Goal: Task Accomplishment & Management: Contribute content

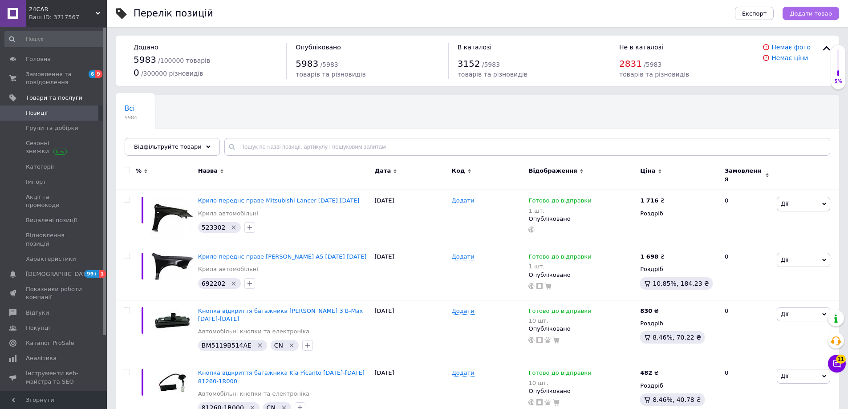
click at [805, 14] on span "Додати товар" at bounding box center [811, 13] width 42 height 7
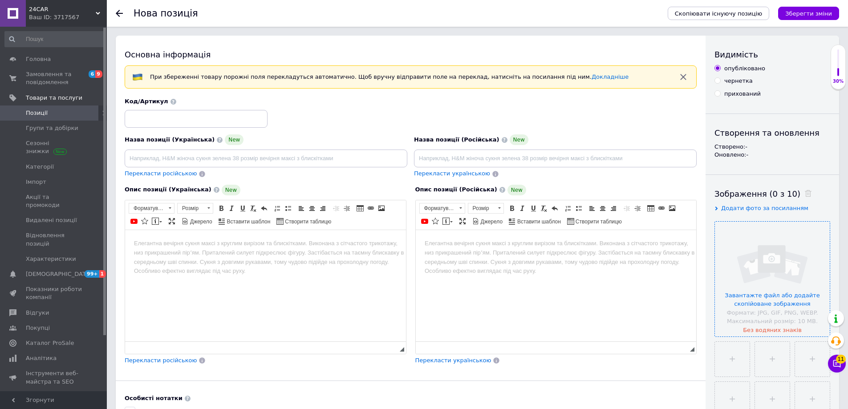
click at [767, 257] on input "file" at bounding box center [772, 279] width 115 height 115
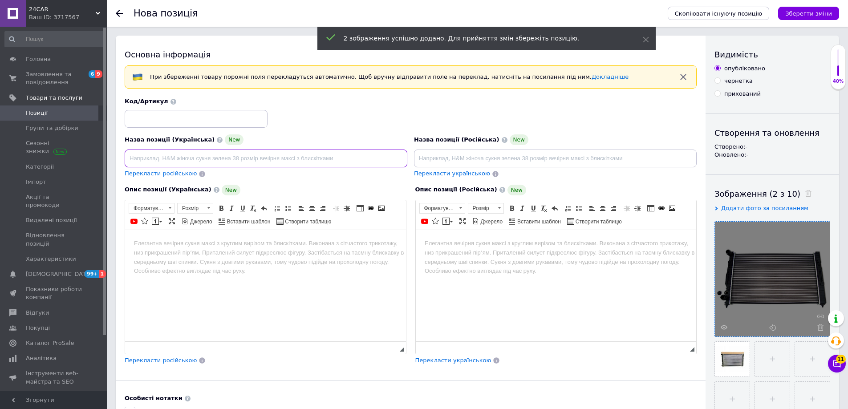
click at [277, 164] on input at bounding box center [266, 159] width 283 height 18
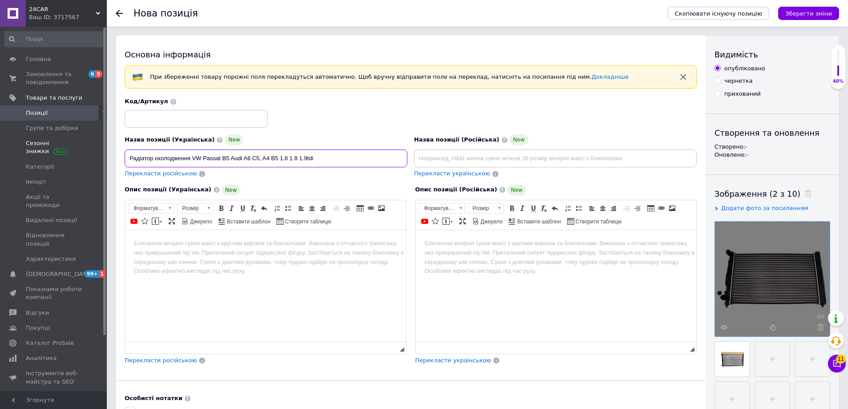
drag, startPoint x: 321, startPoint y: 159, endPoint x: 77, endPoint y: 143, distance: 244.5
type input "Радіатор охолодження VW Passat B5 Audi A6 C5, A4 B5 1.6 1.8 1.9tdi"
click at [296, 257] on html at bounding box center [265, 243] width 281 height 27
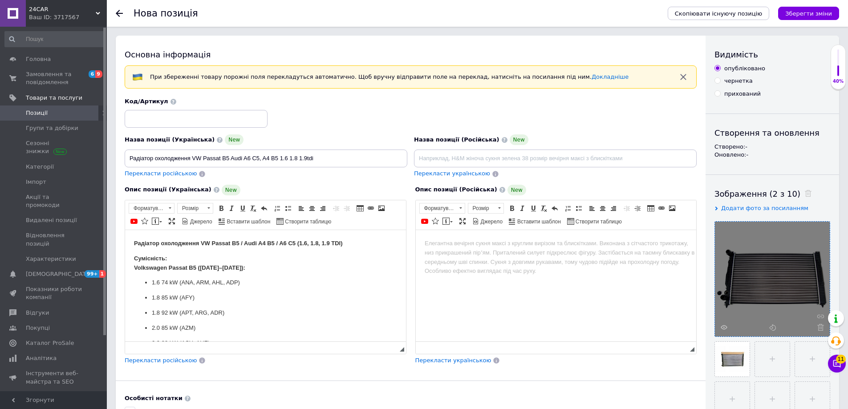
scroll to position [600, 0]
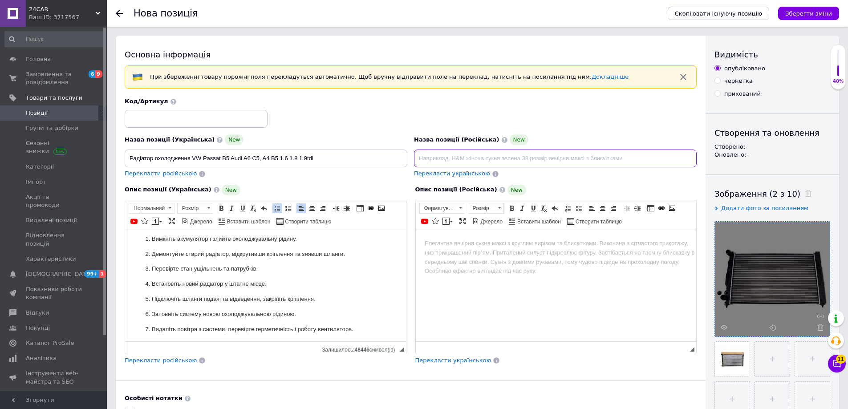
drag, startPoint x: 491, startPoint y: 167, endPoint x: 492, endPoint y: 160, distance: 7.2
click at [492, 165] on input at bounding box center [555, 159] width 283 height 18
type input "Радиатор охлаждения VW Passat B5 / Audi A4 B5 / A6 C5 (1.6, 1.8, 1.9 TDI)Радиат…"
click at [453, 257] on html at bounding box center [555, 243] width 281 height 27
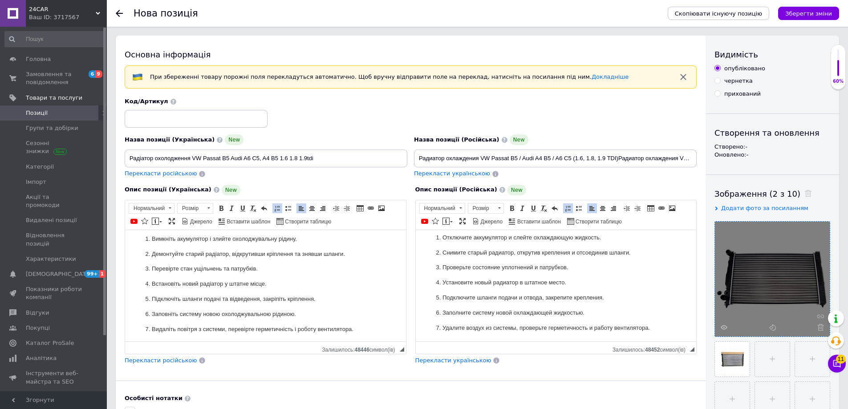
scroll to position [178, 0]
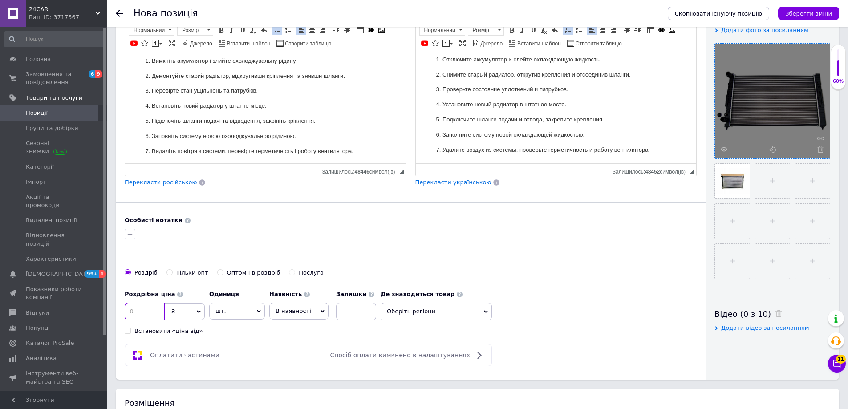
click at [146, 308] on input at bounding box center [145, 312] width 40 height 18
type input "1822"
click at [293, 306] on span "В наявності" at bounding box center [298, 311] width 59 height 17
drag, startPoint x: 282, startPoint y: 365, endPoint x: 347, endPoint y: 326, distance: 75.9
click at [284, 365] on li "Готово до відправки" at bounding box center [299, 367] width 58 height 20
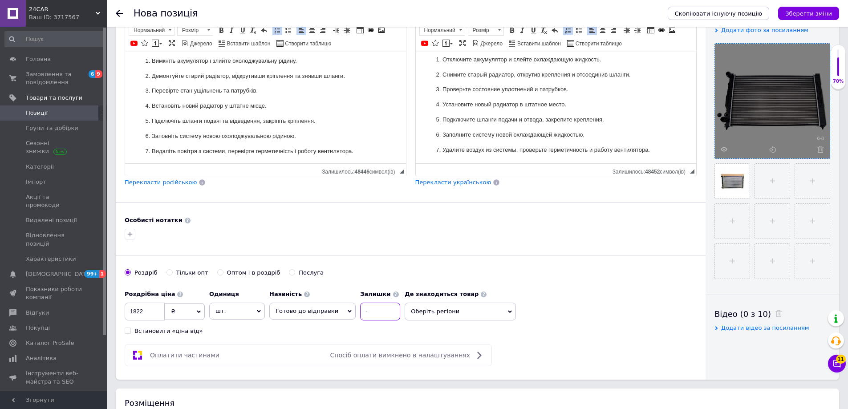
click at [360, 317] on input at bounding box center [380, 312] width 40 height 18
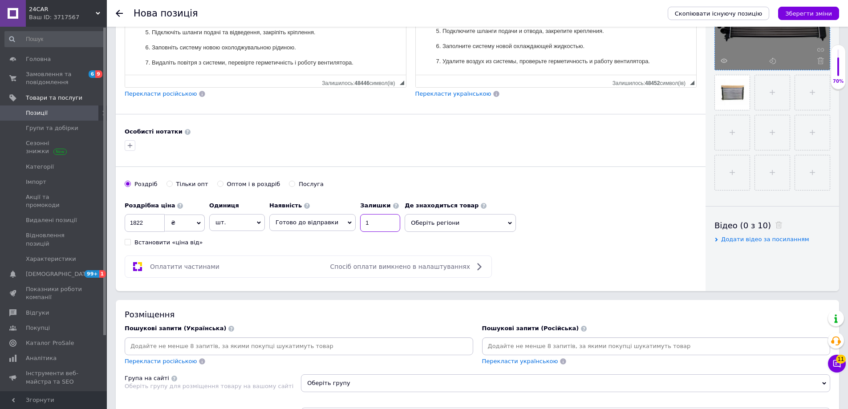
scroll to position [267, 0]
type input "1"
click at [130, 149] on button "button" at bounding box center [130, 145] width 11 height 11
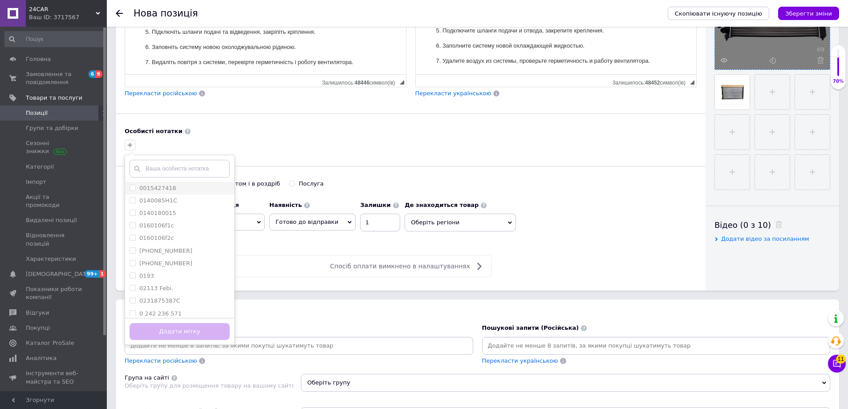
type input "132408A2"
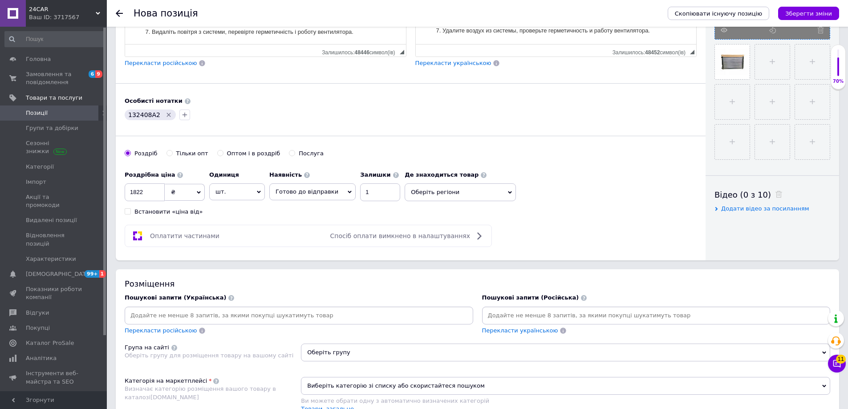
scroll to position [356, 0]
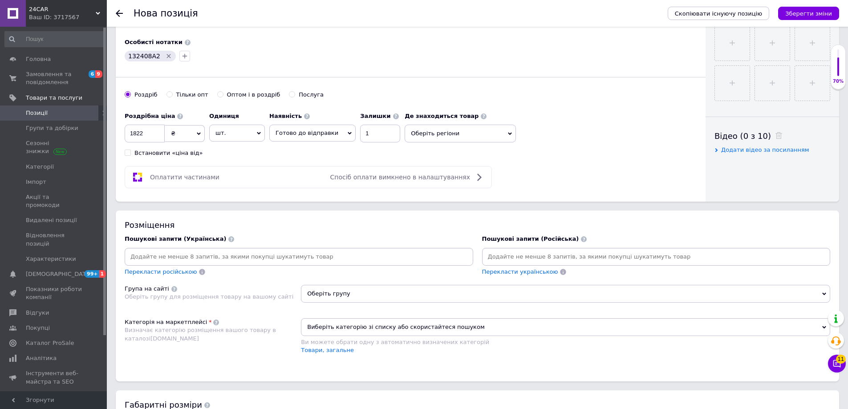
click at [187, 257] on input at bounding box center [298, 256] width 345 height 13
paste input "132408A2"
type input "132408A2"
click at [552, 253] on input at bounding box center [656, 256] width 345 height 13
paste input "132408A2"
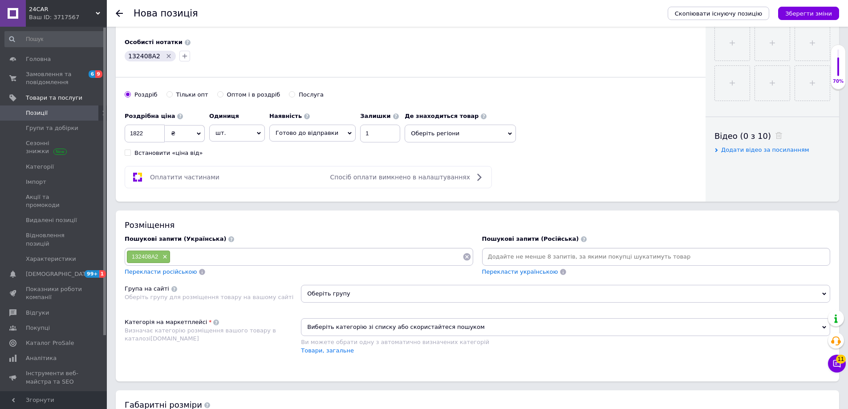
type input "132408A2"
click at [279, 259] on input at bounding box center [316, 256] width 292 height 13
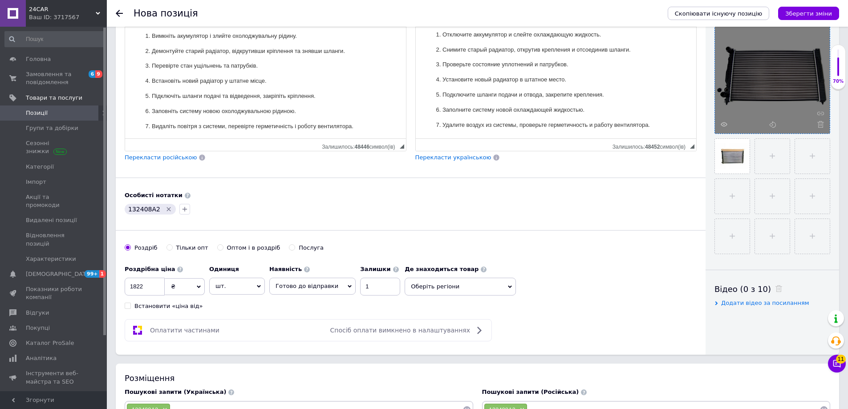
scroll to position [0, 0]
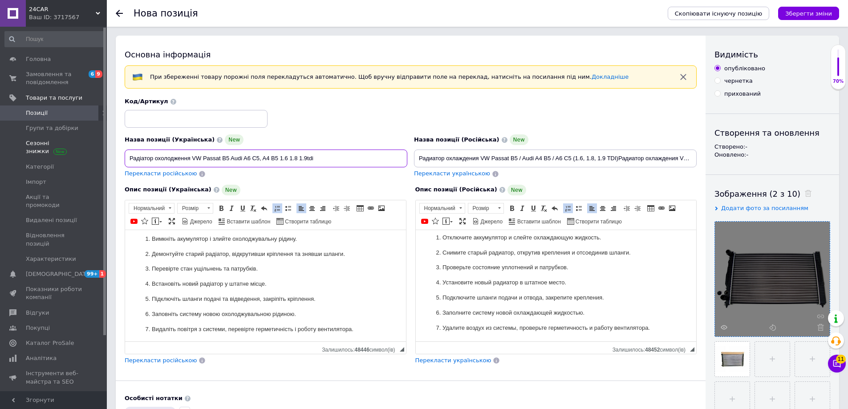
drag, startPoint x: 323, startPoint y: 159, endPoint x: 28, endPoint y: 155, distance: 295.1
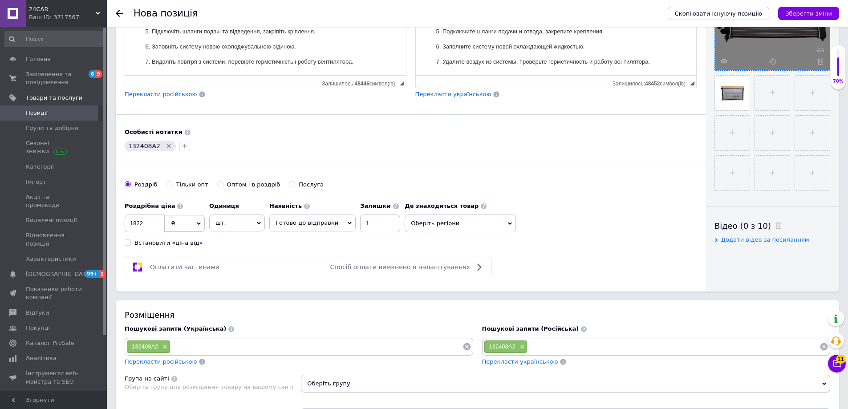
scroll to position [267, 0]
click at [218, 347] on input at bounding box center [316, 345] width 292 height 13
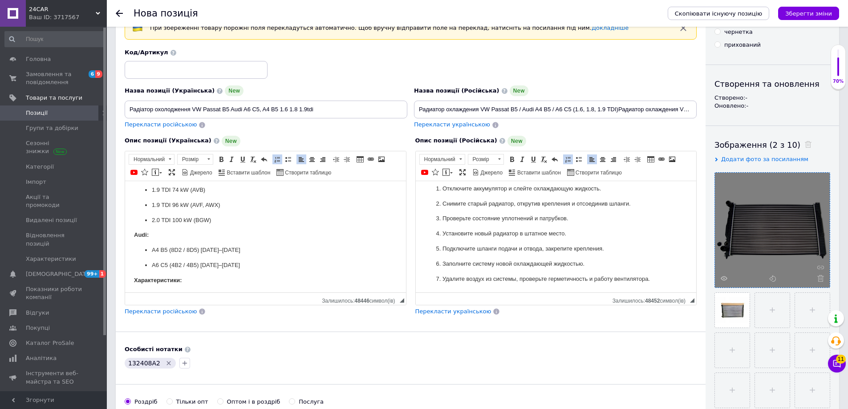
scroll to position [45, 0]
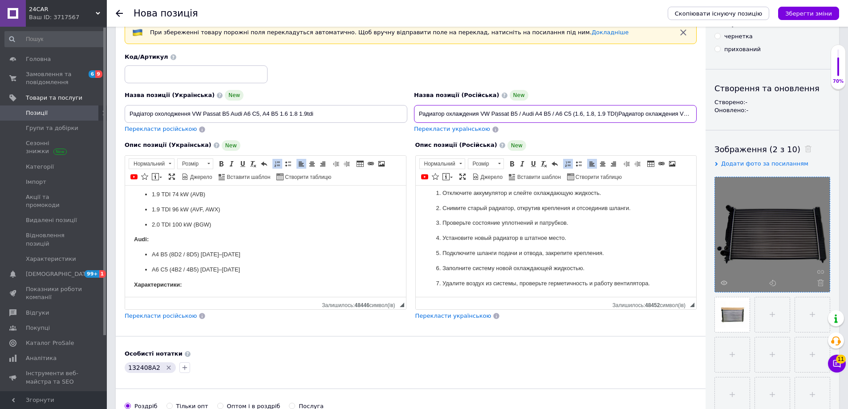
click at [594, 113] on input "Радиатор охлаждения VW Passat B5 / Audi A4 B5 / A6 C5 (1.6, 1.8, 1.9 TDI)Радиат…" at bounding box center [555, 114] width 283 height 18
click at [644, 114] on input "Радиатор охлаждения VW Passat B5 / Audi A4 B5 / A6 C5 (1.6, 1.8, 1.9 TDI)Радиат…" at bounding box center [555, 114] width 283 height 18
click at [620, 114] on input "Радиатор охлаждения VW Passat B5 / Audi A4 B5 / A6 C5 (1.6, 1.8, 1.9 TDI)Радиат…" at bounding box center [555, 114] width 283 height 18
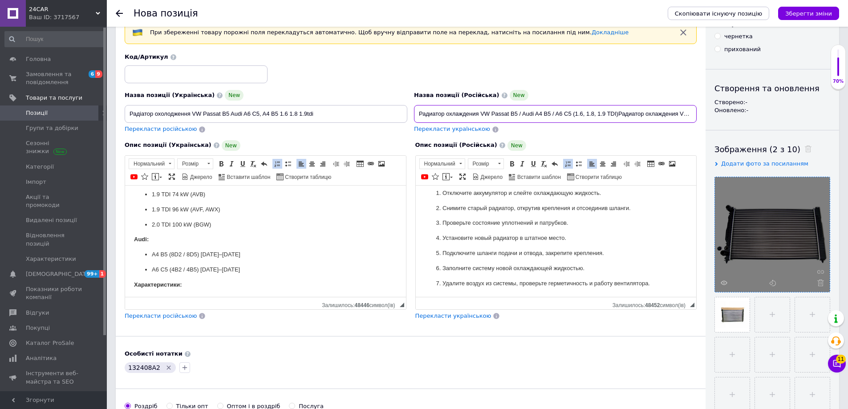
scroll to position [0, 88]
drag, startPoint x: 619, startPoint y: 114, endPoint x: 854, endPoint y: 117, distance: 235.5
drag, startPoint x: 622, startPoint y: 115, endPoint x: 278, endPoint y: 110, distance: 343.7
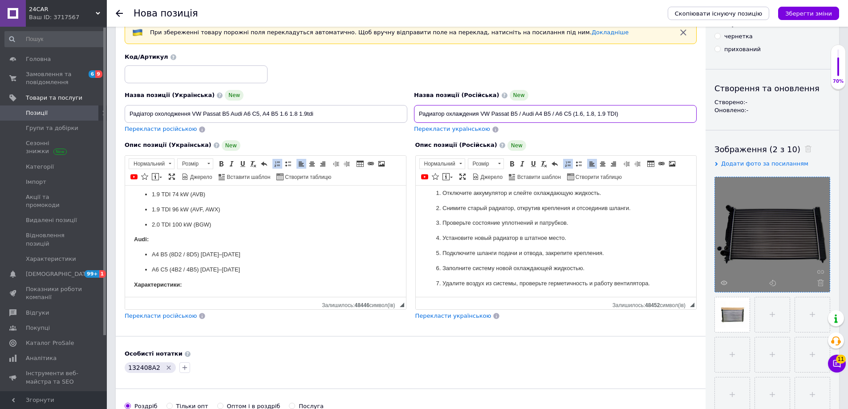
click at [278, 110] on div "Назва позиції (Українська) New Радіатор охолодження VW Passat B5 Audi A6 C5, A4…" at bounding box center [411, 93] width 579 height 87
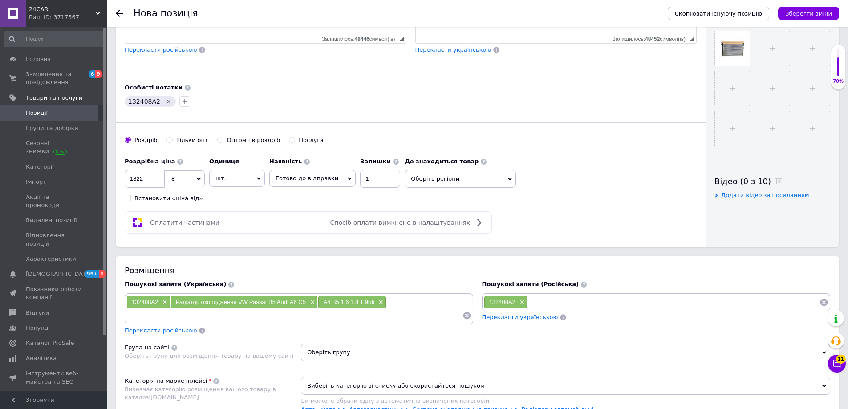
scroll to position [312, 0]
type input "Радиатор охлаждения VW Passat B5 / Audi A4 B5 / A6 C5 (1.6, 1.8, 1.9 TDI)"
click at [584, 299] on div "132408A2 ×" at bounding box center [656, 301] width 345 height 13
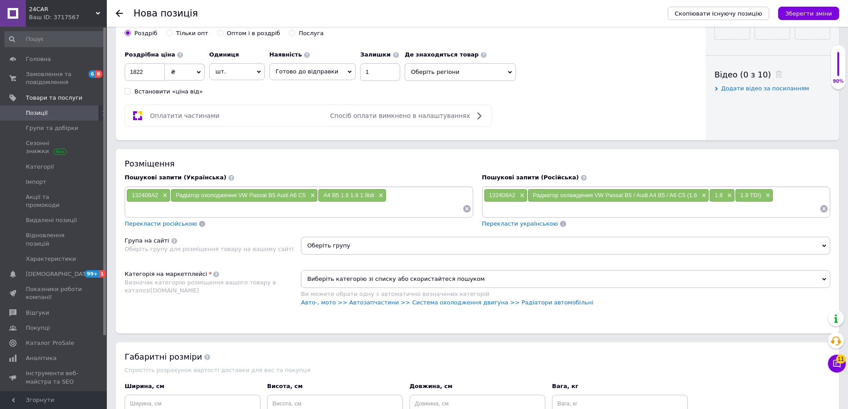
scroll to position [534, 0]
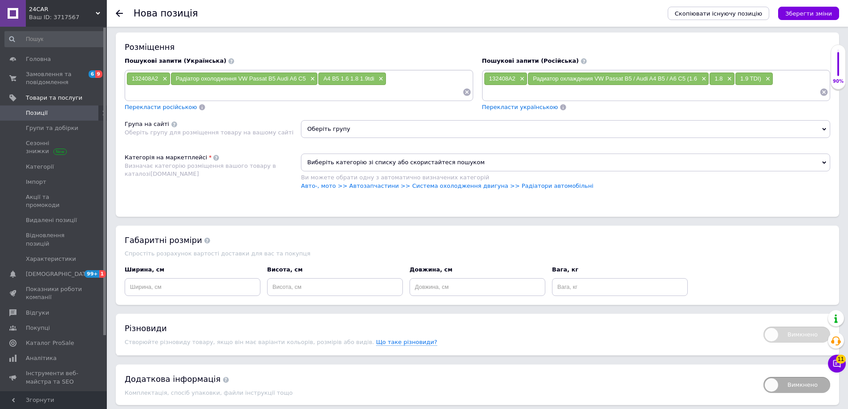
click at [350, 131] on span "Оберіть групу" at bounding box center [565, 129] width 529 height 18
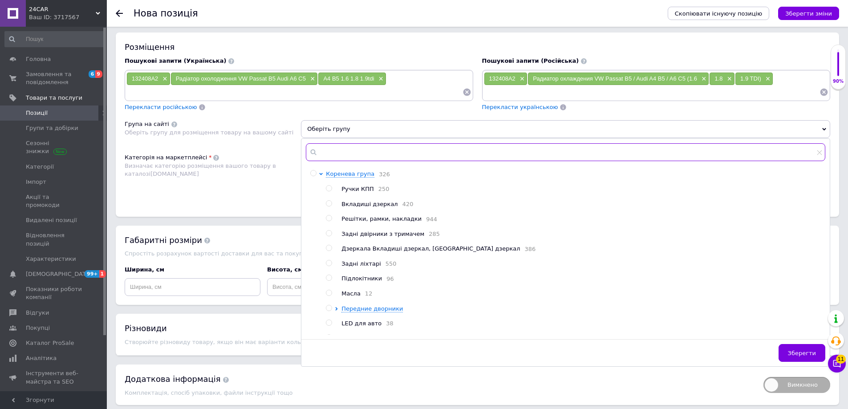
click at [350, 151] on input "text" at bounding box center [565, 152] width 519 height 18
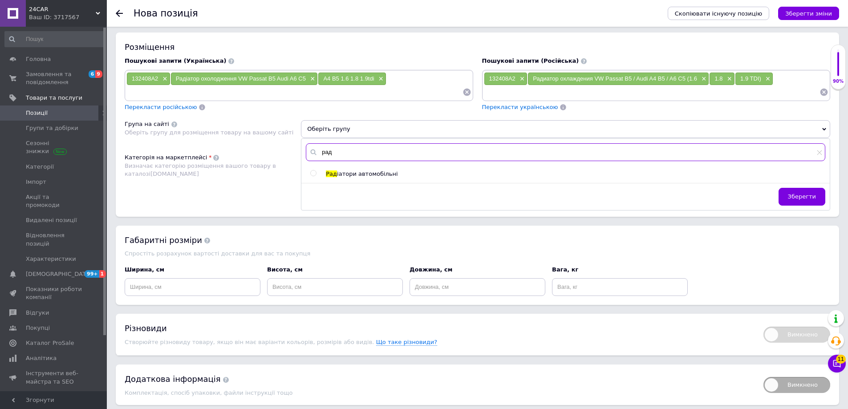
type input "рад"
click at [358, 171] on span "іатори автомобільні" at bounding box center [367, 173] width 61 height 7
radio input "true"
click at [795, 196] on span "Зберегти" at bounding box center [802, 196] width 28 height 7
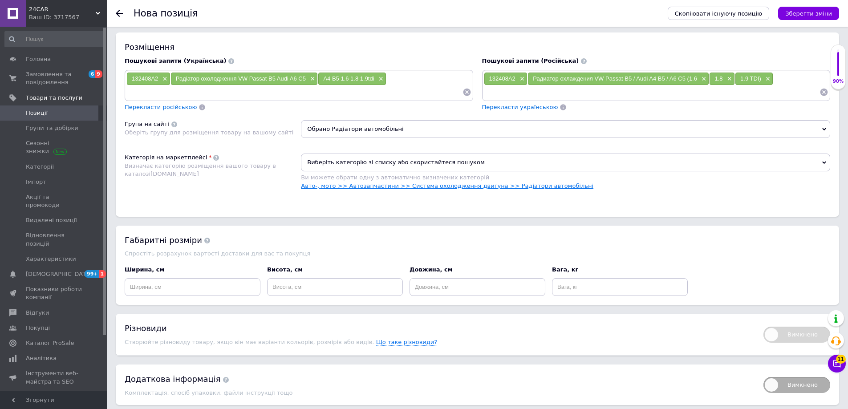
click at [359, 183] on link "Авто-, мото >> Автозапчастини >> Система охолодження двигуна >> Радіатори автом…" at bounding box center [447, 186] width 292 height 7
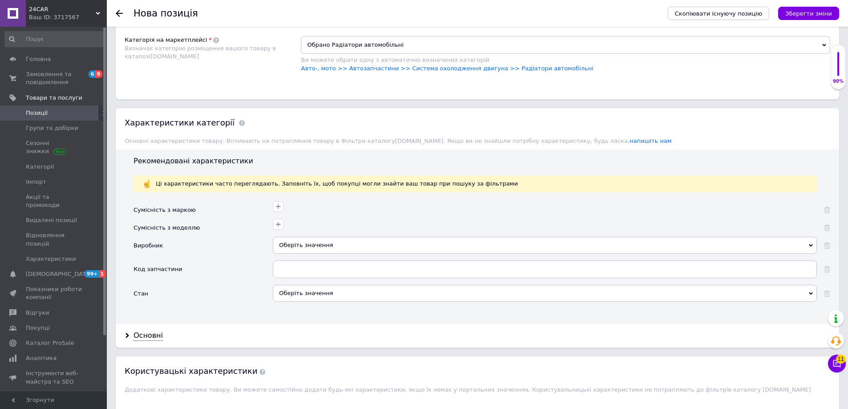
scroll to position [668, 0]
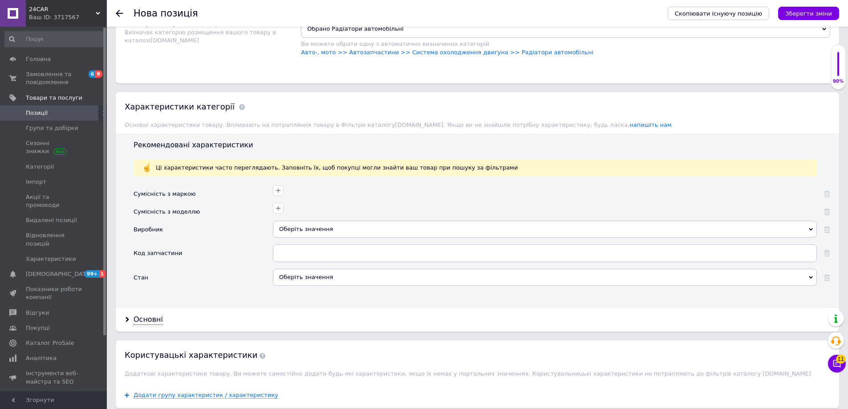
click at [320, 230] on div "Оберіть значення" at bounding box center [545, 229] width 544 height 17
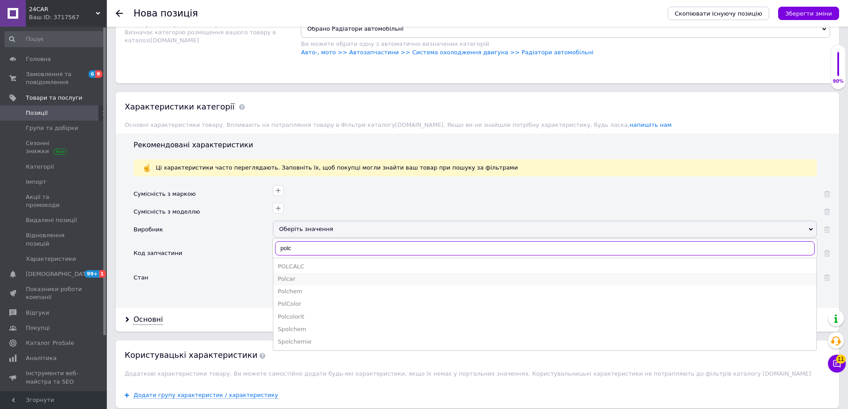
type input "polc"
click at [306, 279] on div "Polcar" at bounding box center [545, 279] width 534 height 8
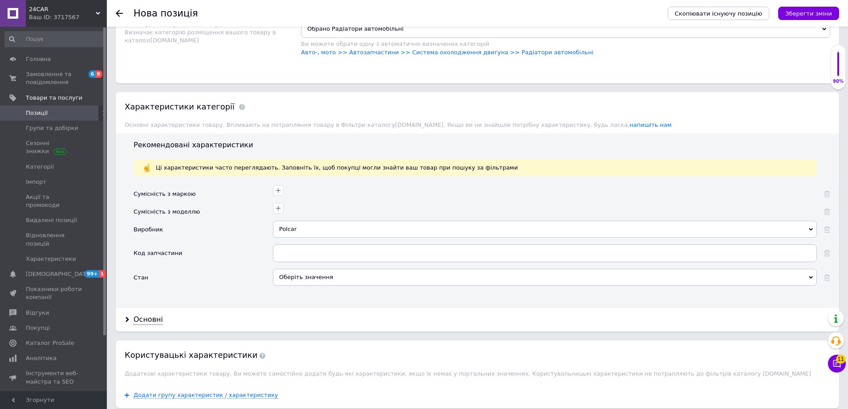
click at [307, 284] on div "Оберіть значення" at bounding box center [545, 277] width 544 height 17
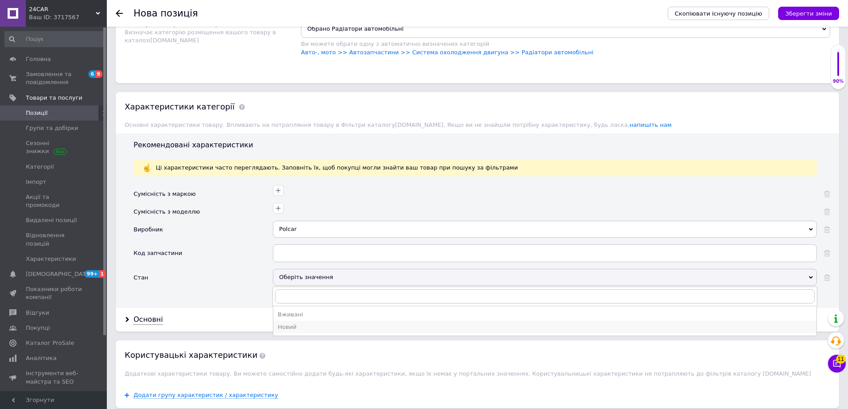
click at [302, 327] on div "Новий" at bounding box center [545, 327] width 534 height 8
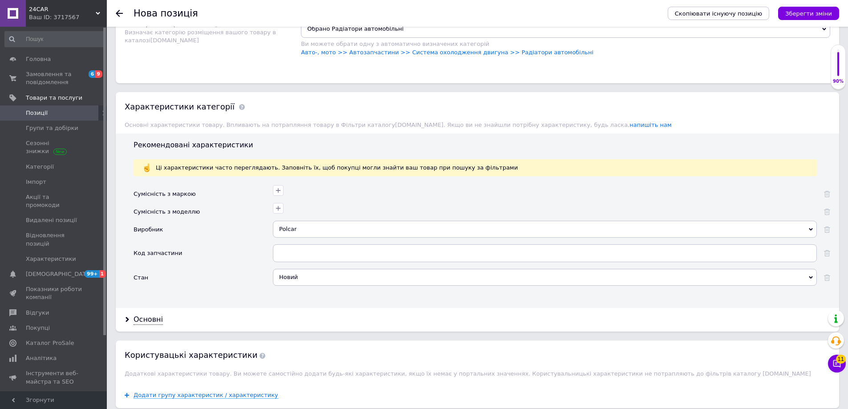
click at [152, 316] on div "Основні" at bounding box center [148, 320] width 29 height 10
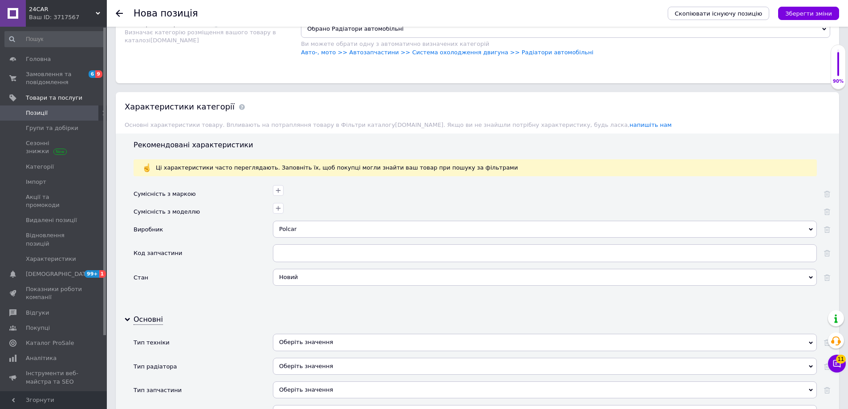
scroll to position [757, 0]
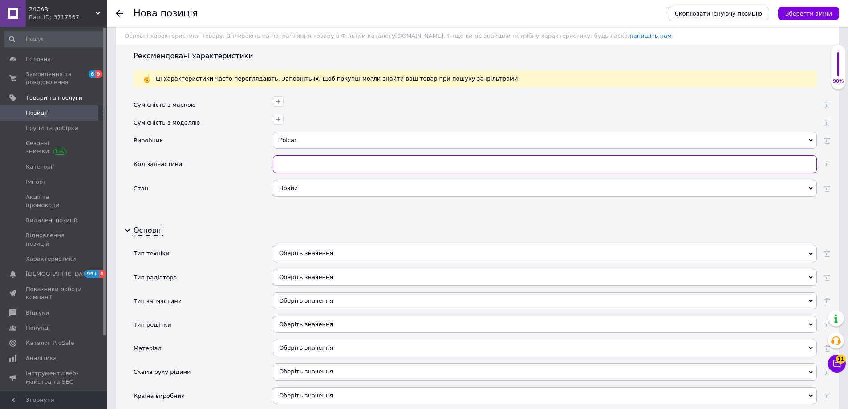
click at [293, 165] on input "text" at bounding box center [545, 164] width 544 height 18
paste input "4B0121251G; 8D0121251AC; 8D0121251AJ; 8D0121251BH; 8D0121251E; 8D0121251G; 8D01…"
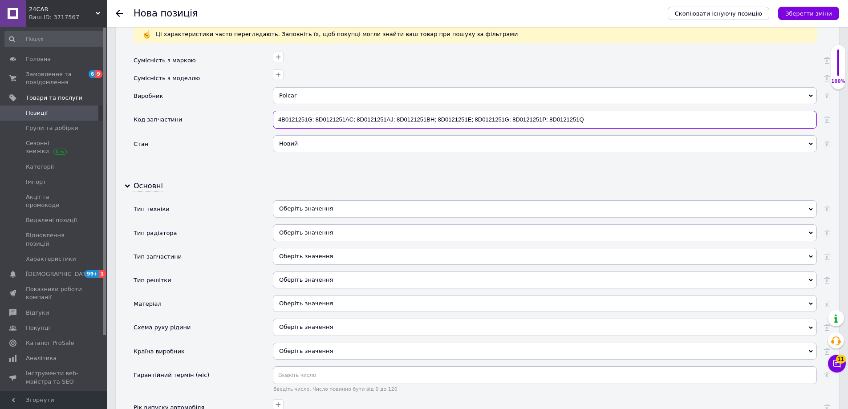
type input "4B0121251G; 8D0121251AC; 8D0121251AJ; 8D0121251BH; 8D0121251E; 8D0121251G; 8D01…"
click at [306, 208] on div "Оберіть значення" at bounding box center [545, 208] width 544 height 17
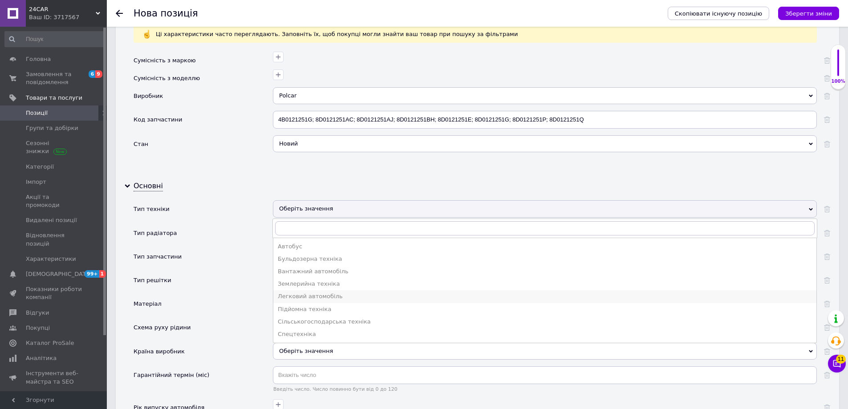
click at [331, 296] on div "Легковий автомобіль" at bounding box center [545, 296] width 534 height 8
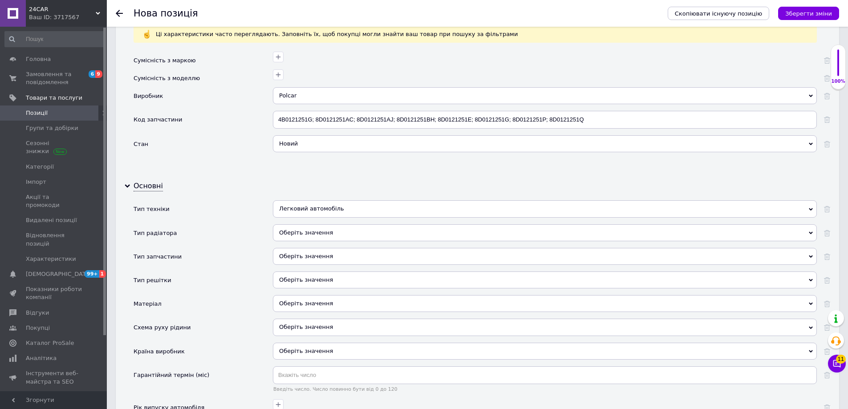
click at [332, 231] on div "Оберіть значення" at bounding box center [545, 232] width 544 height 17
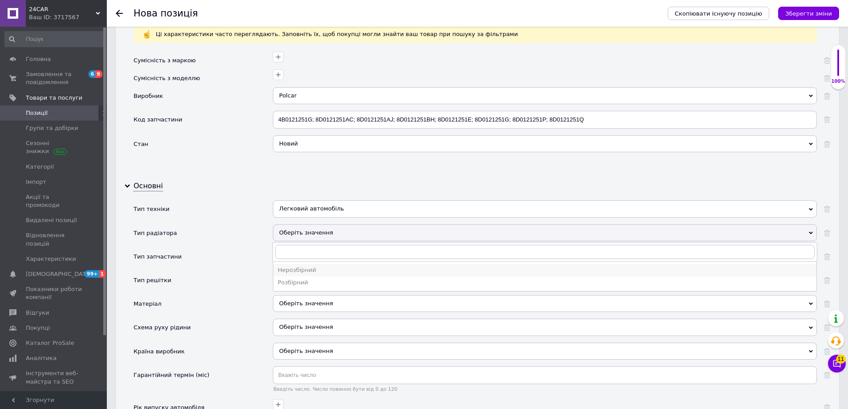
click at [321, 270] on div "Нерозбірний" at bounding box center [545, 270] width 534 height 8
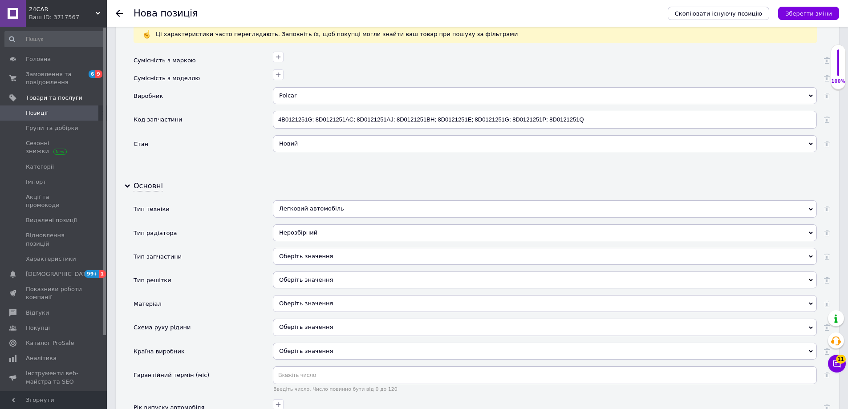
click at [322, 256] on div "Оберіть значення" at bounding box center [545, 256] width 544 height 17
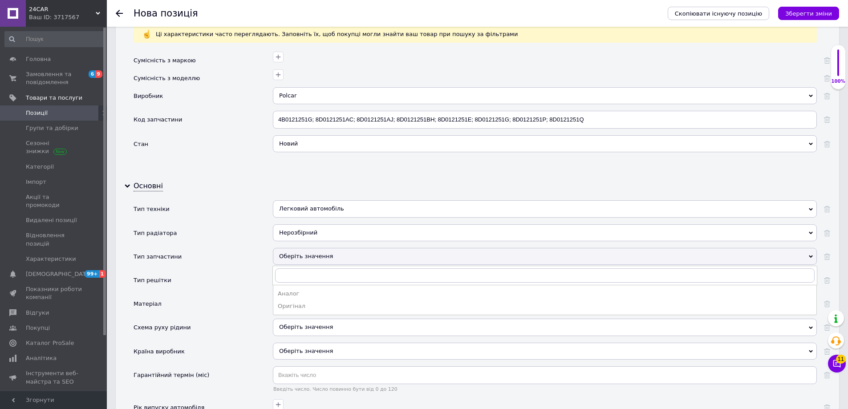
click at [320, 297] on div "Аналог" at bounding box center [545, 294] width 534 height 8
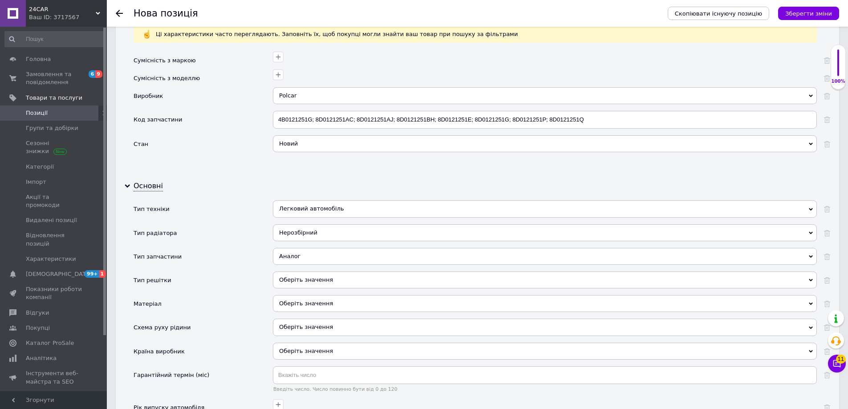
click at [321, 284] on div "Оберіть значення" at bounding box center [545, 280] width 544 height 17
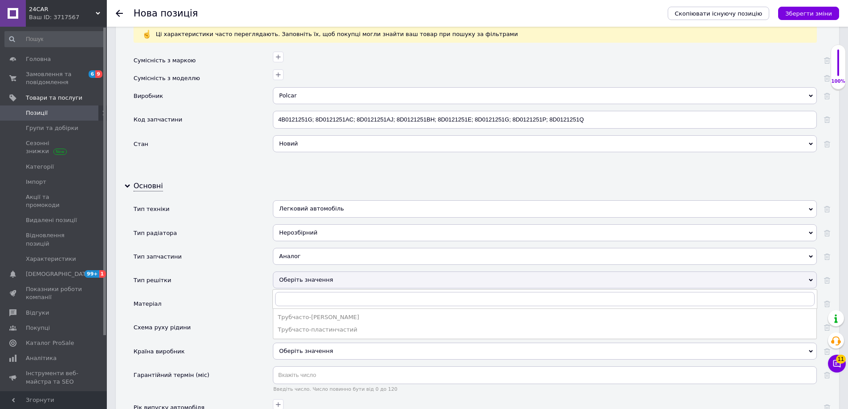
click at [255, 289] on div "Тип решітки" at bounding box center [203, 284] width 139 height 24
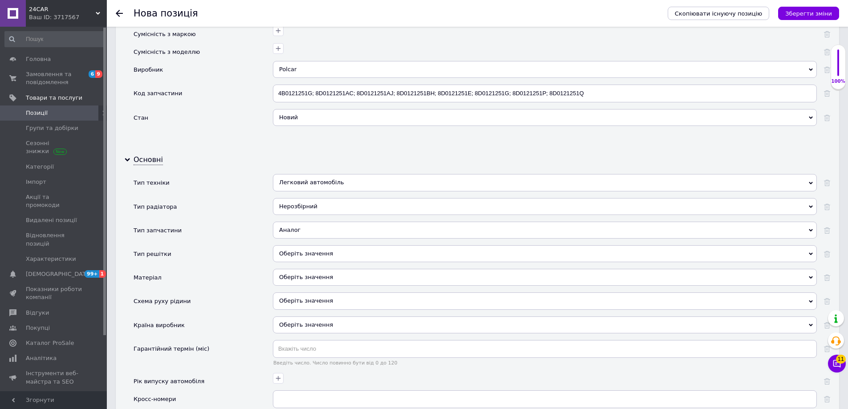
scroll to position [846, 0]
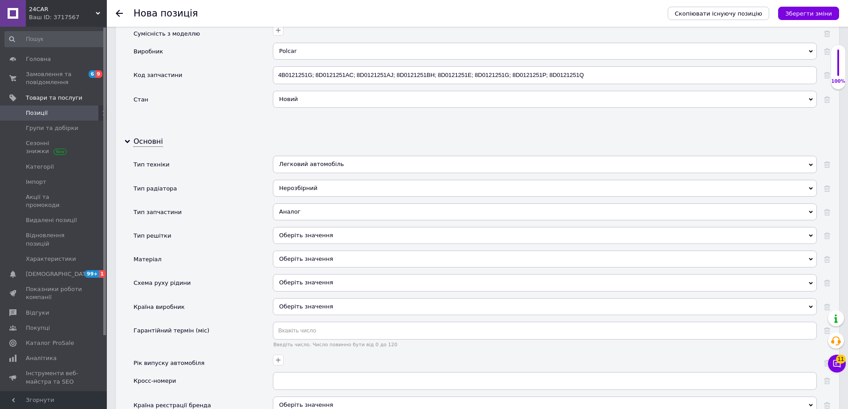
click at [306, 256] on div "Оберіть значення" at bounding box center [545, 259] width 544 height 17
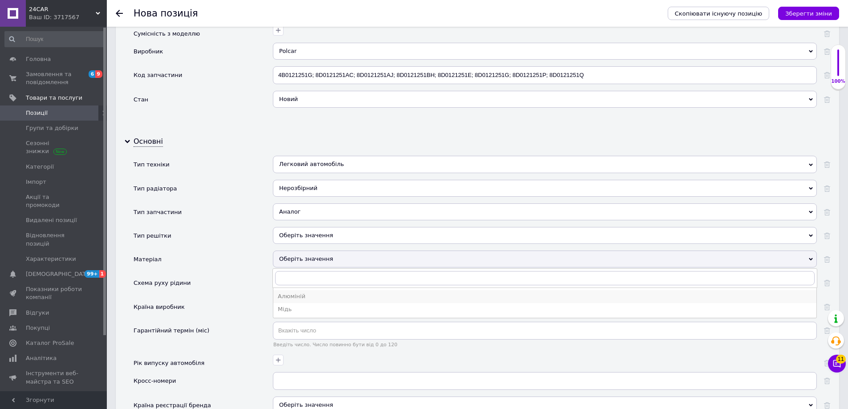
click at [308, 296] on div "Алюміній" at bounding box center [545, 296] width 534 height 8
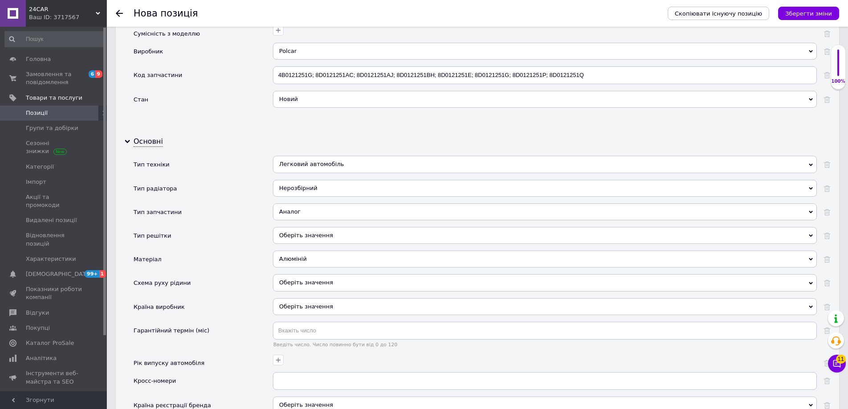
click at [310, 284] on div "Оберіть значення" at bounding box center [545, 282] width 544 height 17
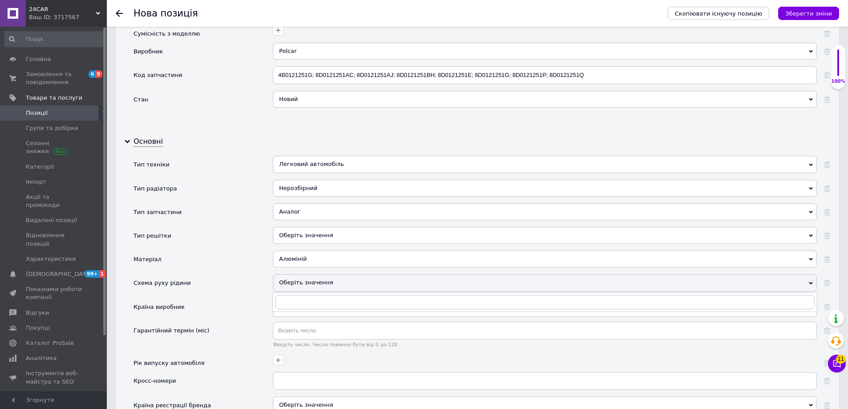
click at [262, 281] on div "Схема руху рідини" at bounding box center [203, 286] width 139 height 24
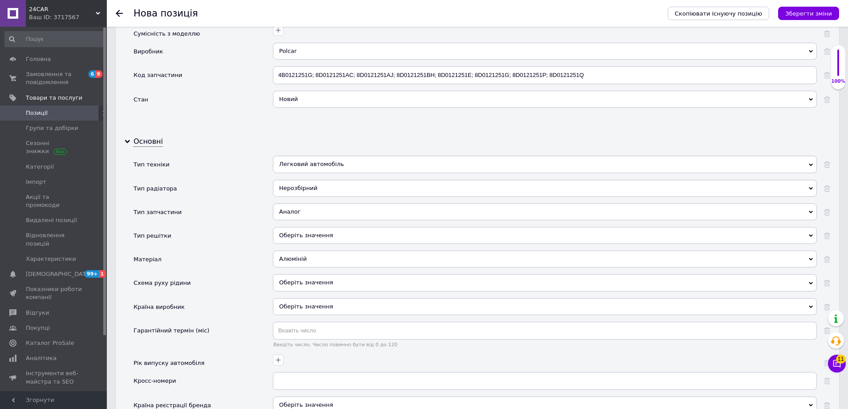
click at [317, 309] on div "Оберіть значення" at bounding box center [545, 306] width 544 height 17
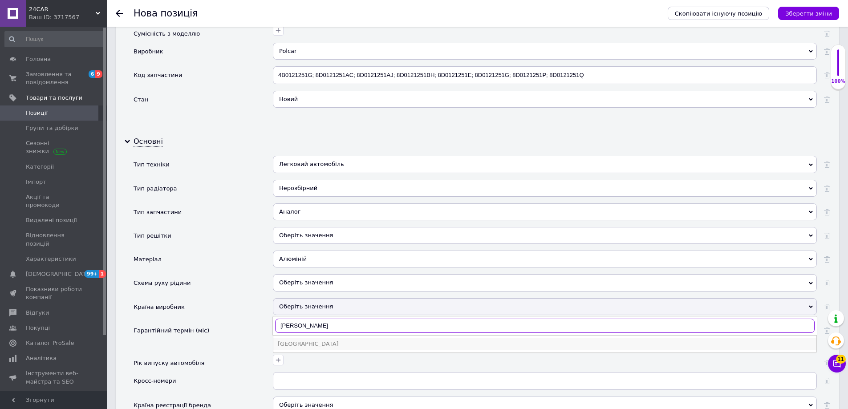
type input "[PERSON_NAME]"
click at [297, 342] on div "[GEOGRAPHIC_DATA]" at bounding box center [545, 344] width 534 height 8
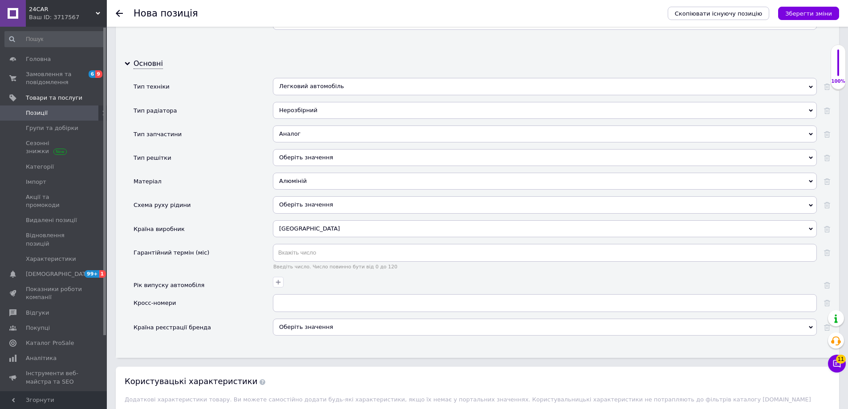
scroll to position [935, 0]
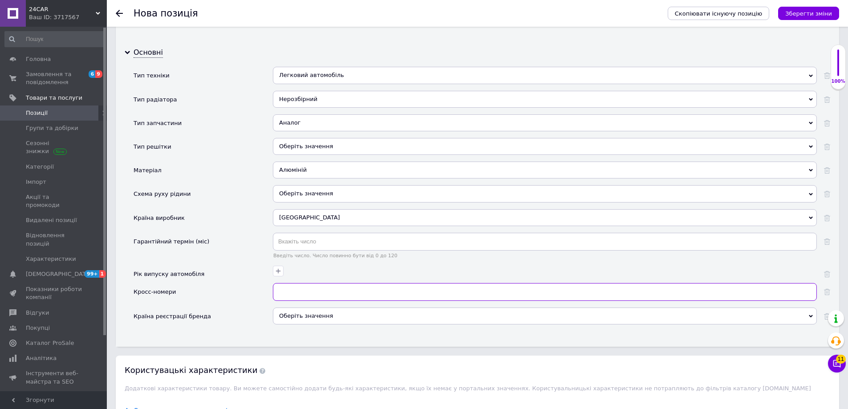
click at [300, 294] on input "text" at bounding box center [545, 292] width 544 height 18
paste input "4B0121251G; 8D0121251AC; 8D0121251AJ; 8D0121251BH; 8D0121251E; 8D0121251G; 8D01…"
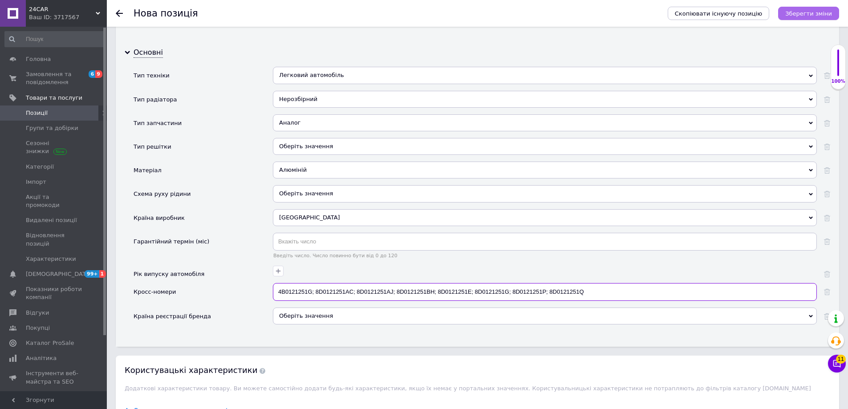
type input "4B0121251G; 8D0121251AC; 8D0121251AJ; 8D0121251BH; 8D0121251E; 8D0121251G; 8D01…"
click at [807, 13] on icon "Зберегти зміни" at bounding box center [808, 13] width 47 height 7
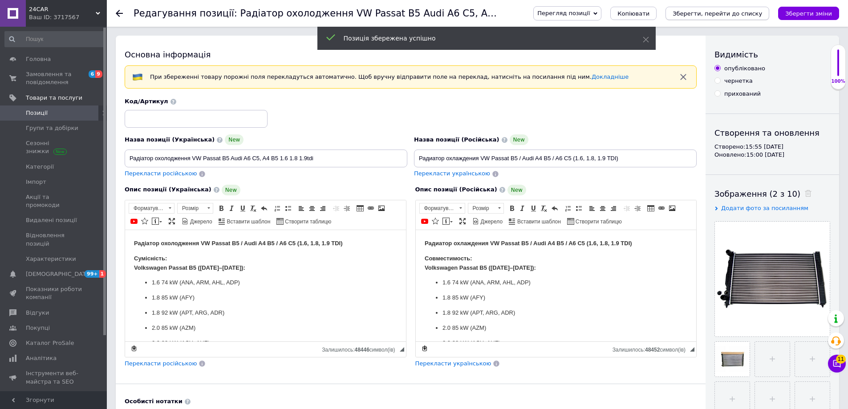
click at [750, 11] on icon "Зберегти, перейти до списку" at bounding box center [717, 13] width 89 height 7
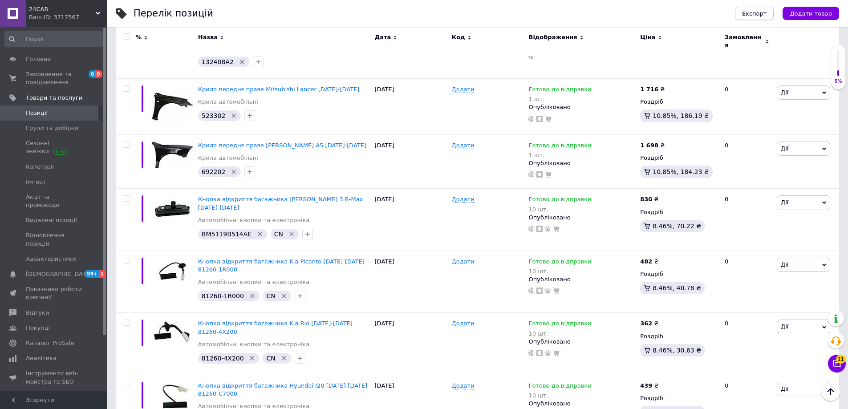
scroll to position [178, 0]
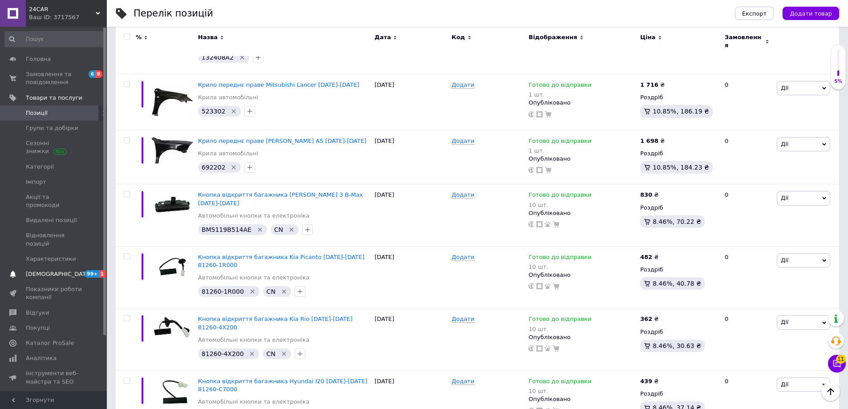
click at [49, 270] on span "[DEMOGRAPHIC_DATA]" at bounding box center [59, 274] width 66 height 8
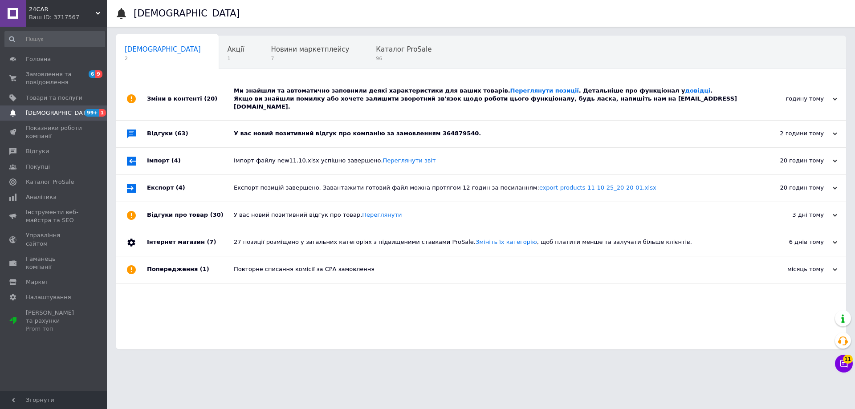
click at [488, 121] on div "У вас новий позитивний відгук про компанію за замовленням 364879540." at bounding box center [491, 134] width 514 height 27
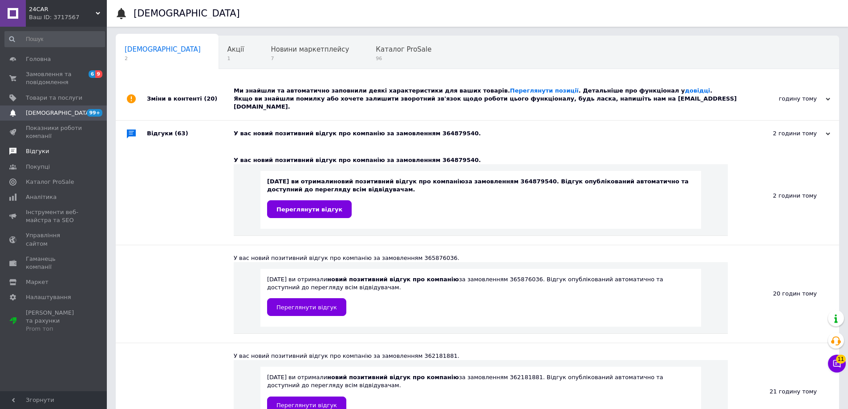
click at [43, 158] on link "Відгуки" at bounding box center [55, 151] width 110 height 15
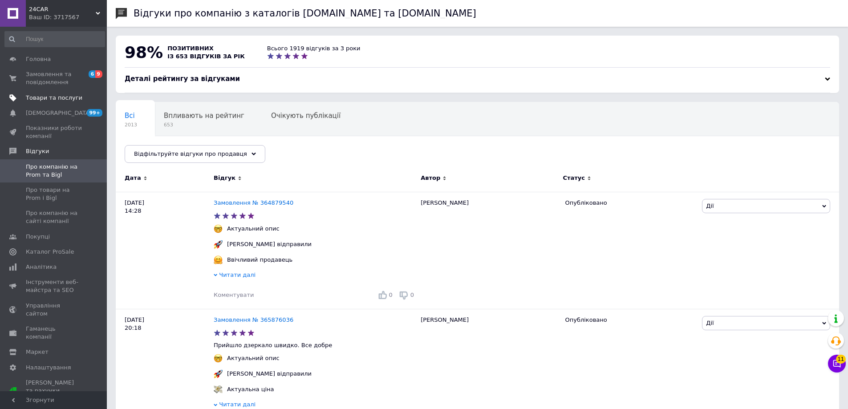
click at [50, 100] on span "Товари та послуги" at bounding box center [54, 98] width 57 height 8
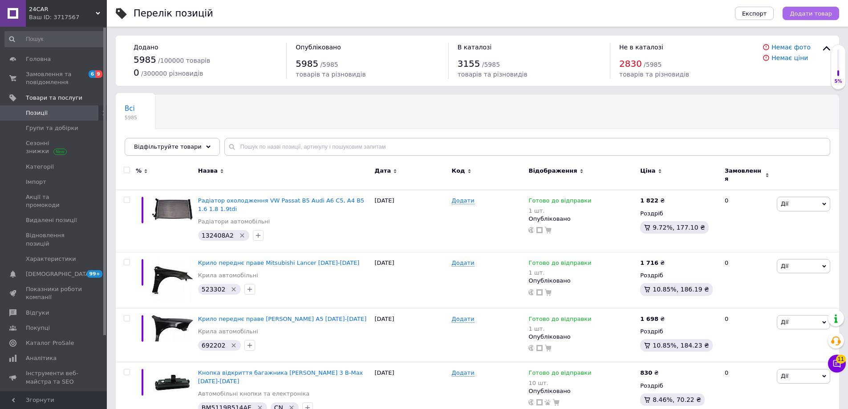
click at [821, 13] on span "Додати товар" at bounding box center [811, 13] width 42 height 7
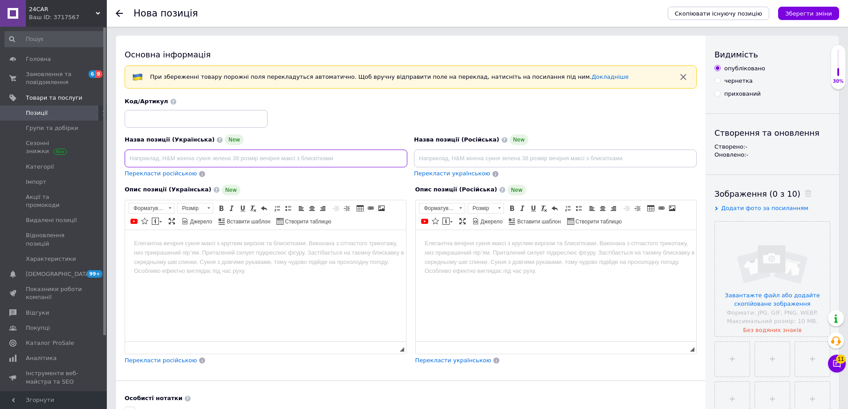
click at [200, 153] on input at bounding box center [266, 159] width 283 height 18
click at [186, 155] on input at bounding box center [266, 159] width 283 height 18
drag, startPoint x: 277, startPoint y: 162, endPoint x: 70, endPoint y: 162, distance: 207.0
type input "Крило переднє праве [PERSON_NAME] MK3 [DATE]-[DATE]"
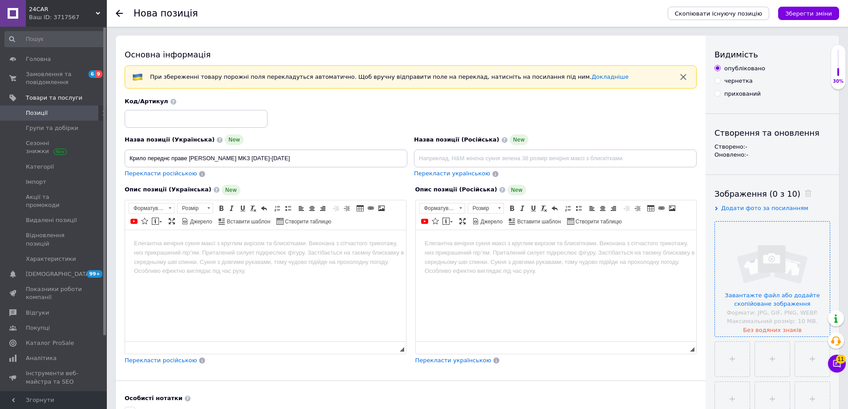
click at [776, 262] on input "file" at bounding box center [772, 279] width 115 height 115
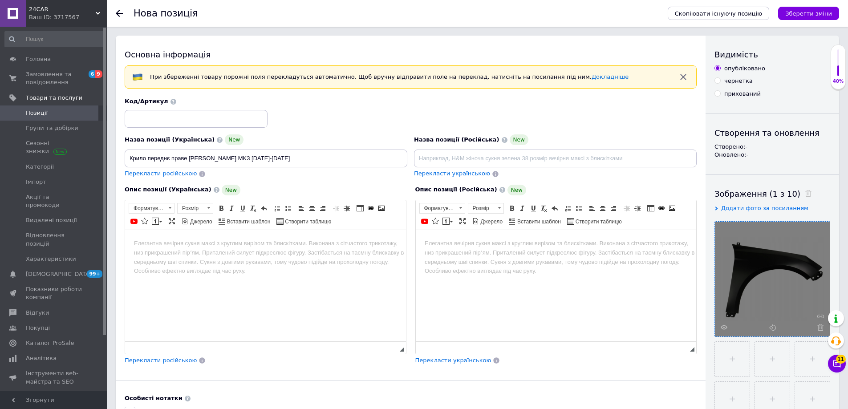
click at [296, 257] on html at bounding box center [265, 243] width 281 height 27
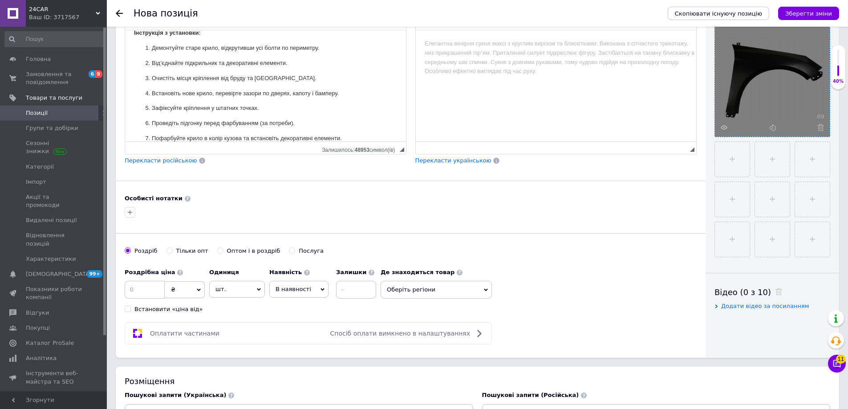
scroll to position [223, 0]
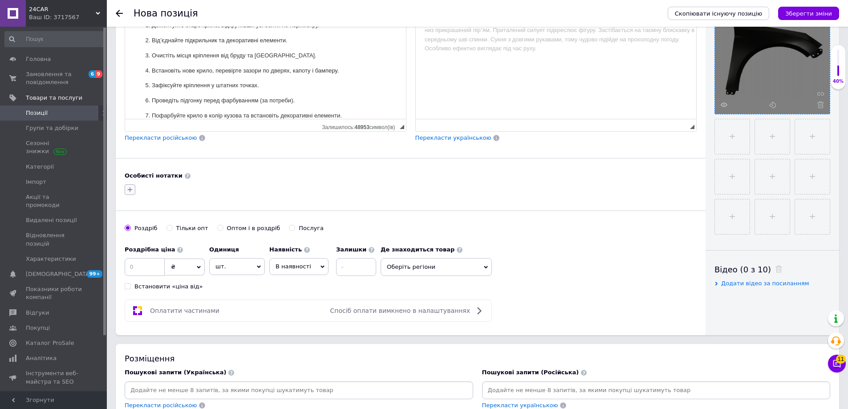
click at [131, 189] on icon "button" at bounding box center [129, 189] width 7 height 7
click at [194, 214] on input "text" at bounding box center [180, 213] width 100 height 18
type input "32C102"
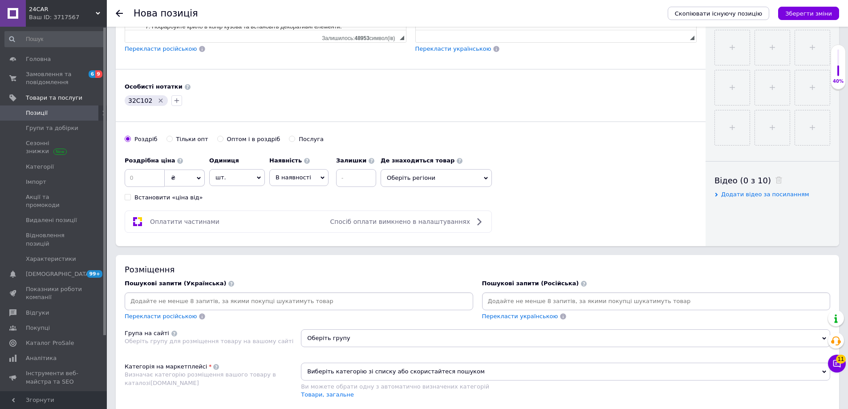
click at [191, 305] on input at bounding box center [298, 301] width 345 height 13
paste input "32C102"
type input "32C102"
click at [532, 295] on input at bounding box center [656, 301] width 345 height 13
paste input "32C102"
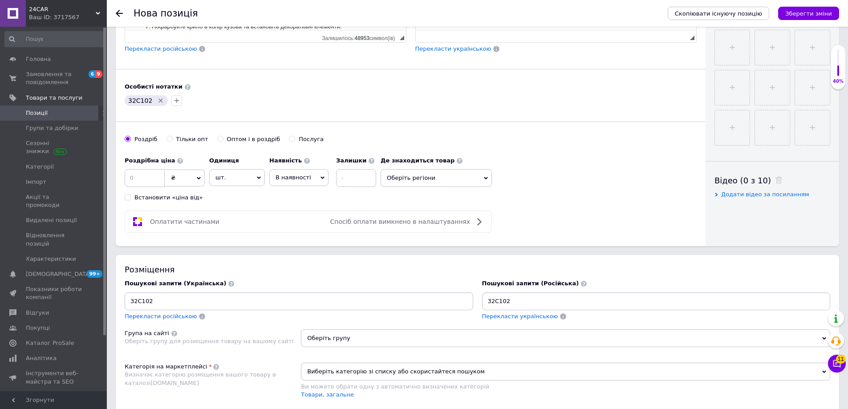
type input "32C102"
click at [268, 305] on input "32C102" at bounding box center [298, 301] width 345 height 13
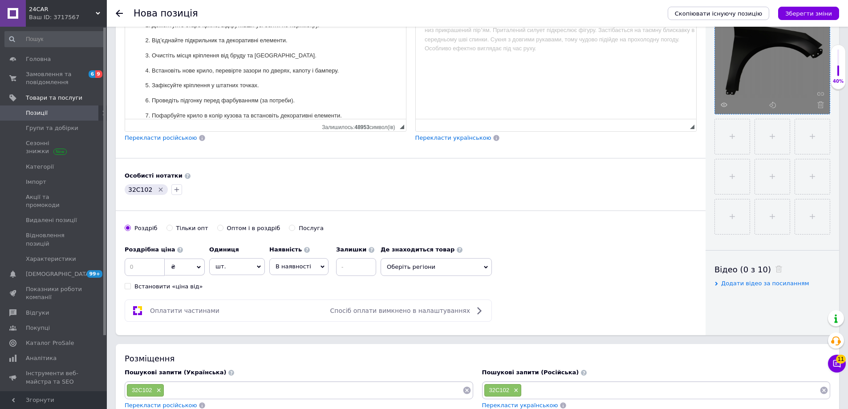
scroll to position [0, 0]
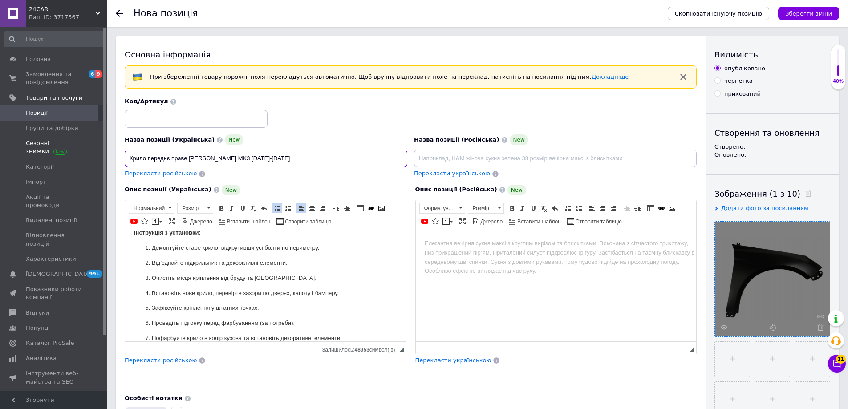
drag, startPoint x: 245, startPoint y: 162, endPoint x: 87, endPoint y: 154, distance: 157.7
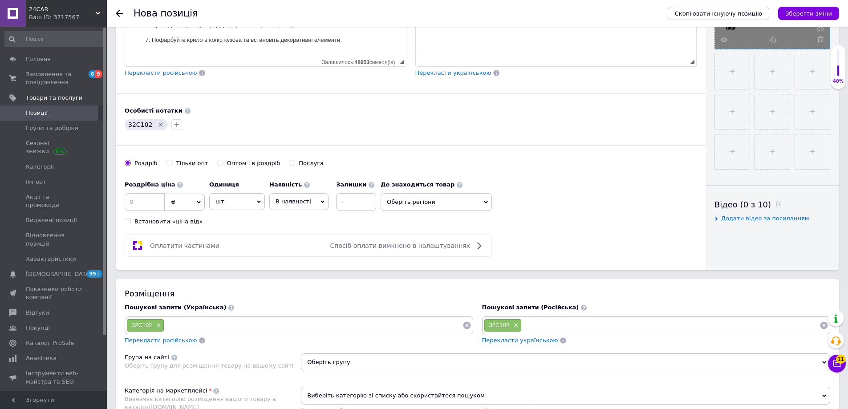
scroll to position [312, 0]
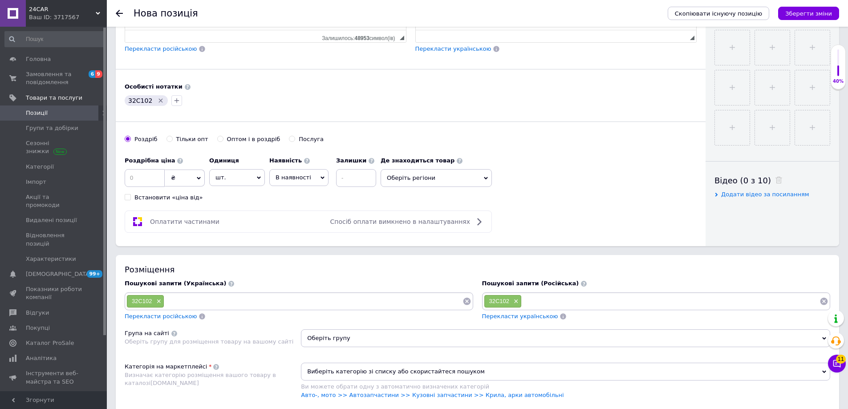
click at [203, 307] on input at bounding box center [313, 301] width 298 height 13
paste input "Крило переднє праве [PERSON_NAME] MK3 [DATE]-[DATE]"
type input "Крило переднє праве [PERSON_NAME] MK3 [DATE]-[DATE]"
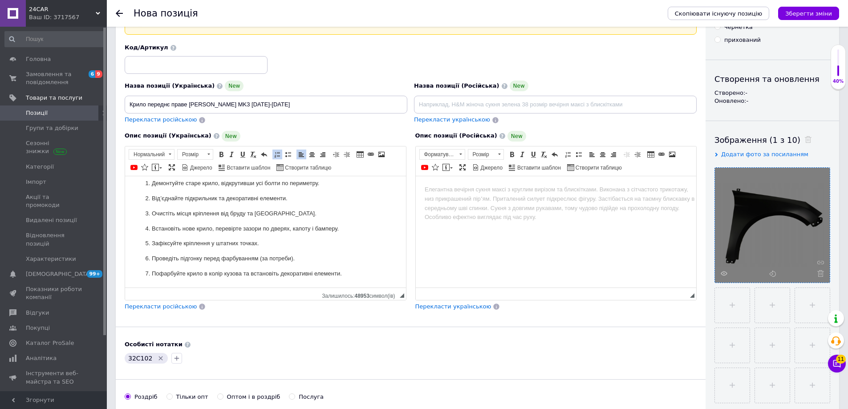
scroll to position [45, 0]
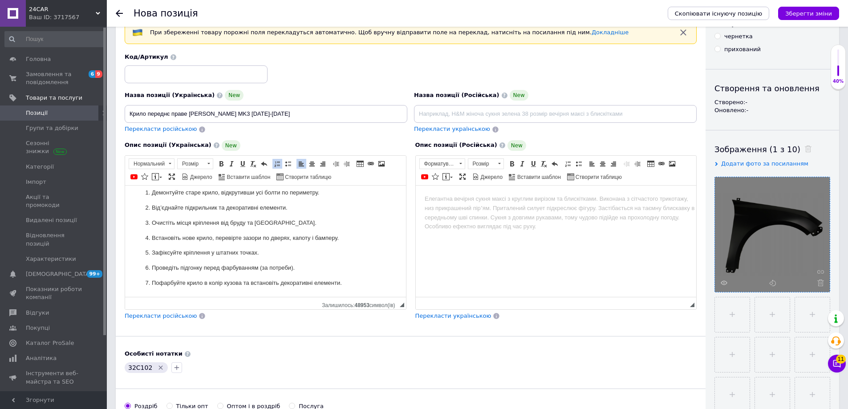
click at [482, 212] on html at bounding box center [555, 198] width 281 height 27
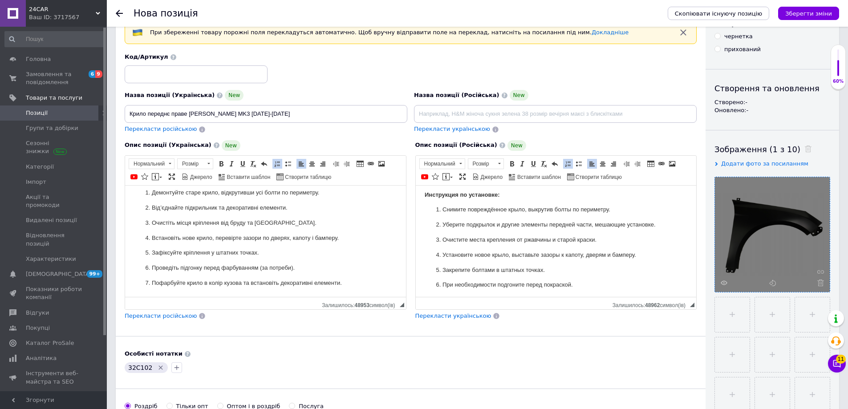
scroll to position [0, 0]
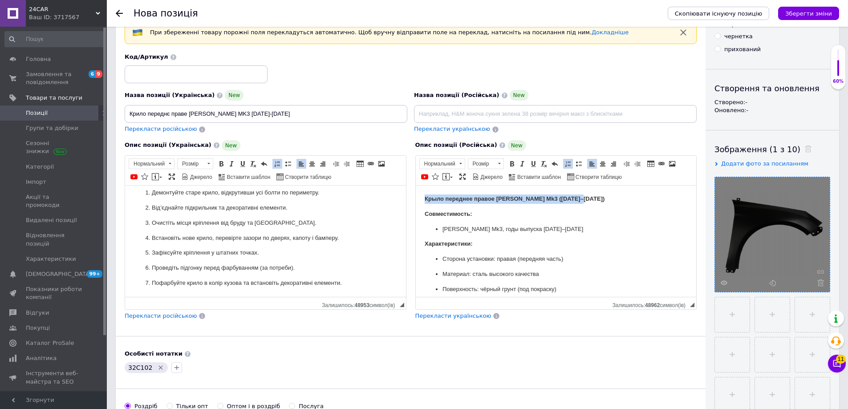
drag, startPoint x: 575, startPoint y: 199, endPoint x: 363, endPoint y: 190, distance: 212.1
click at [415, 190] on html "Крыло переднее правое [PERSON_NAME] Mk3 ([DATE]–[DATE]) Совместимость: [PERSON_…" at bounding box center [555, 379] width 281 height 388
copy strong "Крыло переднее правое [PERSON_NAME] Mk3 ([DATE]–[DATE])"
paste input "Крыло переднее правое [PERSON_NAME] Mk3 ([DATE]–[DATE])"
click at [487, 111] on input at bounding box center [555, 114] width 283 height 18
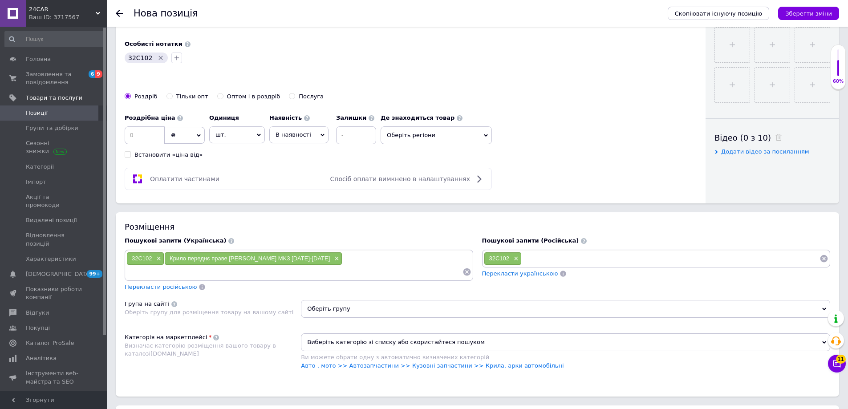
scroll to position [356, 0]
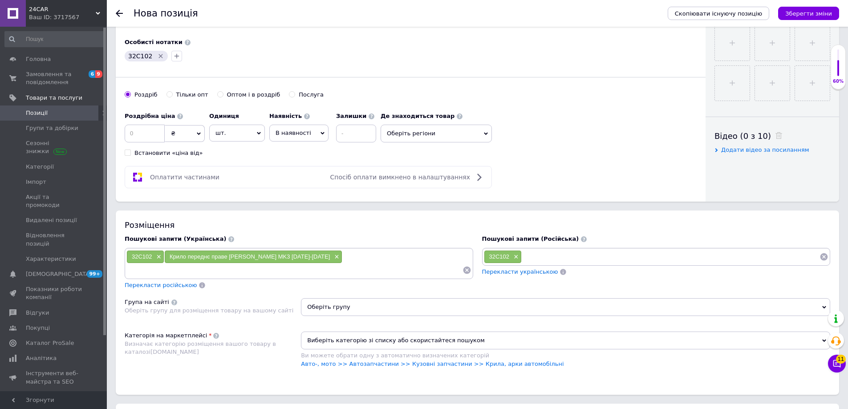
type input "Крыло переднее правое [PERSON_NAME] Mk3 ([DATE]–[DATE])"
paste input "Крыло переднее правое [PERSON_NAME] Mk3 ([DATE]–[DATE])"
type input "Крыло переднее правое [PERSON_NAME] Mk3 ([DATE]–[DATE])"
click at [566, 254] on input "Крыло переднее правое [PERSON_NAME] Mk3 ([DATE]–[DATE])" at bounding box center [671, 256] width 298 height 13
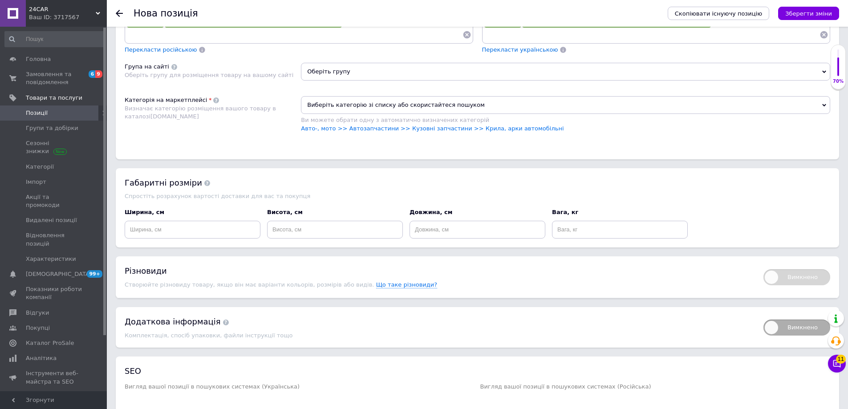
scroll to position [579, 0]
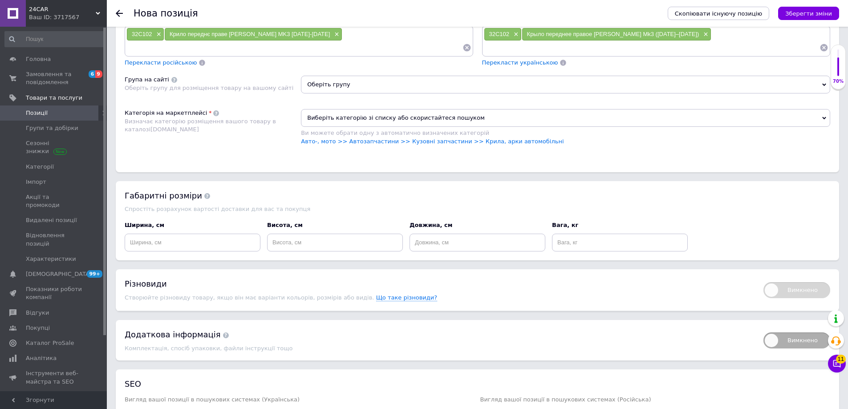
click at [349, 84] on div "Оберіть групу" at bounding box center [565, 88] width 529 height 24
click at [350, 76] on span "Оберіть групу" at bounding box center [565, 85] width 529 height 18
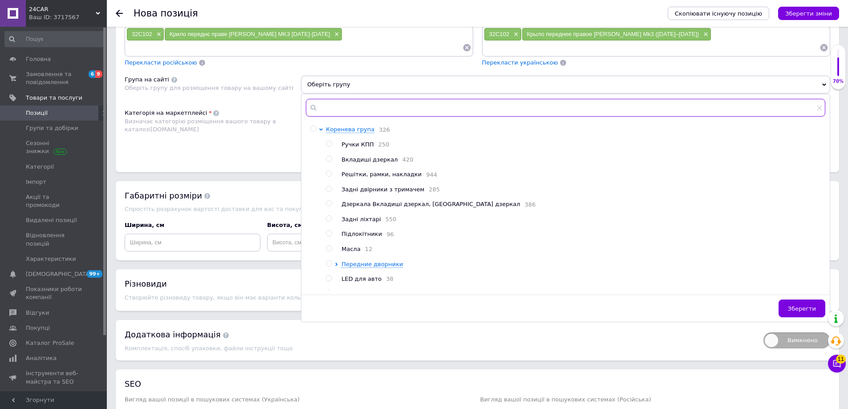
click at [354, 99] on input "text" at bounding box center [565, 108] width 519 height 18
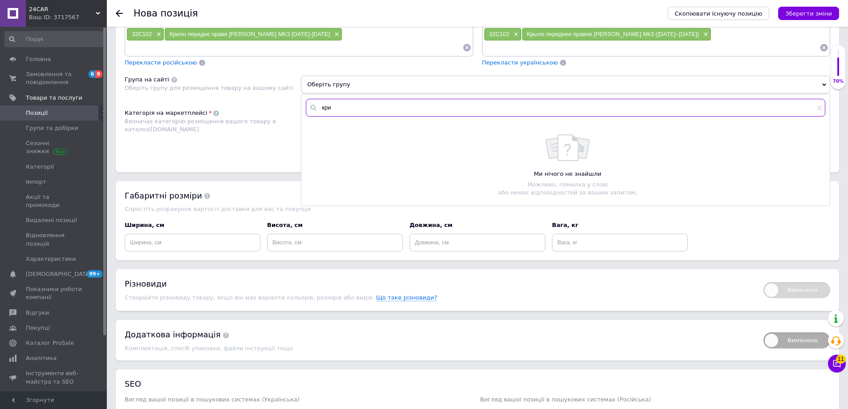
click at [354, 99] on input "кри" at bounding box center [565, 108] width 519 height 18
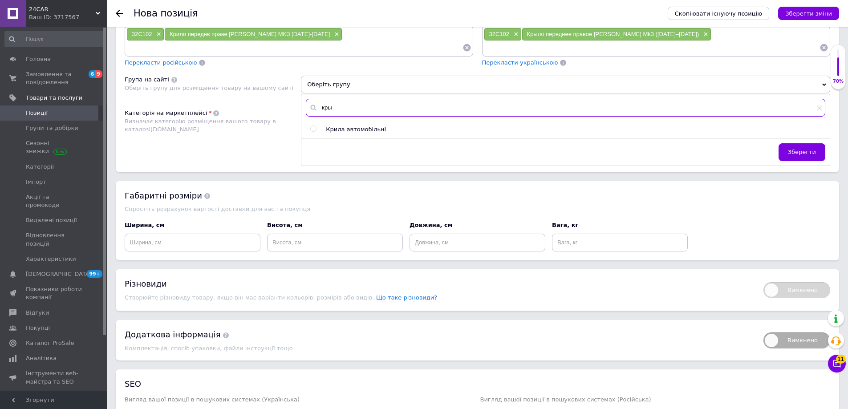
type input "кры"
click at [359, 126] on span "Крила автомобільні" at bounding box center [356, 129] width 60 height 7
radio input "true"
click at [802, 143] on button "Зберегти" at bounding box center [802, 152] width 47 height 18
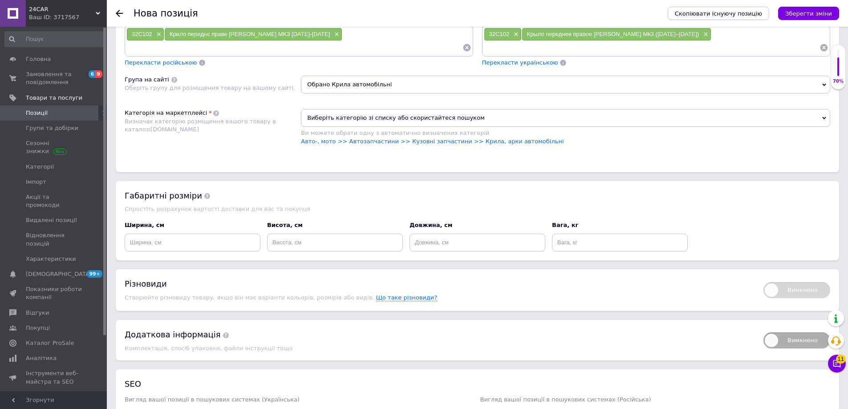
click at [357, 134] on div "Виберіть категорію зі списку або скористайтеся пошуком Ви можете обрати одну з …" at bounding box center [565, 131] width 529 height 45
click at [360, 138] on link "Авто-, мото >> Автозапчастини >> Кузовні запчастини >> Крила, арки автомобільні" at bounding box center [432, 141] width 263 height 7
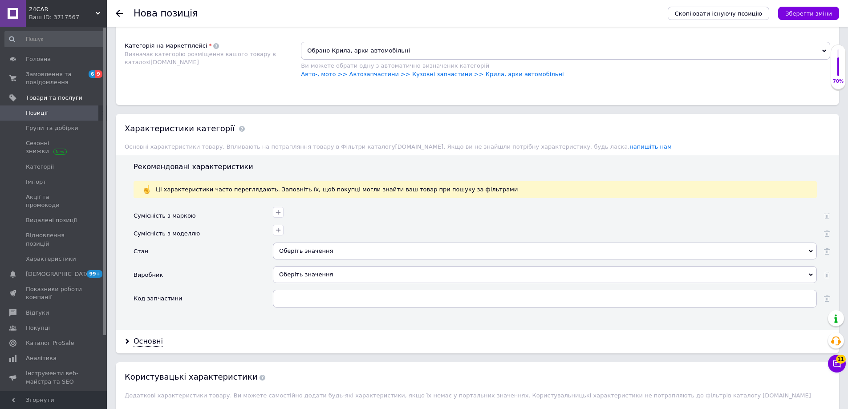
scroll to position [668, 0]
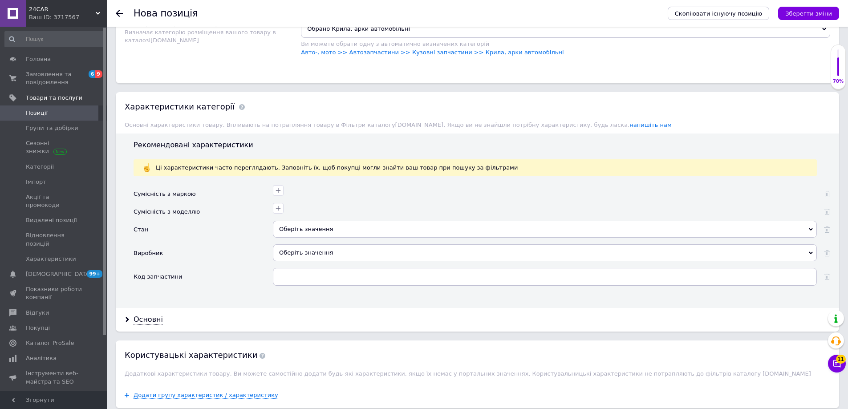
click at [317, 221] on div "Оберіть значення" at bounding box center [545, 229] width 544 height 17
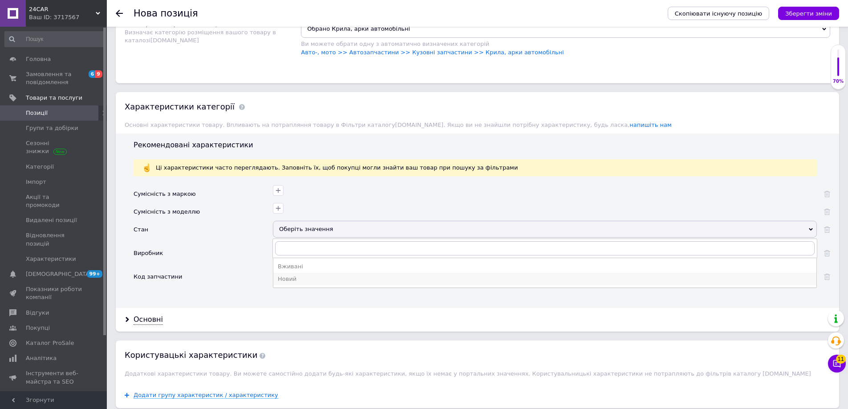
click at [308, 275] on div "Новий" at bounding box center [545, 279] width 534 height 8
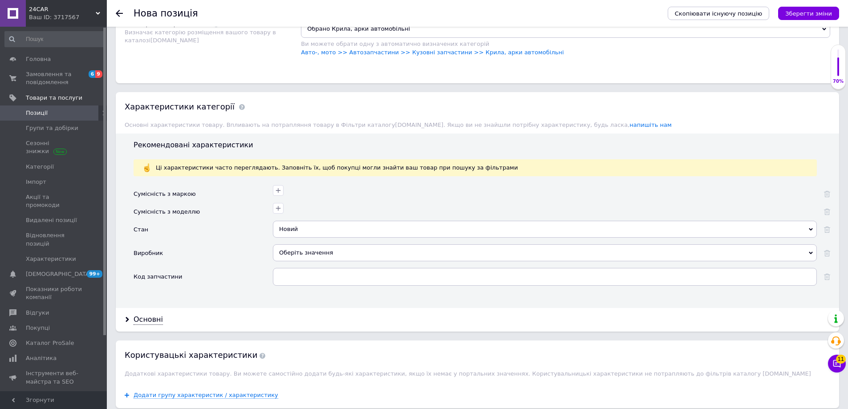
click at [310, 244] on div "Оберіть значення" at bounding box center [545, 252] width 544 height 17
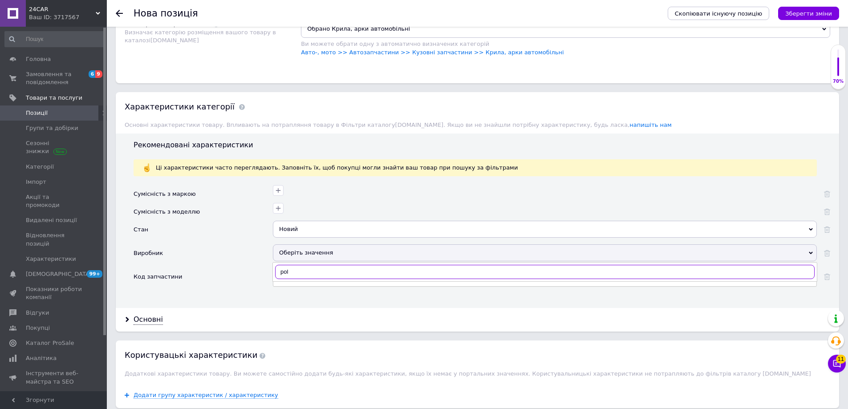
type input "polc"
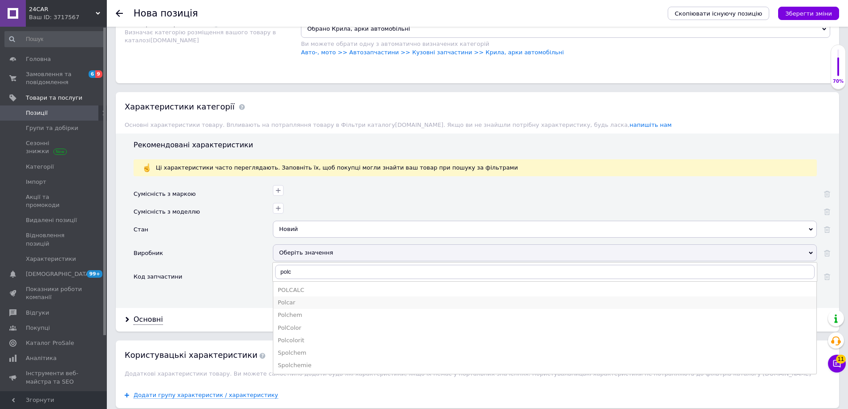
click at [316, 299] on div "Polcar" at bounding box center [545, 303] width 534 height 8
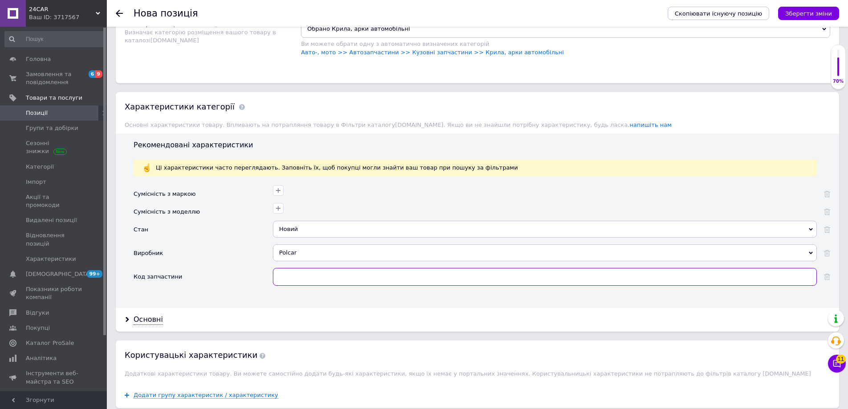
click at [318, 268] on input "text" at bounding box center [545, 277] width 544 height 18
drag, startPoint x: 154, startPoint y: 306, endPoint x: 219, endPoint y: 292, distance: 66.5
click at [154, 315] on div "Основні" at bounding box center [148, 320] width 29 height 10
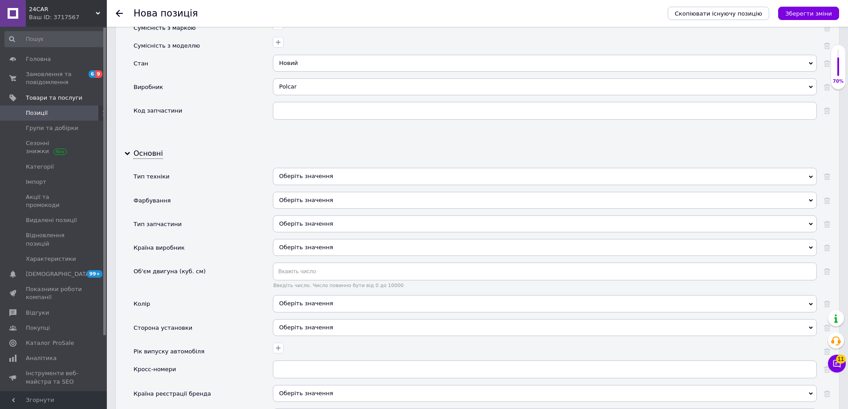
scroll to position [846, 0]
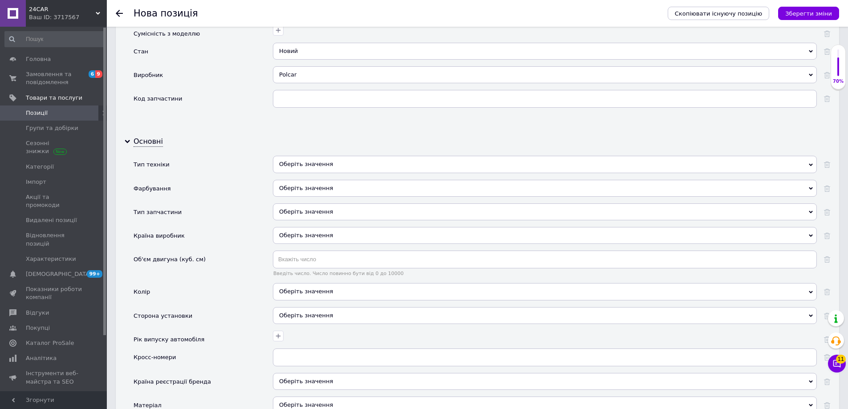
click at [314, 156] on div "Оберіть значення" at bounding box center [545, 164] width 544 height 17
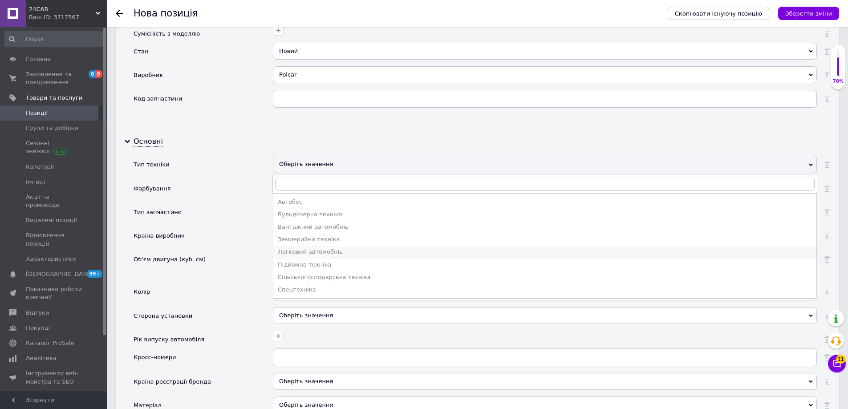
click at [310, 248] on div "Легковий автомобіль" at bounding box center [545, 252] width 534 height 8
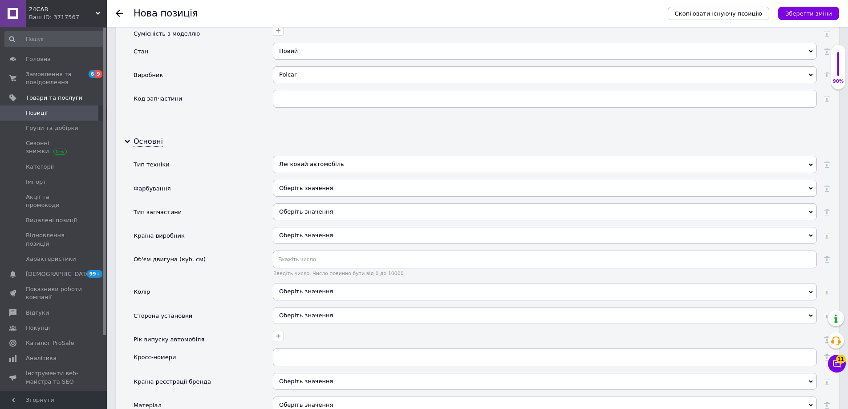
click at [302, 180] on div "Оберіть значення" at bounding box center [545, 188] width 544 height 17
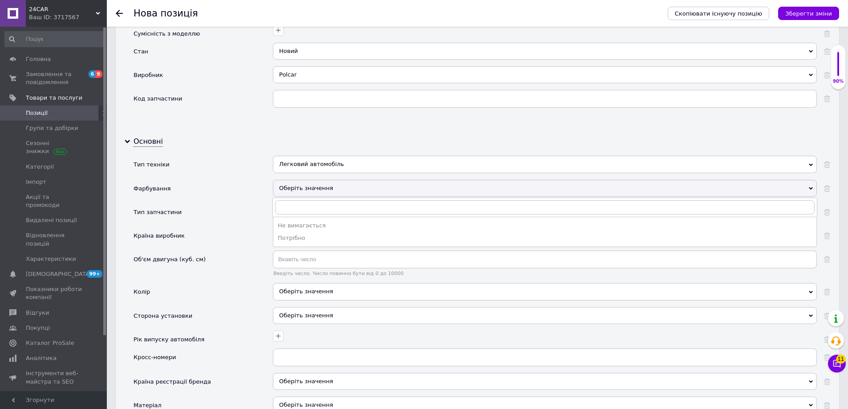
click at [312, 234] on div "Потрібно" at bounding box center [545, 238] width 534 height 8
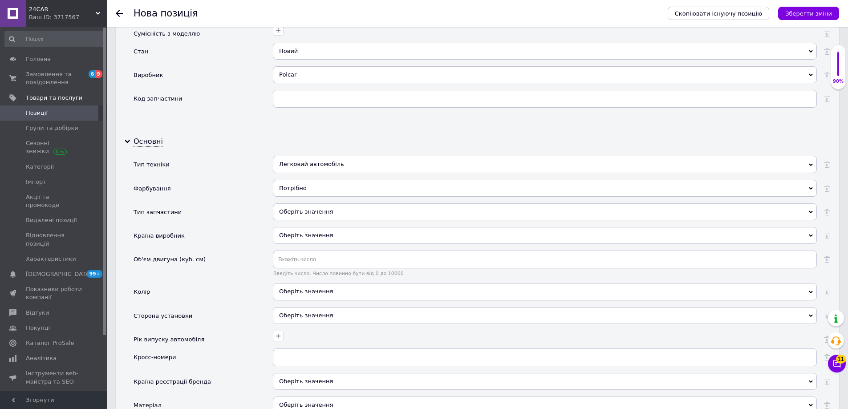
click at [313, 203] on div "Оберіть значення" at bounding box center [545, 211] width 544 height 17
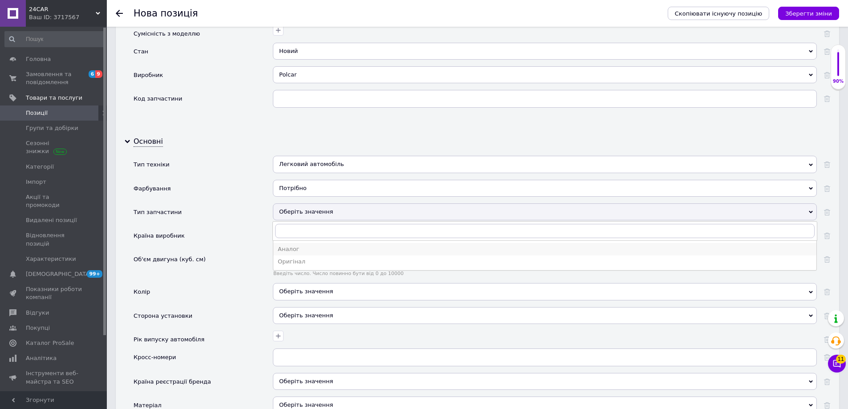
click at [315, 245] on div "Аналог" at bounding box center [545, 249] width 534 height 8
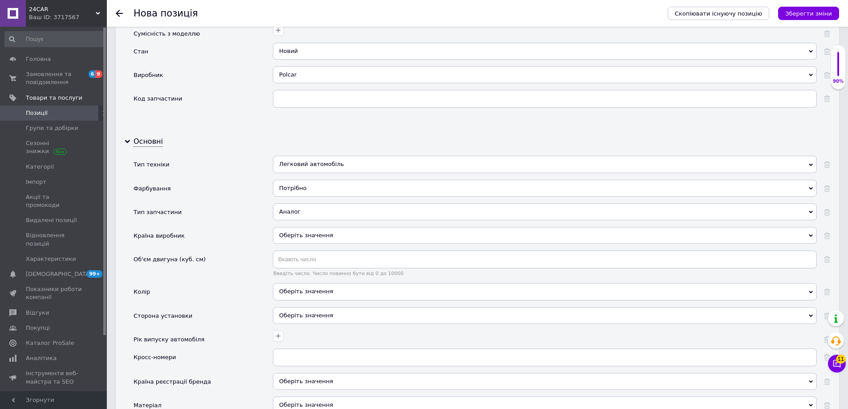
click at [313, 227] on div "Оберіть значення" at bounding box center [545, 235] width 544 height 17
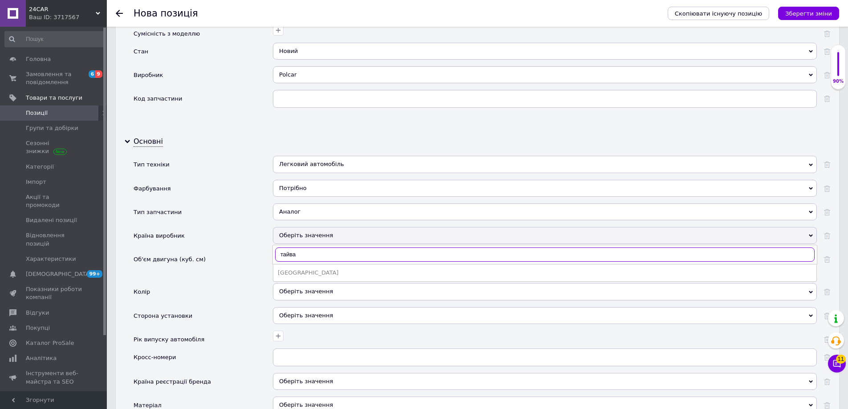
type input "тайва"
click at [308, 269] on div "[GEOGRAPHIC_DATA]" at bounding box center [545, 273] width 534 height 8
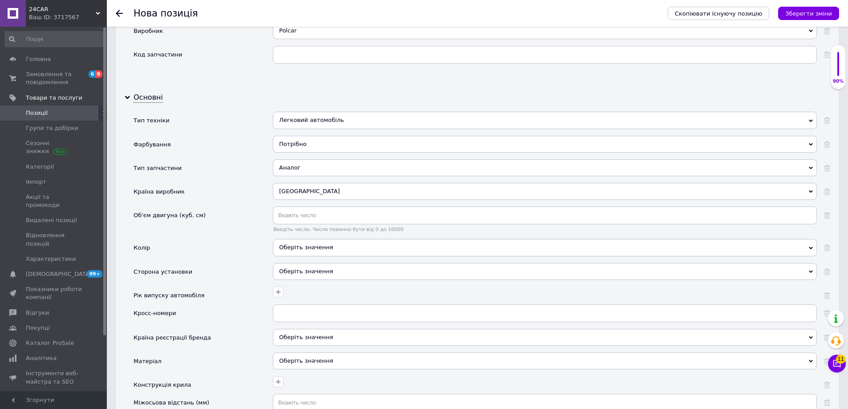
scroll to position [890, 0]
click at [310, 263] on div "Оберіть значення" at bounding box center [545, 271] width 544 height 17
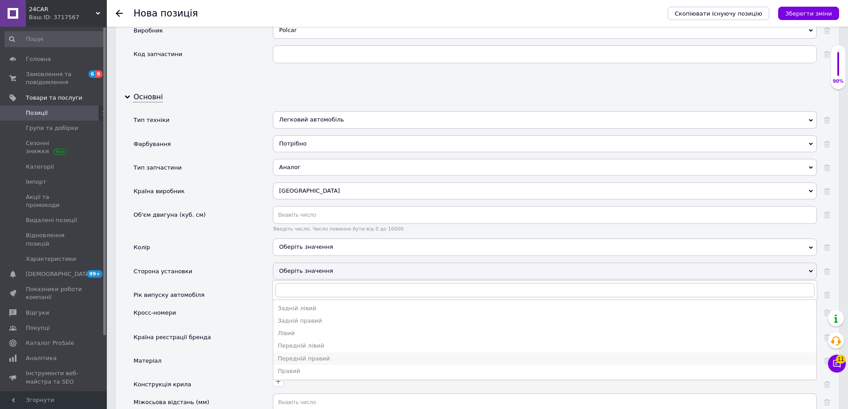
click at [333, 355] on div "Передній правий" at bounding box center [545, 359] width 534 height 8
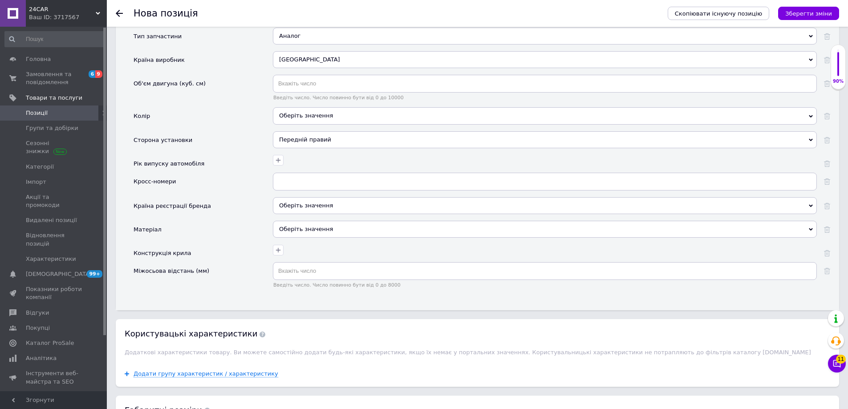
scroll to position [1024, 0]
click at [312, 219] on div "Оберіть значення" at bounding box center [545, 227] width 544 height 17
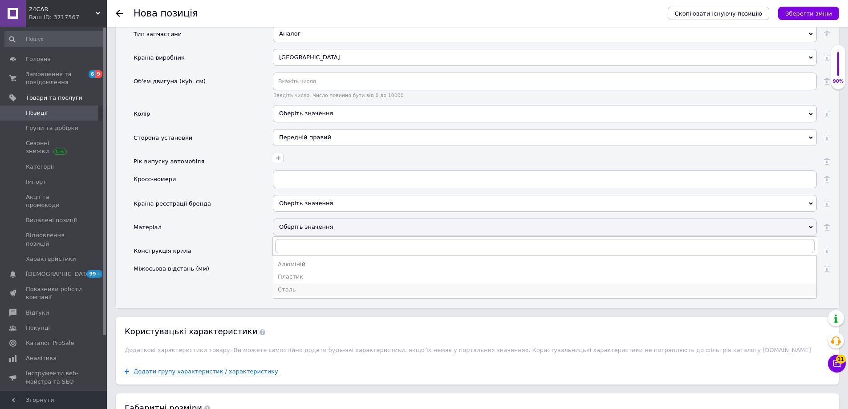
click at [302, 286] on div "Сталь" at bounding box center [545, 290] width 534 height 8
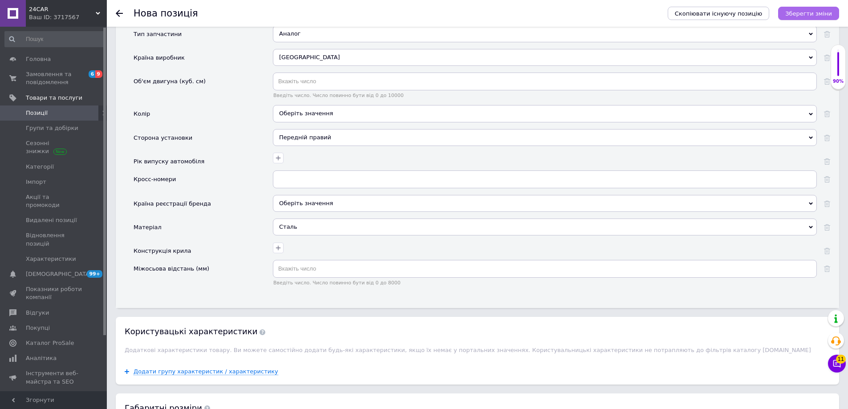
click at [794, 14] on icon "Зберегти зміни" at bounding box center [808, 13] width 47 height 7
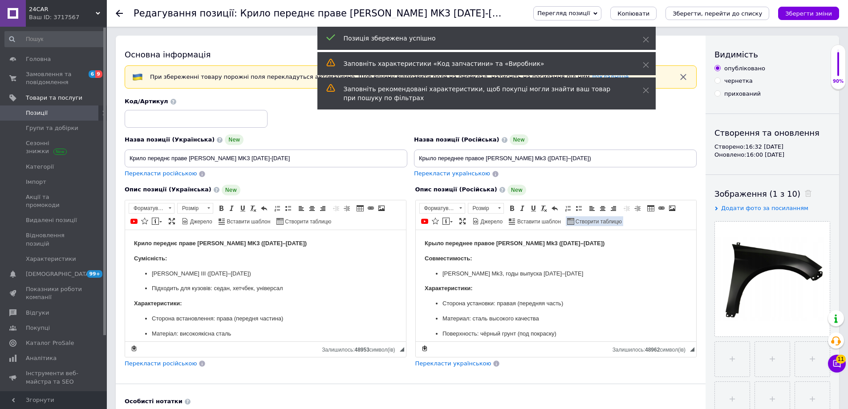
scroll to position [223, 0]
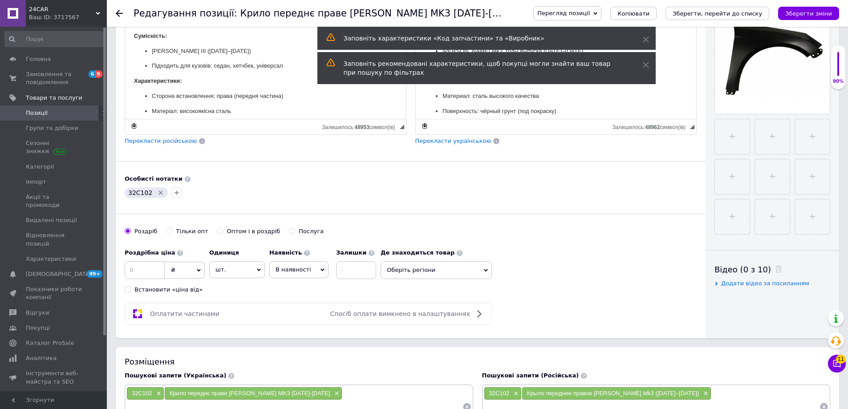
click at [140, 195] on span "32C102" at bounding box center [140, 192] width 24 height 7
copy span "32C102"
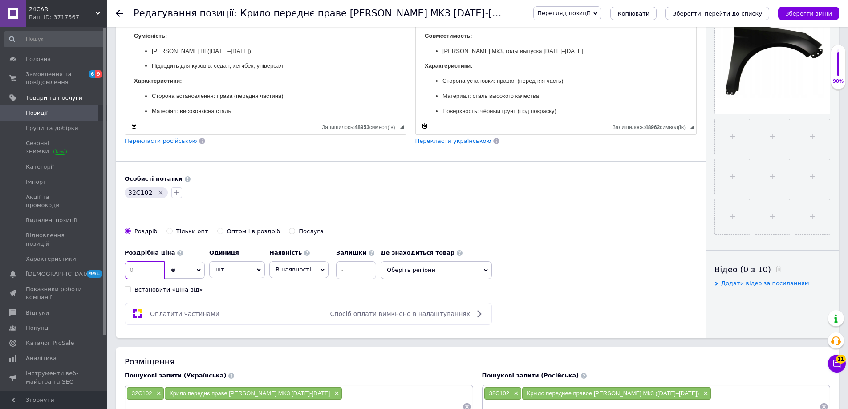
click at [160, 275] on input at bounding box center [145, 270] width 40 height 18
type input "1570"
click at [312, 266] on span "В наявності" at bounding box center [298, 269] width 59 height 17
click at [305, 329] on li "Готово до відправки" at bounding box center [299, 325] width 58 height 20
click at [360, 271] on input at bounding box center [380, 270] width 40 height 18
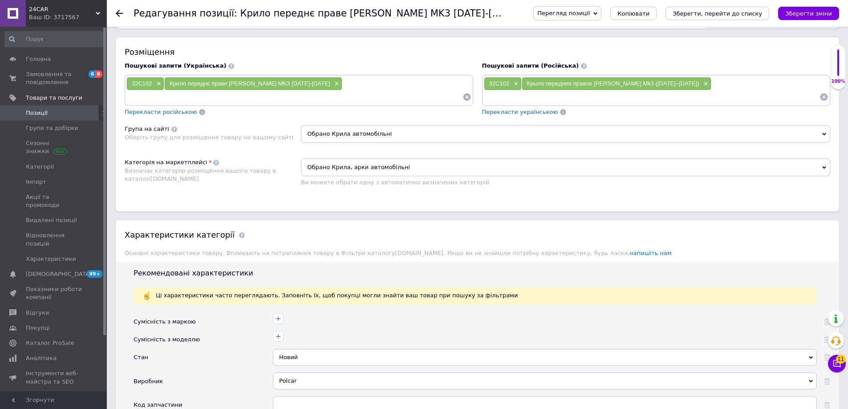
scroll to position [534, 0]
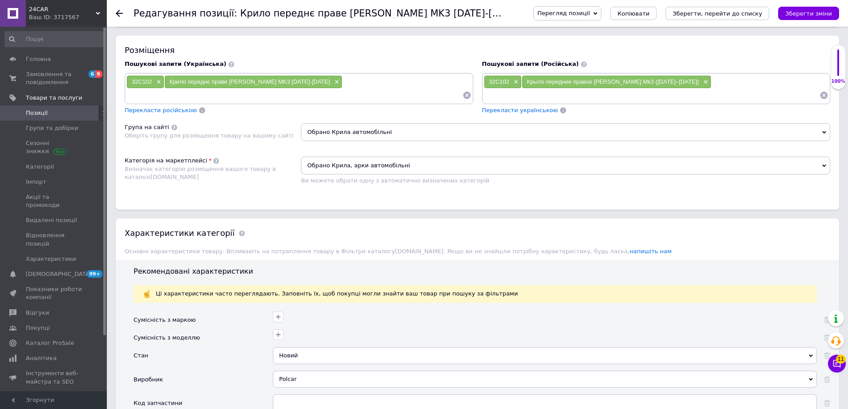
type input "1"
click at [752, 16] on icon "Зберегти, перейти до списку" at bounding box center [717, 13] width 89 height 7
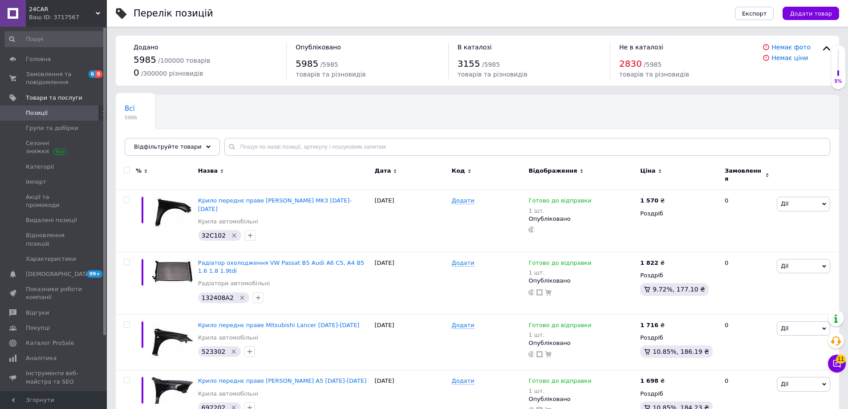
click at [824, 8] on button "Додати товар" at bounding box center [811, 13] width 57 height 13
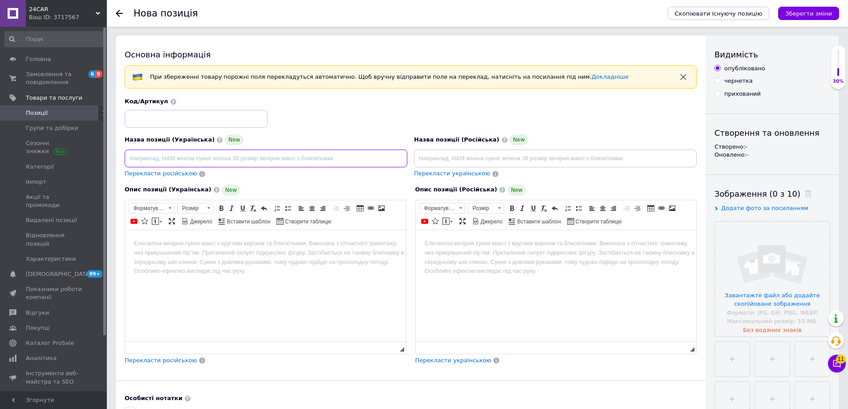
click at [231, 157] on input at bounding box center [266, 159] width 283 height 18
click at [799, 290] on input "file" at bounding box center [772, 279] width 115 height 115
click at [229, 154] on input at bounding box center [266, 159] width 283 height 18
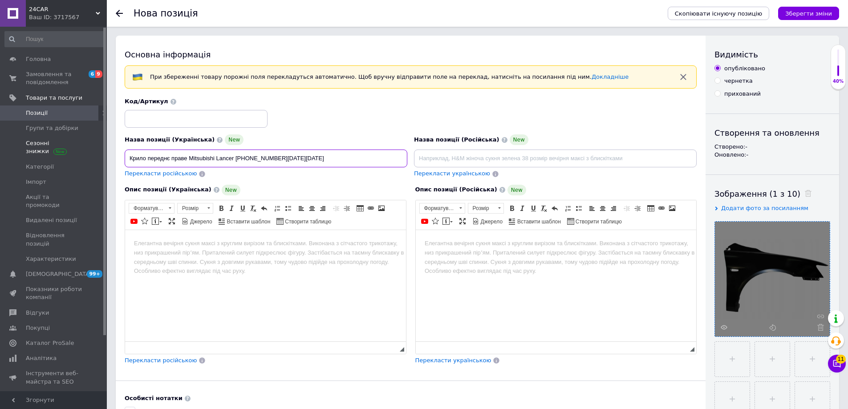
drag, startPoint x: 65, startPoint y: 149, endPoint x: 53, endPoint y: 149, distance: 12.0
type input "Крило переднє праве Mitsubishi Lancer [PHONE_NUMBER][DATE][DATE]"
click at [252, 250] on html at bounding box center [265, 243] width 281 height 27
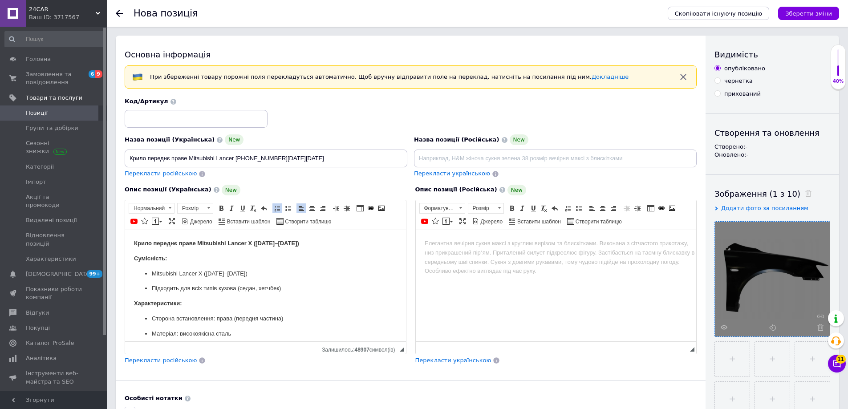
click at [488, 252] on html at bounding box center [555, 243] width 281 height 27
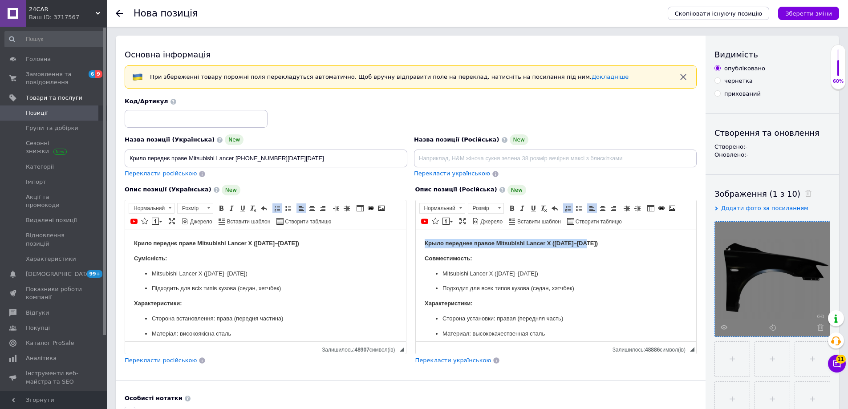
drag, startPoint x: 582, startPoint y: 244, endPoint x: 677, endPoint y: 243, distance: 94.8
copy strong "Крыло переднее правое Mitsubishi Lancer X ([DATE]–[DATE])"
click at [523, 159] on input at bounding box center [555, 159] width 283 height 18
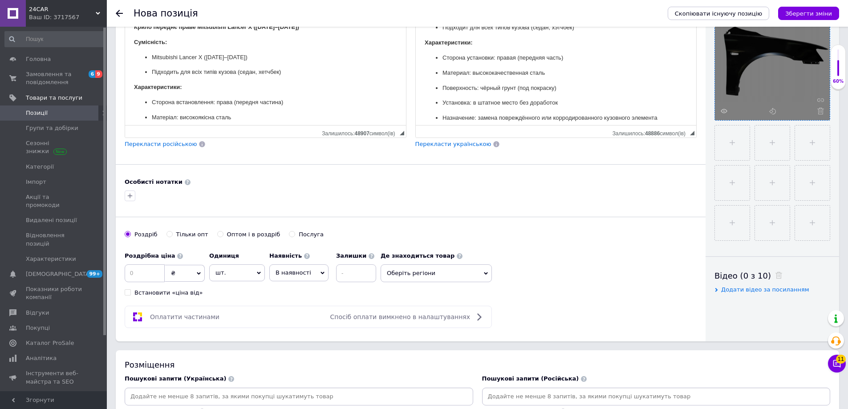
scroll to position [223, 0]
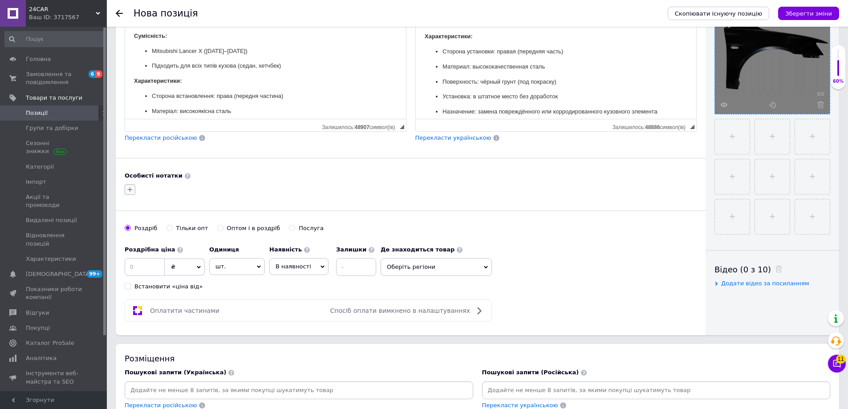
type input "Крыло переднее правое Mitsubishi Lancer X ([DATE]–[DATE])"
click at [132, 191] on icon "button" at bounding box center [129, 189] width 7 height 7
click at [134, 270] on input at bounding box center [145, 267] width 40 height 18
type input "1570"
click at [284, 266] on span "В наявності" at bounding box center [294, 266] width 36 height 7
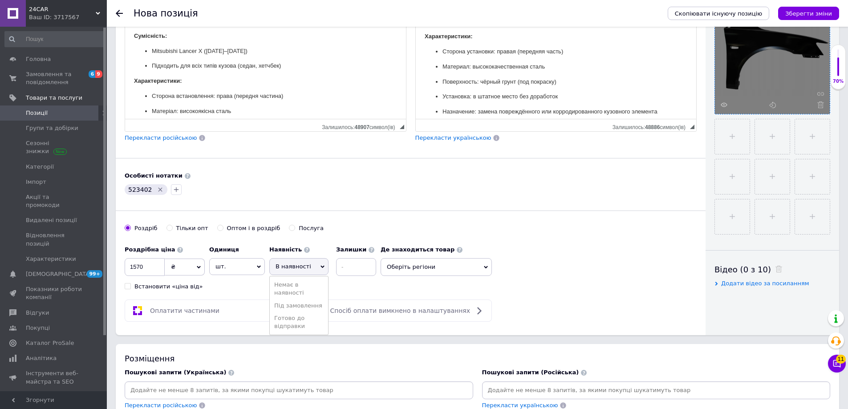
click at [291, 316] on li "Готово до відправки" at bounding box center [299, 322] width 58 height 20
click at [362, 267] on input at bounding box center [380, 267] width 40 height 18
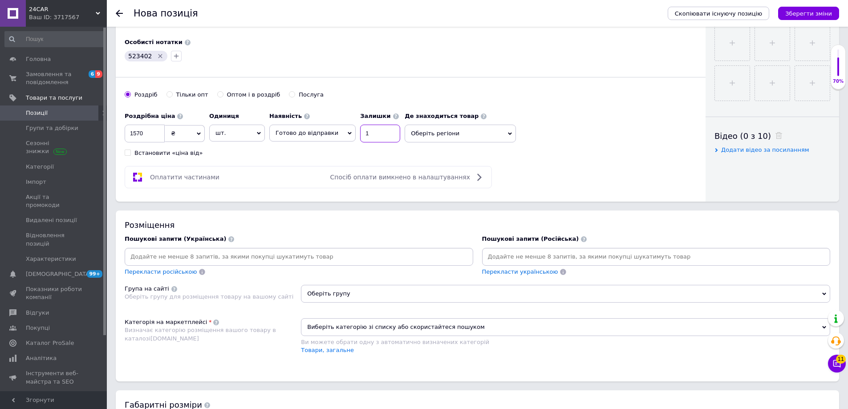
type input "1"
click at [200, 256] on input at bounding box center [298, 256] width 345 height 13
paste input "523402"
type input "523402"
click at [630, 256] on input at bounding box center [656, 256] width 345 height 13
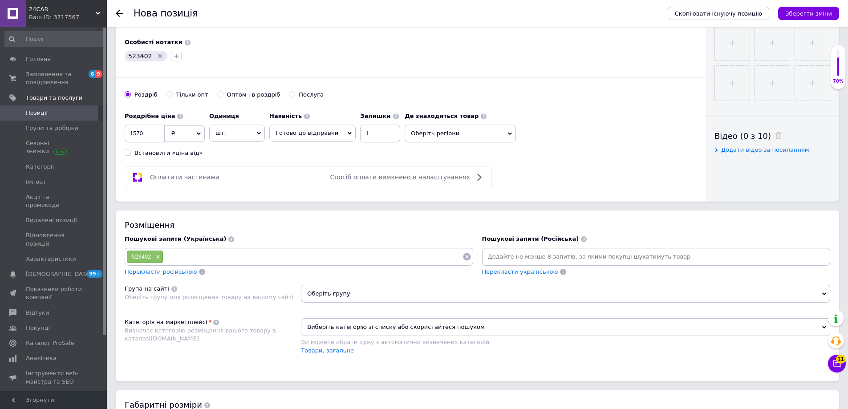
paste input "523402"
type input "523402"
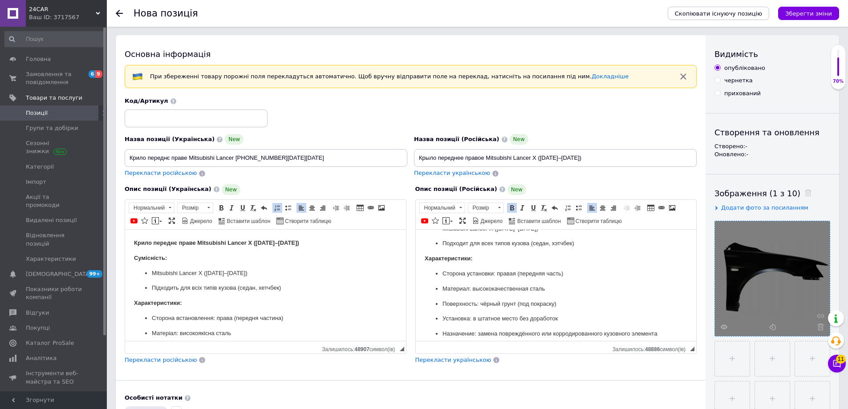
scroll to position [0, 0]
click at [238, 159] on input "Крило переднє праве Mitsubishi Lancer [PHONE_NUMBER][DATE][DATE]" at bounding box center [266, 159] width 283 height 18
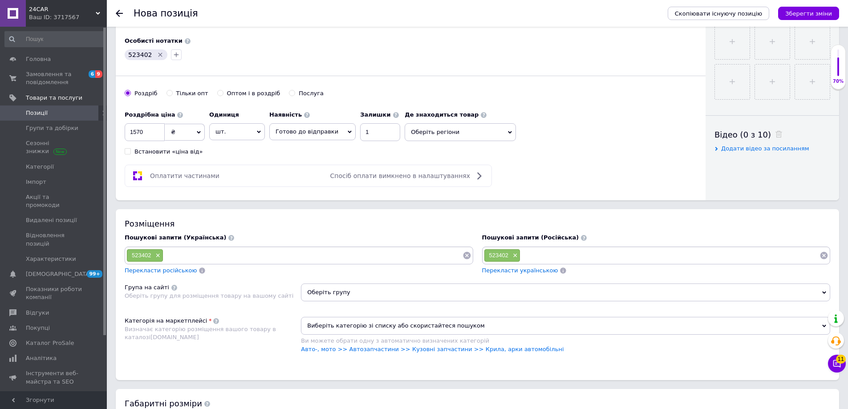
scroll to position [401, 0]
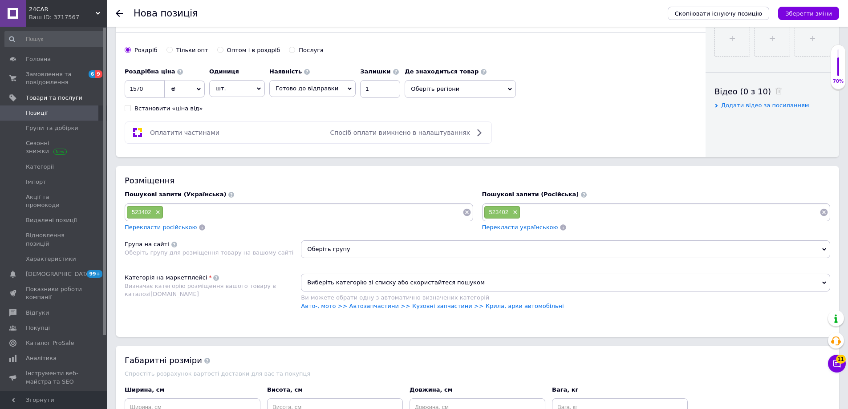
click at [205, 208] on input at bounding box center [312, 212] width 299 height 13
paste input "Крило переднє праве Mitsubishi Lancer [PHONE_NUMBER][DATE][DATE]"
type input "Крило переднє праве Mitsubishi Lancer [PHONE_NUMBER][DATE][DATE]"
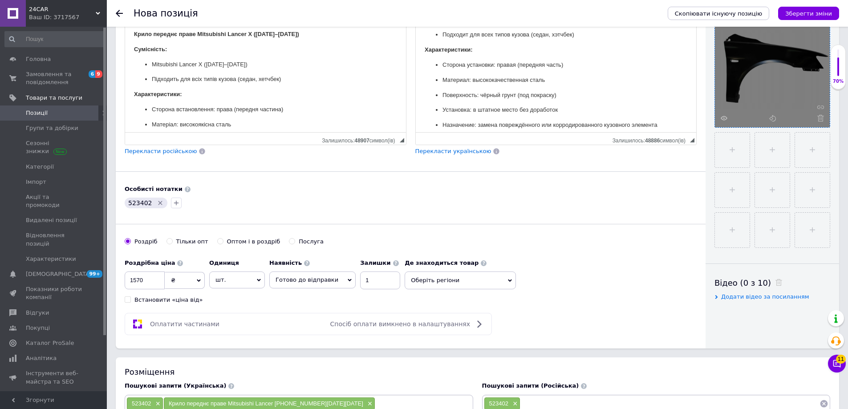
scroll to position [0, 0]
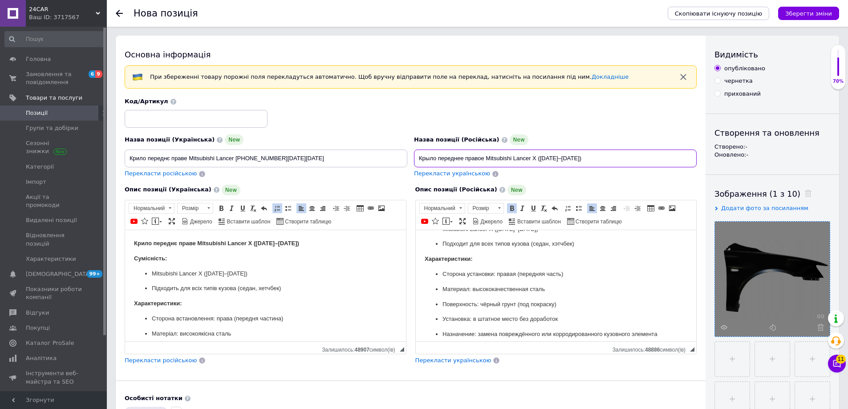
click at [556, 155] on input "Крыло переднее правое Mitsubishi Lancer X ([DATE]–[DATE])" at bounding box center [555, 159] width 283 height 18
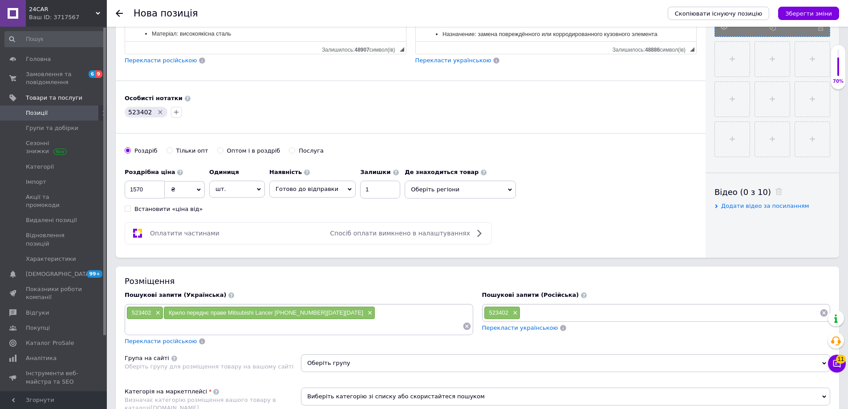
scroll to position [401, 0]
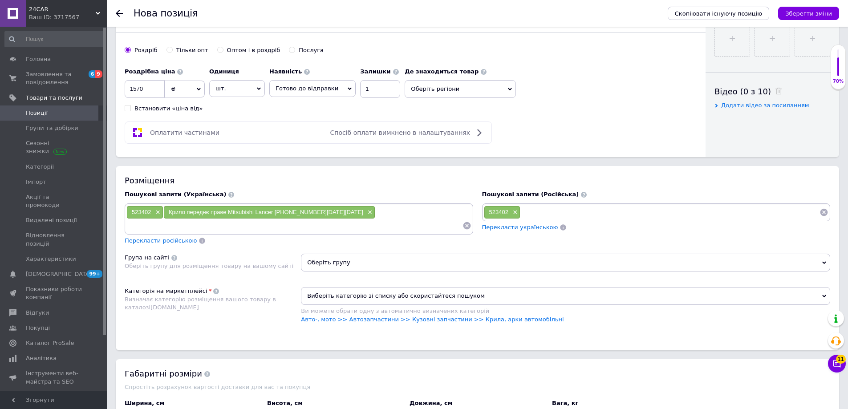
paste input "Крыло переднее правое Mitsubishi Lancer X ([DATE]–[DATE])"
click at [573, 209] on input at bounding box center [669, 212] width 299 height 13
type input "Крыло переднее правое Mitsubishi Lancer X ([DATE]–[DATE])"
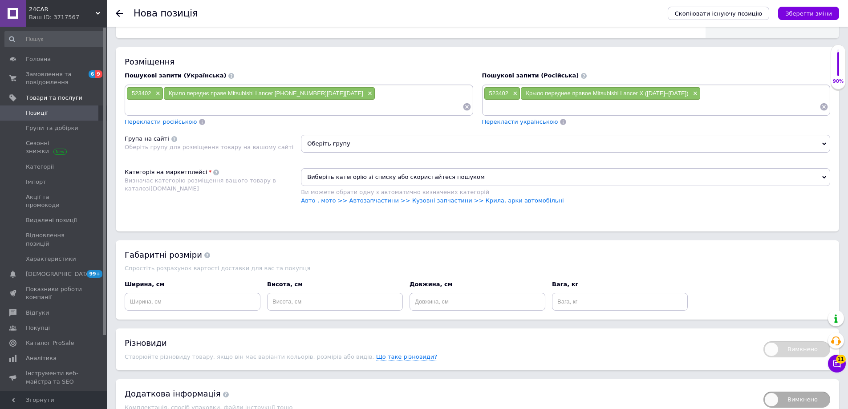
scroll to position [579, 0]
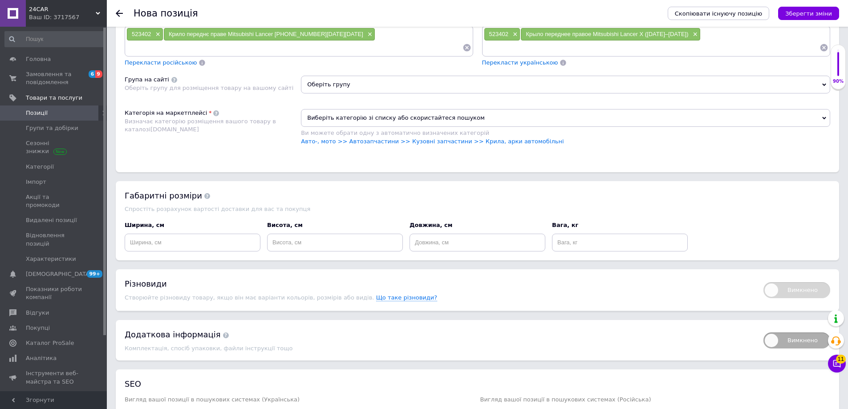
click at [337, 76] on span "Оберіть групу" at bounding box center [565, 85] width 529 height 18
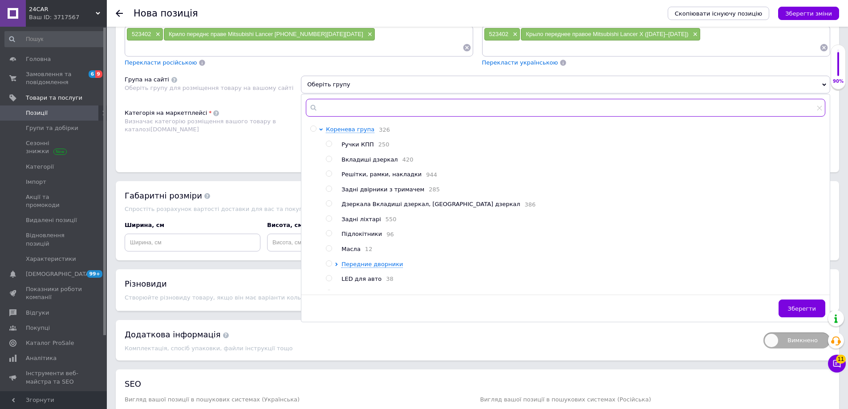
click at [338, 99] on input "text" at bounding box center [565, 108] width 519 height 18
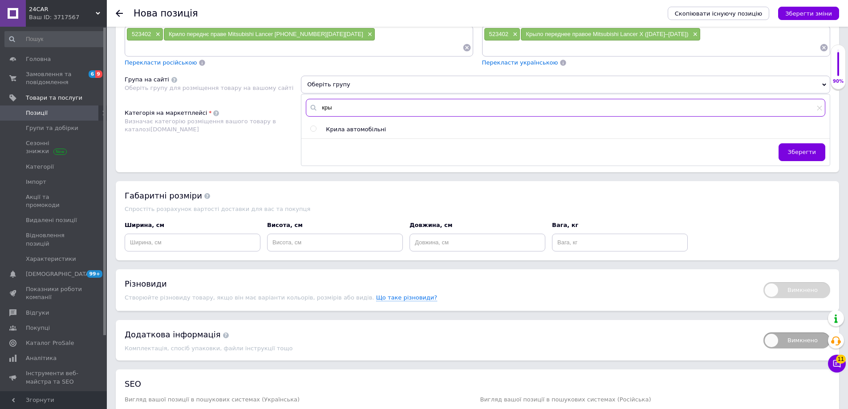
type input "кры"
click at [361, 126] on span "Крила автомобільні" at bounding box center [356, 129] width 60 height 7
radio input "true"
drag, startPoint x: 799, startPoint y: 140, endPoint x: 787, endPoint y: 136, distance: 12.0
click at [799, 149] on span "Зберегти" at bounding box center [802, 152] width 28 height 7
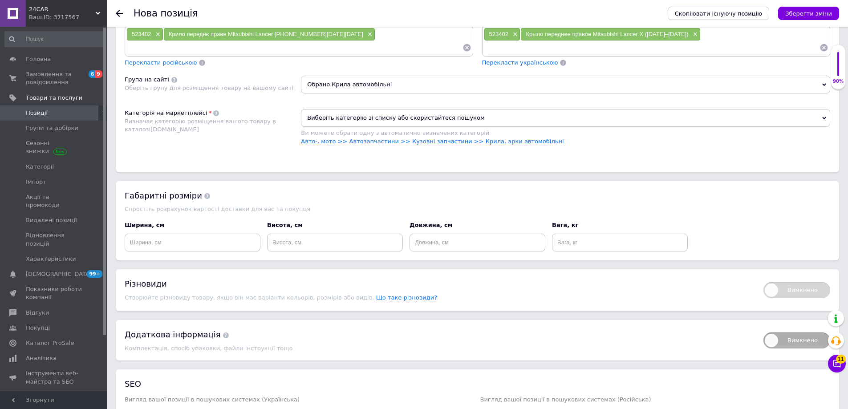
click at [416, 138] on link "Авто-, мото >> Автозапчастини >> Кузовні запчастини >> Крила, арки автомобільні" at bounding box center [432, 141] width 263 height 7
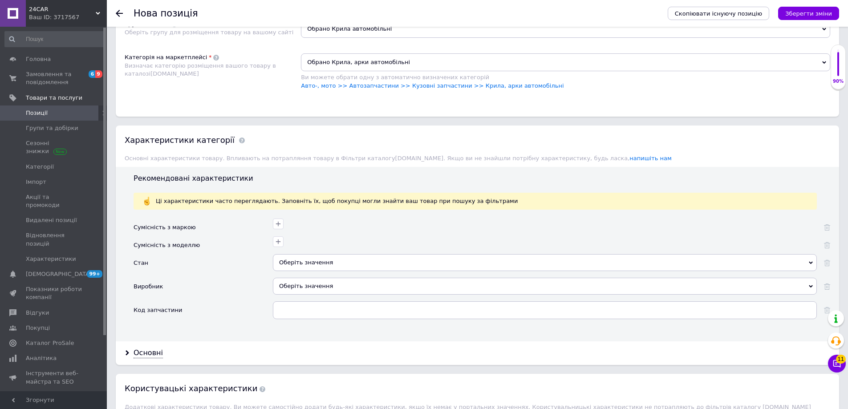
scroll to position [712, 0]
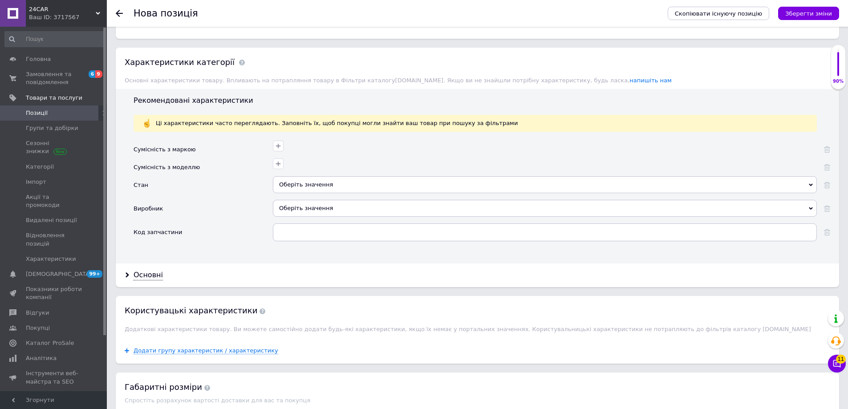
click at [296, 176] on div "Оберіть значення" at bounding box center [545, 184] width 544 height 17
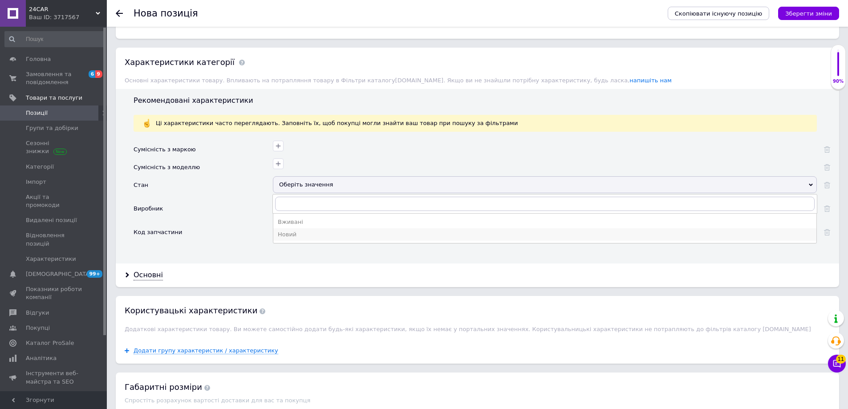
click at [301, 231] on div "Новий" at bounding box center [545, 235] width 534 height 8
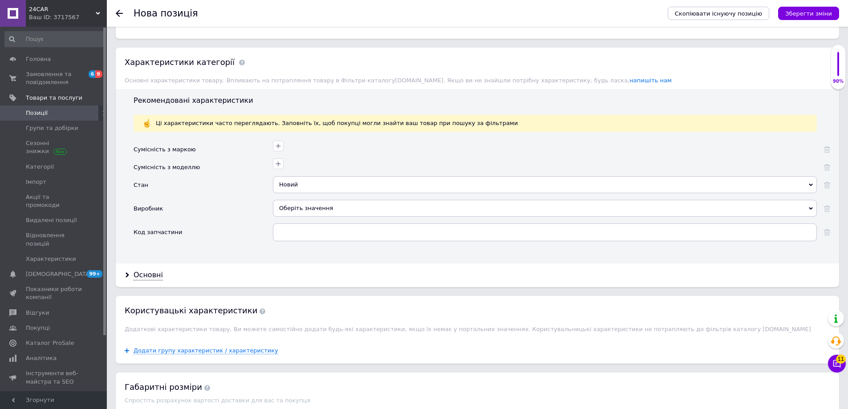
click at [305, 200] on div "Оберіть значення" at bounding box center [545, 208] width 544 height 17
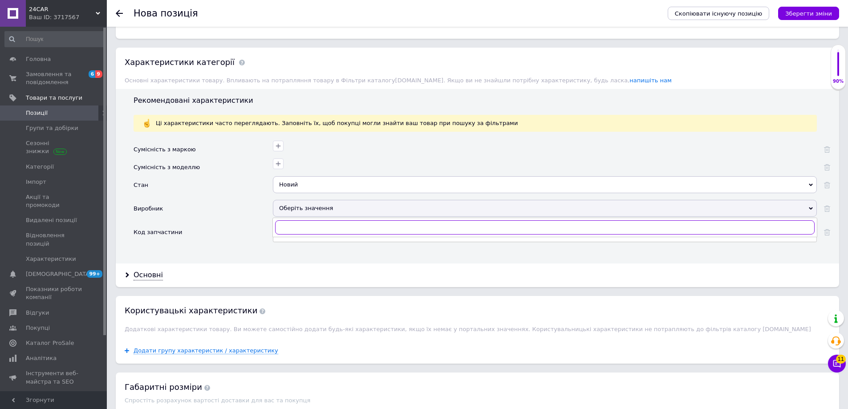
click at [305, 220] on input "text" at bounding box center [544, 227] width 539 height 14
type input "polca"
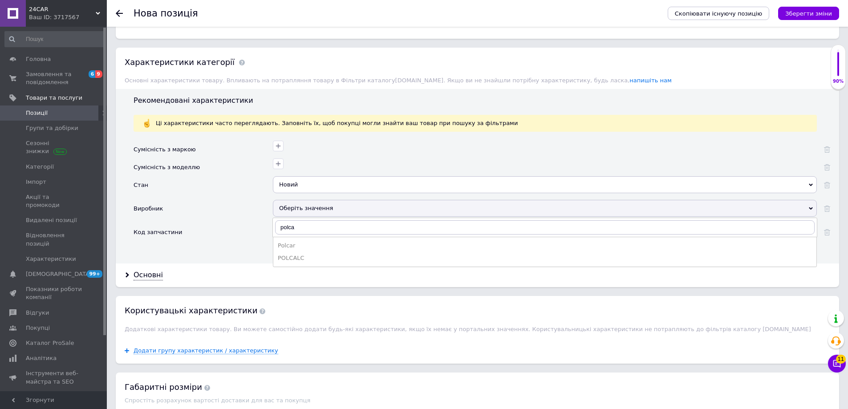
click at [301, 242] on div "Polcar" at bounding box center [545, 246] width 534 height 8
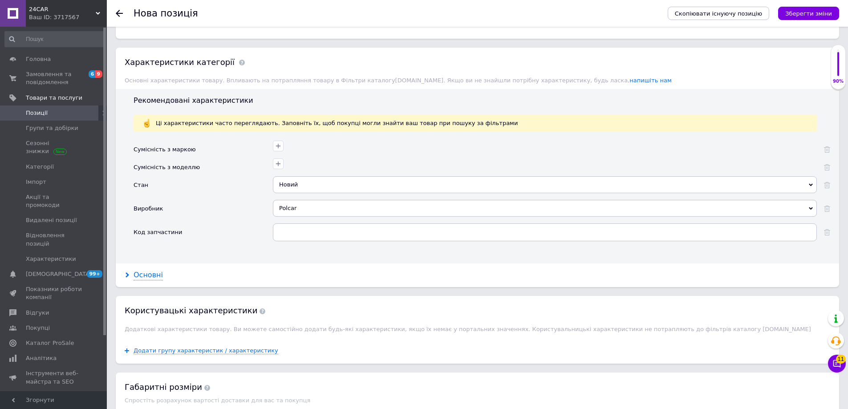
click at [156, 270] on div "Основні" at bounding box center [148, 275] width 29 height 10
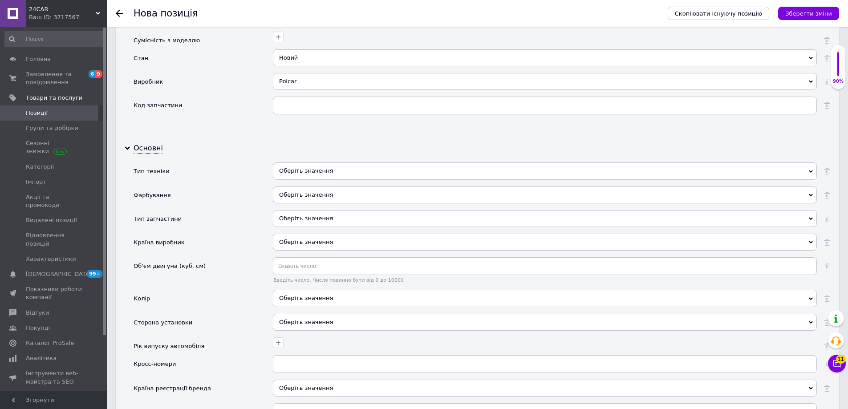
scroll to position [846, 0]
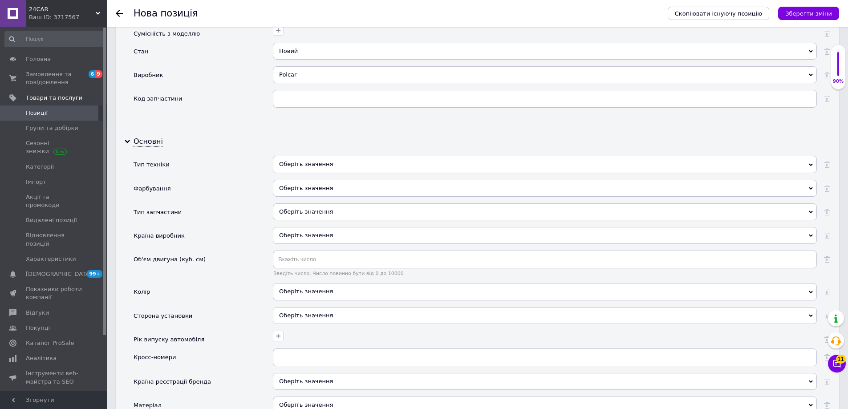
click at [332, 156] on div "Оберіть значення" at bounding box center [545, 164] width 544 height 17
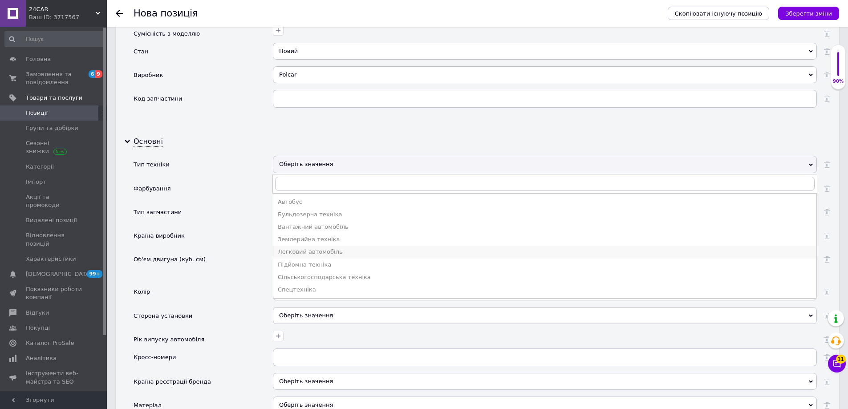
click at [324, 248] on div "Легковий автомобіль" at bounding box center [545, 252] width 534 height 8
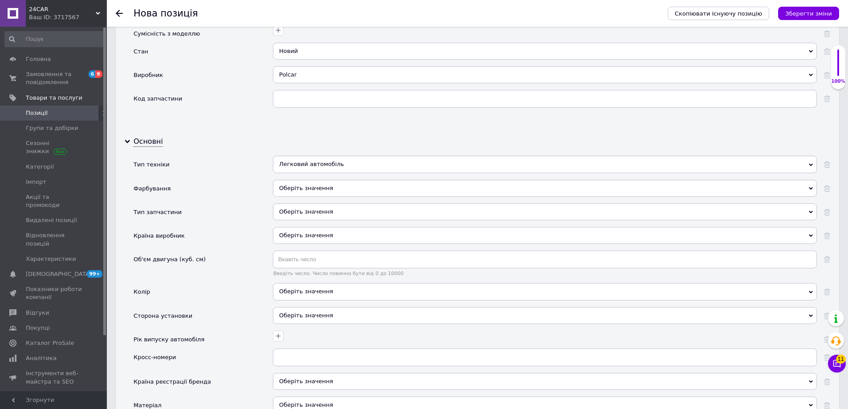
click at [315, 180] on div "Оберіть значення" at bounding box center [545, 188] width 544 height 17
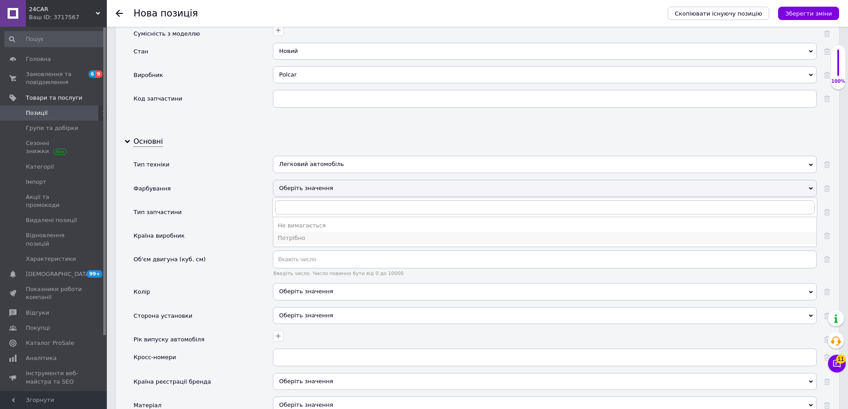
click at [312, 234] on div "Потрібно" at bounding box center [545, 238] width 534 height 8
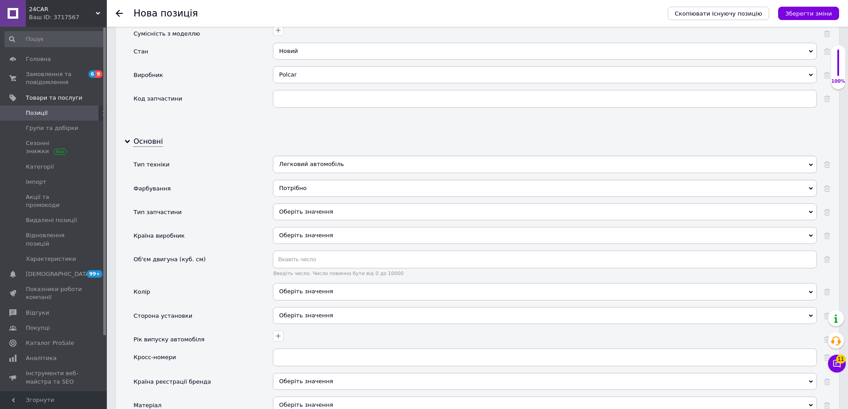
click at [322, 203] on div "Оберіть значення" at bounding box center [545, 211] width 544 height 17
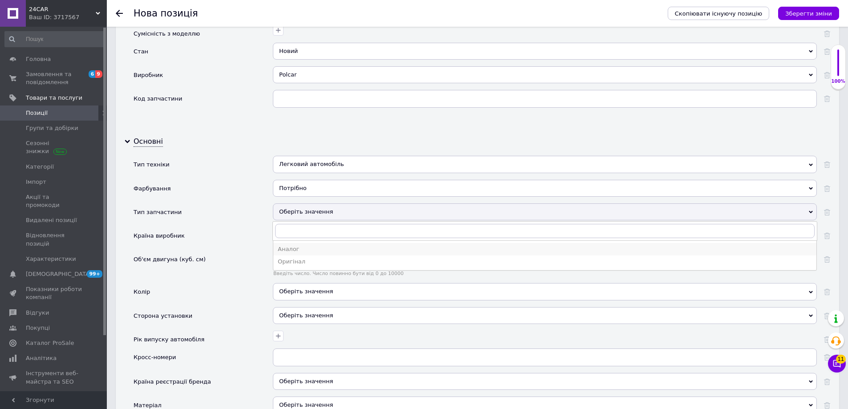
click at [312, 245] on div "Аналог" at bounding box center [545, 249] width 534 height 8
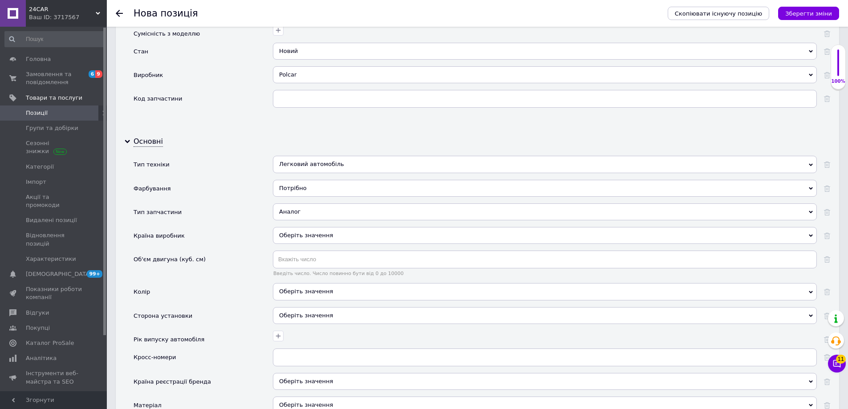
click at [321, 227] on div "Оберіть значення" at bounding box center [545, 235] width 544 height 17
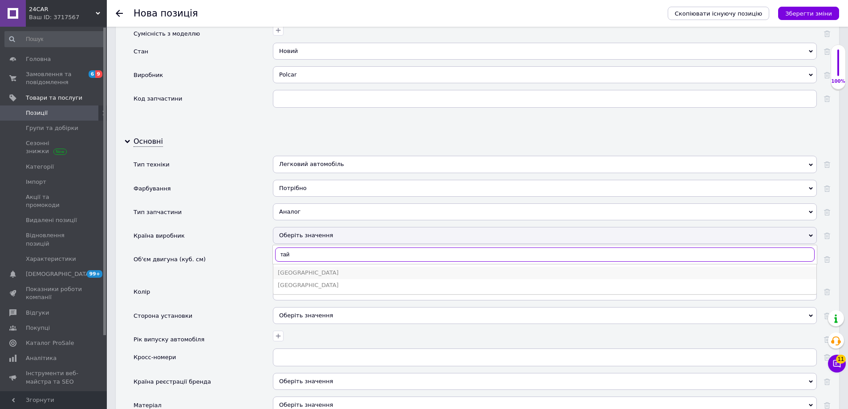
type input "тай"
click at [309, 269] on div "[GEOGRAPHIC_DATA]" at bounding box center [545, 273] width 534 height 8
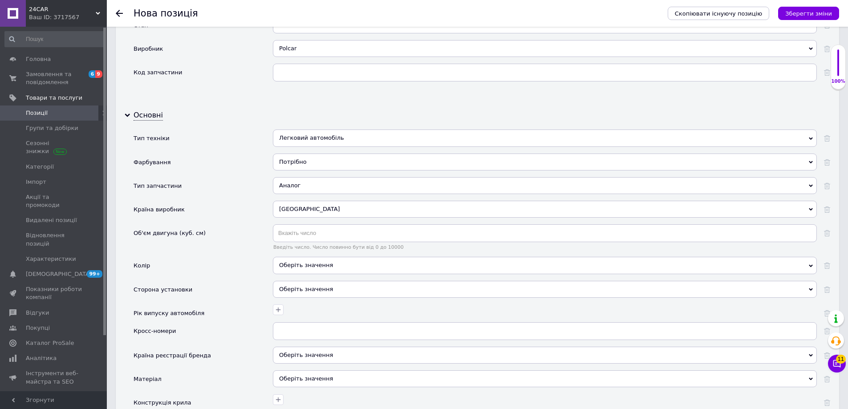
scroll to position [890, 0]
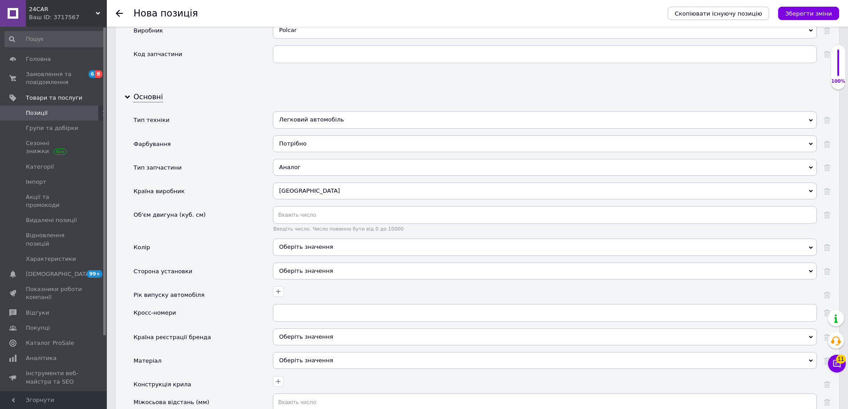
click at [310, 263] on div "Оберіть значення" at bounding box center [545, 271] width 544 height 17
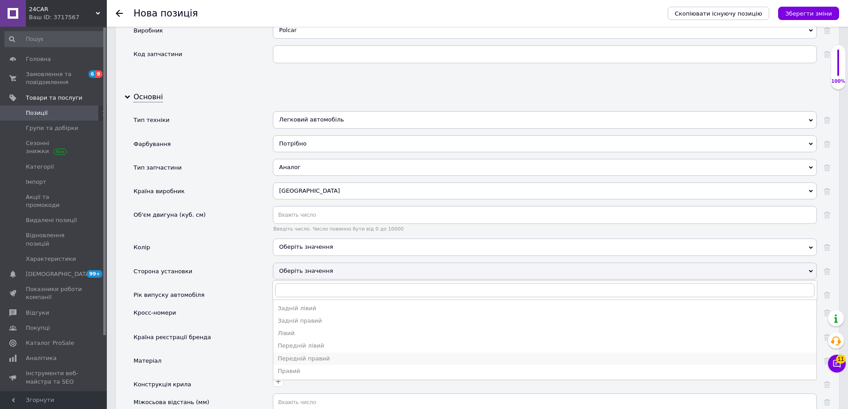
click at [319, 355] on div "Передній правий" at bounding box center [545, 359] width 534 height 8
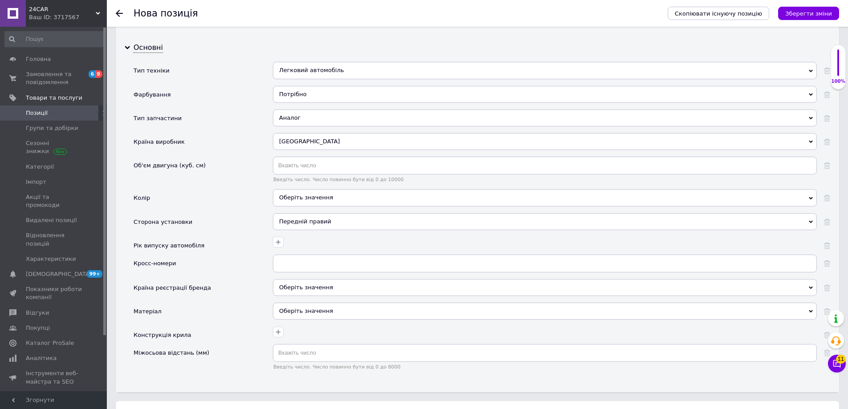
scroll to position [979, 0]
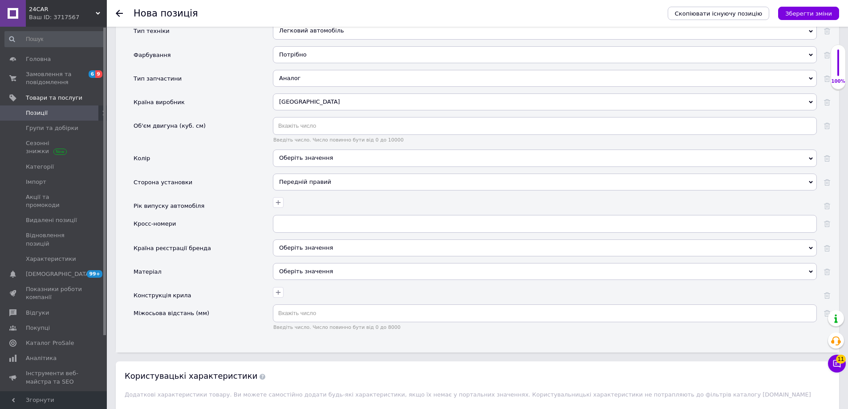
click at [302, 263] on div "Оберіть значення" at bounding box center [545, 271] width 544 height 17
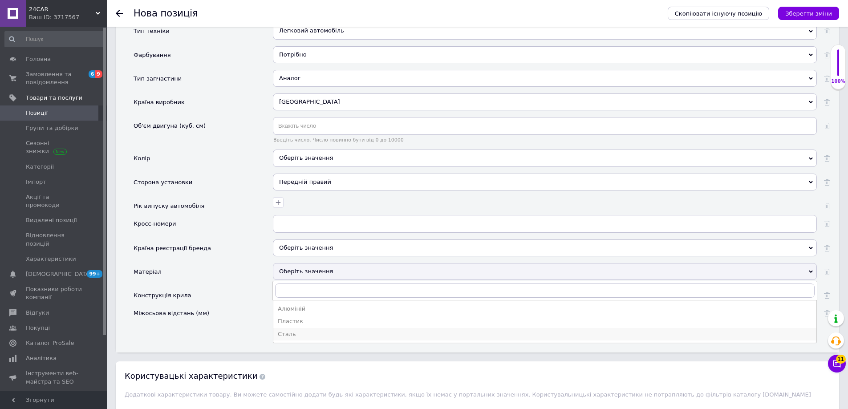
click at [303, 330] on div "Сталь" at bounding box center [545, 334] width 534 height 8
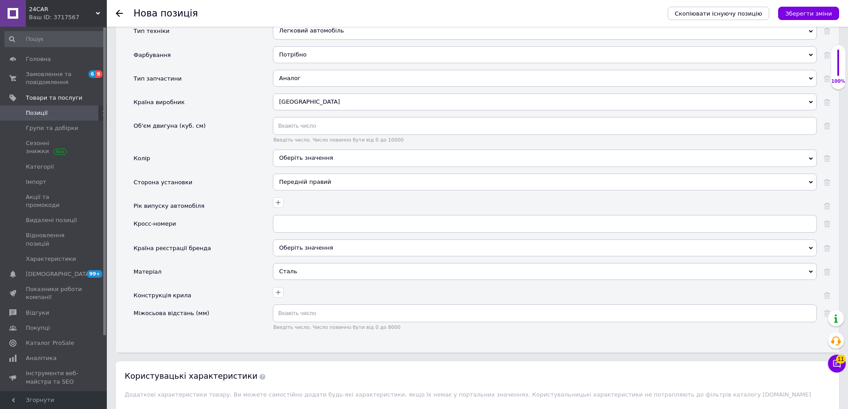
click at [798, 16] on icon "Зберегти зміни" at bounding box center [808, 13] width 47 height 7
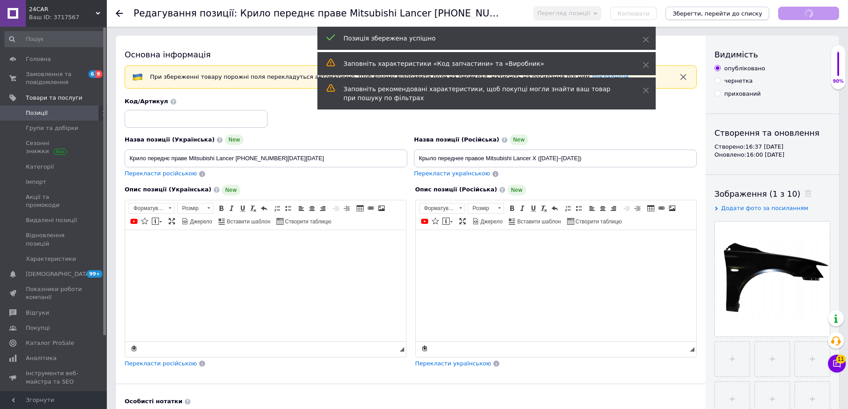
click at [747, 15] on icon "Зберегти, перейти до списку" at bounding box center [717, 13] width 89 height 7
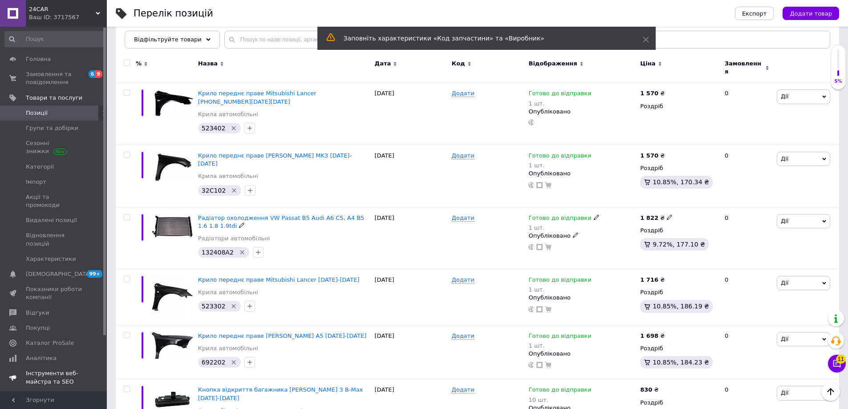
scroll to position [89, 0]
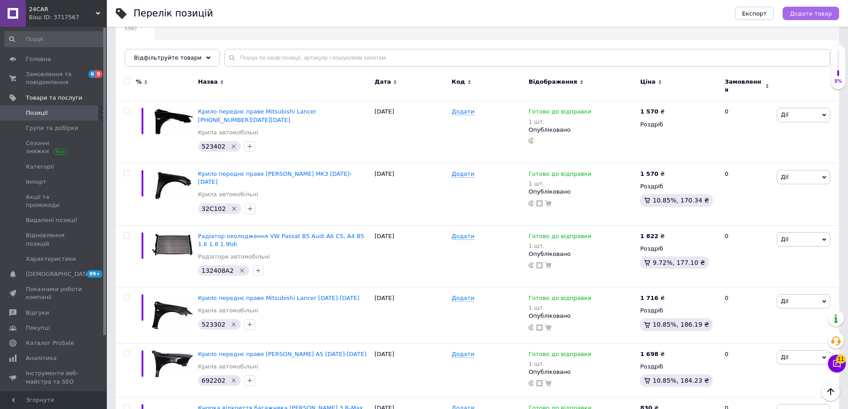
click at [813, 11] on span "Додати товар" at bounding box center [811, 13] width 42 height 7
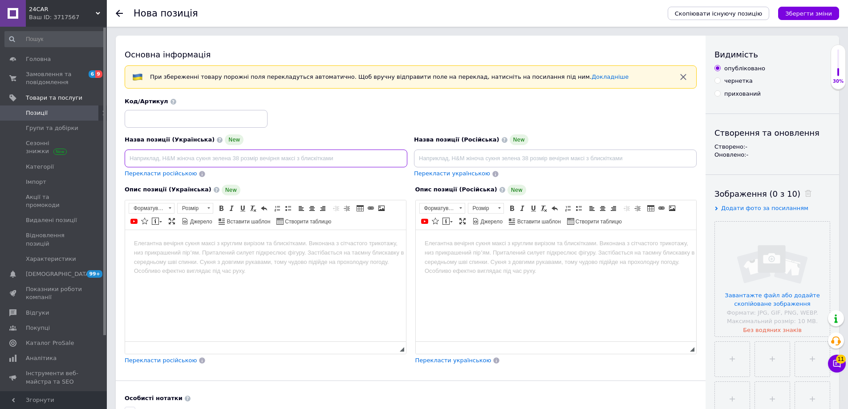
click at [211, 158] on input at bounding box center [266, 159] width 283 height 18
drag, startPoint x: 274, startPoint y: 159, endPoint x: 72, endPoint y: 170, distance: 201.9
type input "Крило переднє ліве [PERSON_NAME] A5 [DATE]-[DATE]"
click at [267, 248] on html at bounding box center [265, 243] width 281 height 27
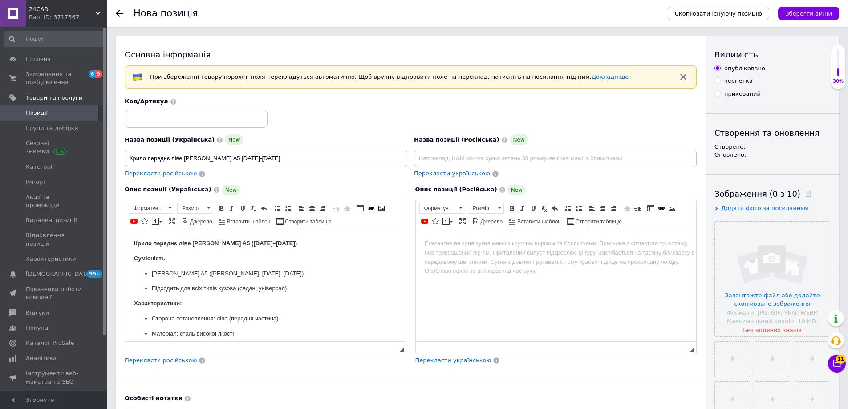
scroll to position [281, 0]
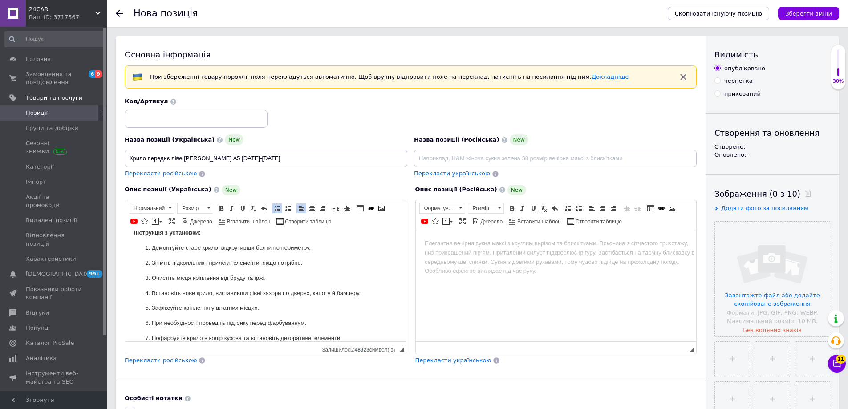
click at [470, 257] on html at bounding box center [555, 243] width 281 height 27
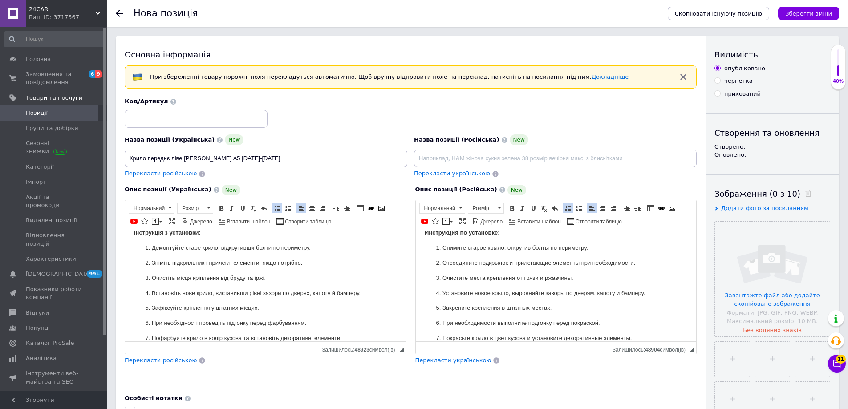
scroll to position [0, 0]
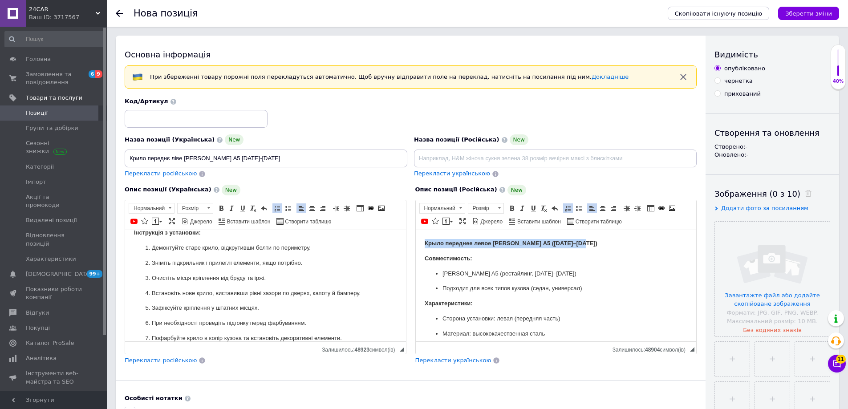
drag, startPoint x: 581, startPoint y: 244, endPoint x: 637, endPoint y: 230, distance: 57.8
copy strong "Крыло переднее левое [PERSON_NAME] A5 ([DATE]–[DATE])"
paste input "Крыло переднее левое [PERSON_NAME] A5 ([DATE]–[DATE])"
click at [466, 158] on input at bounding box center [555, 159] width 283 height 18
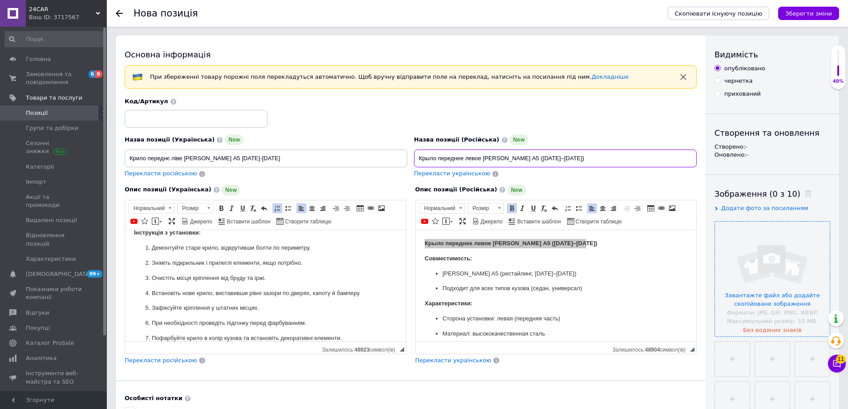
type input "Крыло переднее левое [PERSON_NAME] A5 ([DATE]–[DATE])"
click at [783, 267] on input "file" at bounding box center [772, 279] width 115 height 115
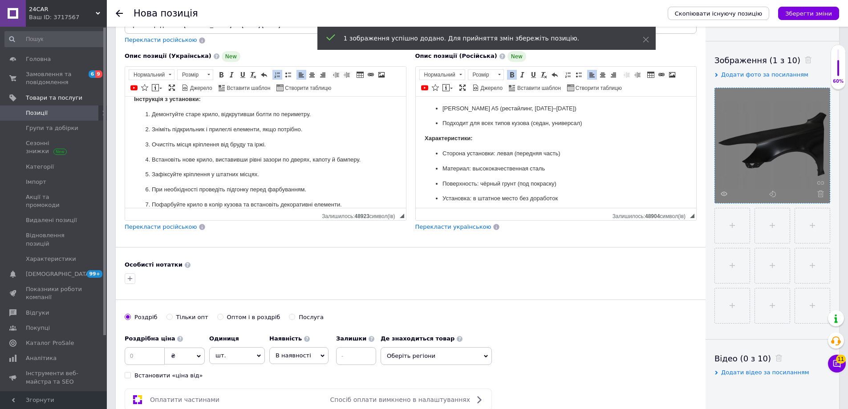
scroll to position [45, 0]
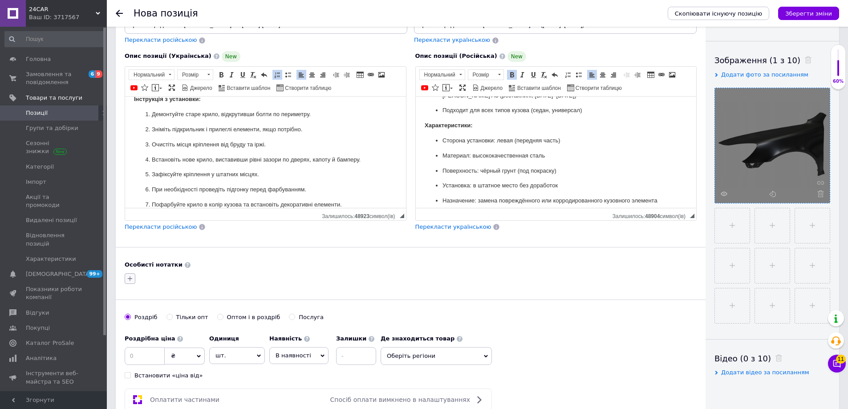
click at [133, 280] on icon "button" at bounding box center [129, 278] width 7 height 7
type input "692301"
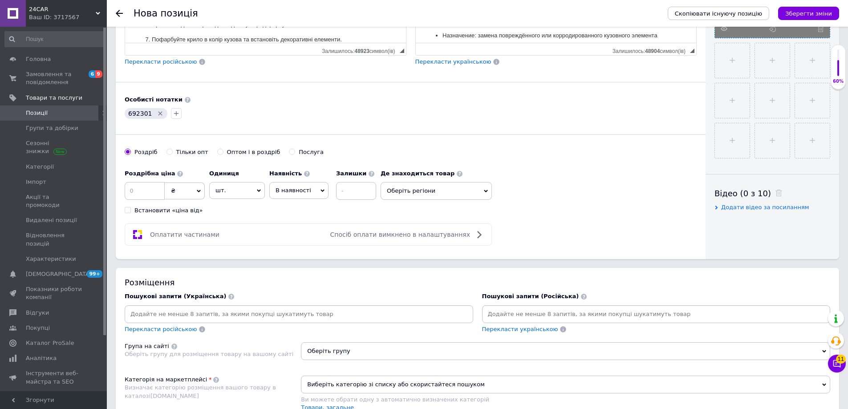
scroll to position [312, 0]
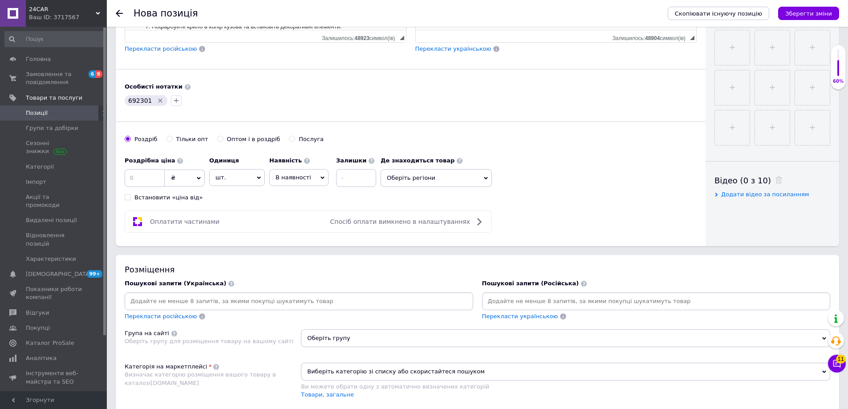
click at [200, 302] on input at bounding box center [298, 301] width 345 height 13
paste input "692301"
type input "692301"
click at [567, 302] on input at bounding box center [656, 301] width 345 height 13
paste input "692301"
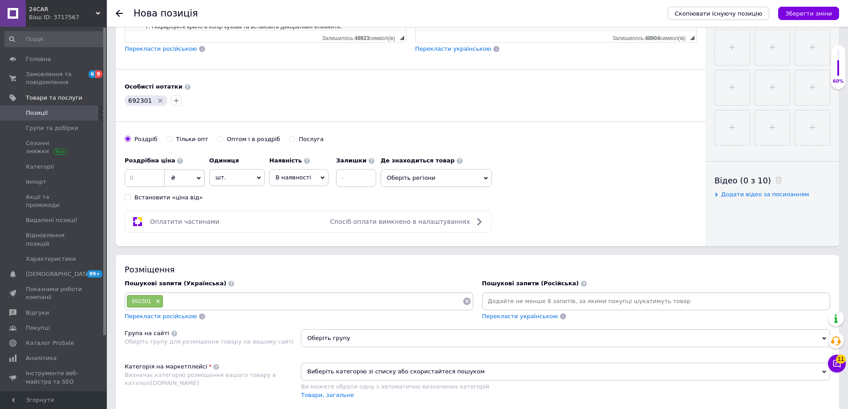
type input "692301"
click at [145, 180] on input at bounding box center [145, 178] width 40 height 18
type input "2179"
click at [296, 171] on span "В наявності" at bounding box center [298, 177] width 59 height 17
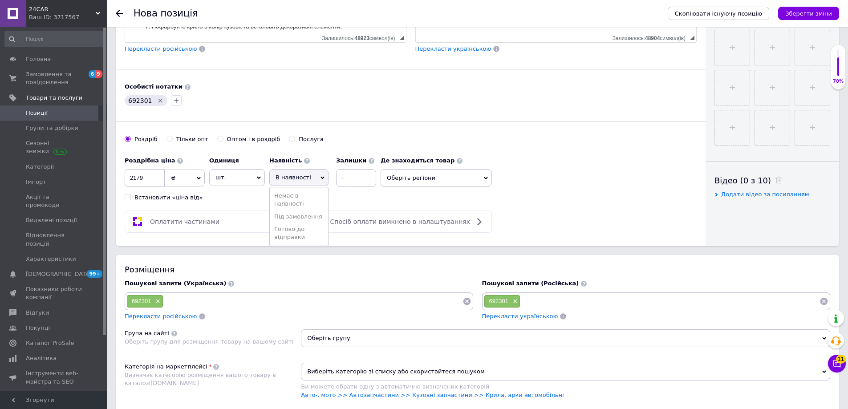
click at [297, 240] on li "Готово до відправки" at bounding box center [299, 233] width 58 height 20
click at [372, 171] on input at bounding box center [380, 178] width 40 height 18
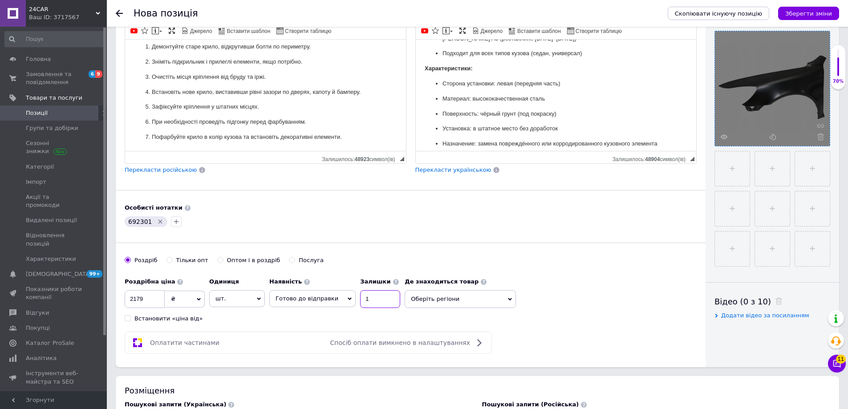
scroll to position [45, 0]
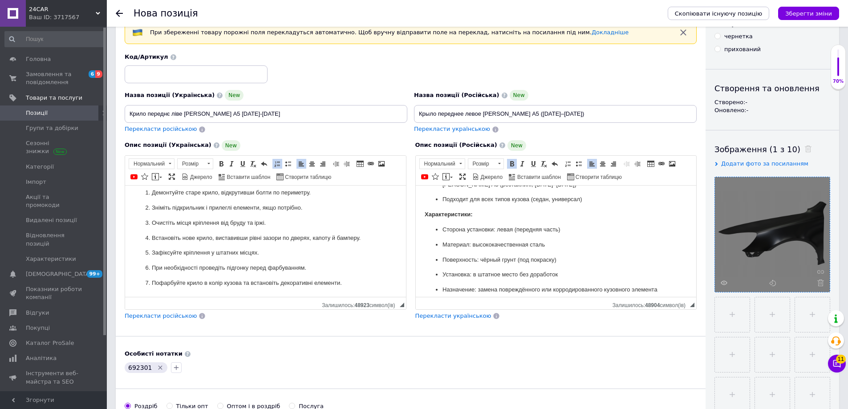
type input "1"
drag, startPoint x: 267, startPoint y: 117, endPoint x: 24, endPoint y: 135, distance: 243.7
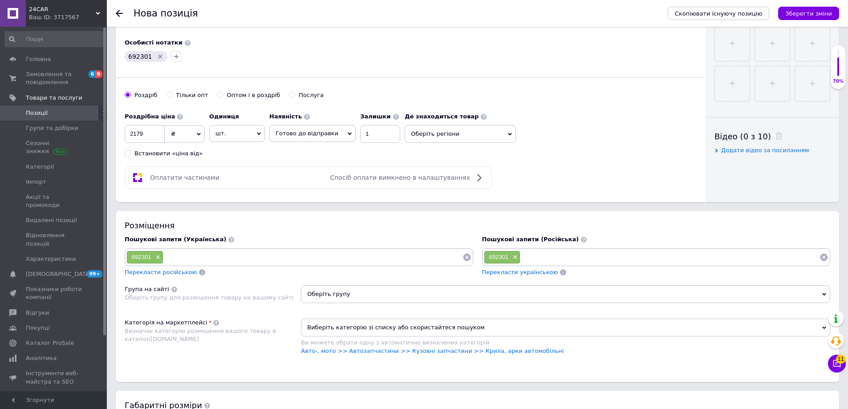
scroll to position [356, 0]
click at [195, 256] on input at bounding box center [312, 256] width 299 height 13
paste input "Крило переднє ліве [PERSON_NAME] A5 [DATE]-[DATE]"
type input "Крило переднє ліве [PERSON_NAME] A5 [DATE]-[DATE]"
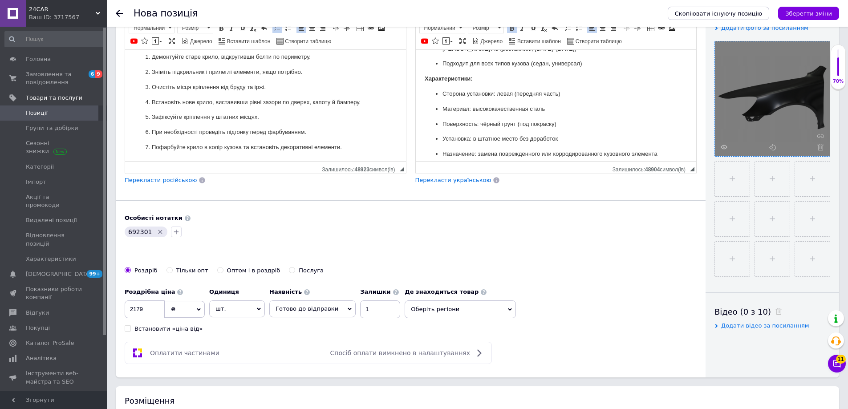
scroll to position [0, 0]
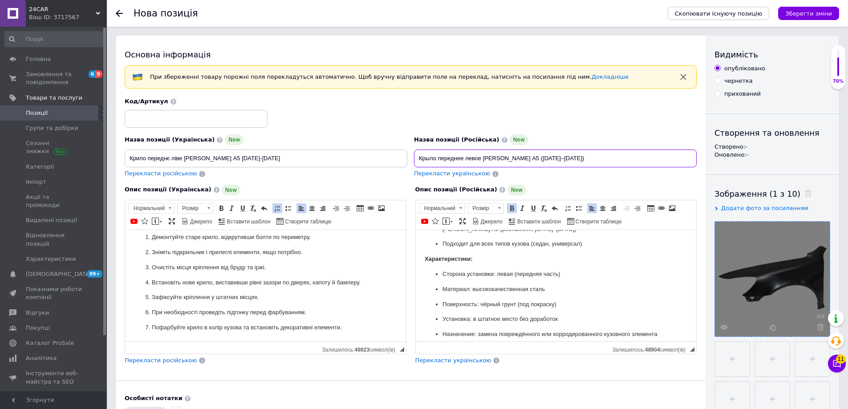
click at [535, 162] on input "Крыло переднее левое [PERSON_NAME] A5 ([DATE]–[DATE])" at bounding box center [555, 159] width 283 height 18
click at [512, 159] on input "Крыло переднее левое [PERSON_NAME] A5 ([DATE]–[DATE])" at bounding box center [555, 159] width 283 height 18
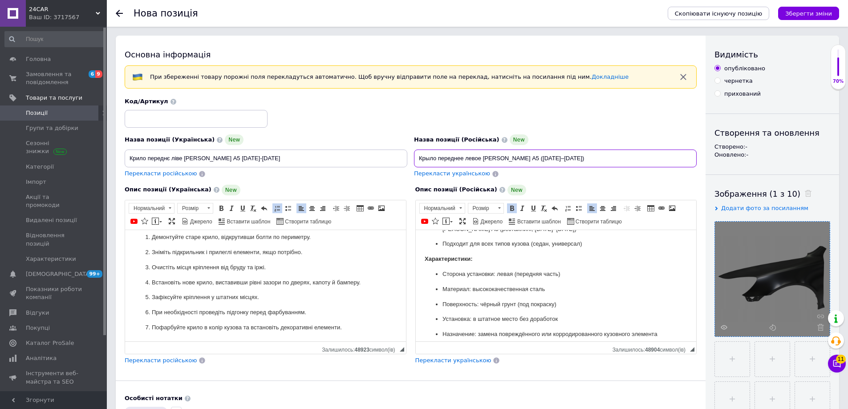
click at [512, 159] on input "Крыло переднее левое [PERSON_NAME] A5 ([DATE]–[DATE])" at bounding box center [555, 159] width 283 height 18
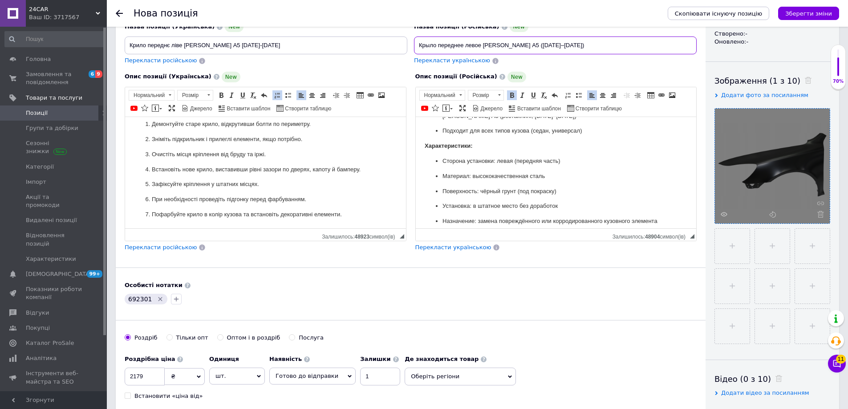
scroll to position [267, 0]
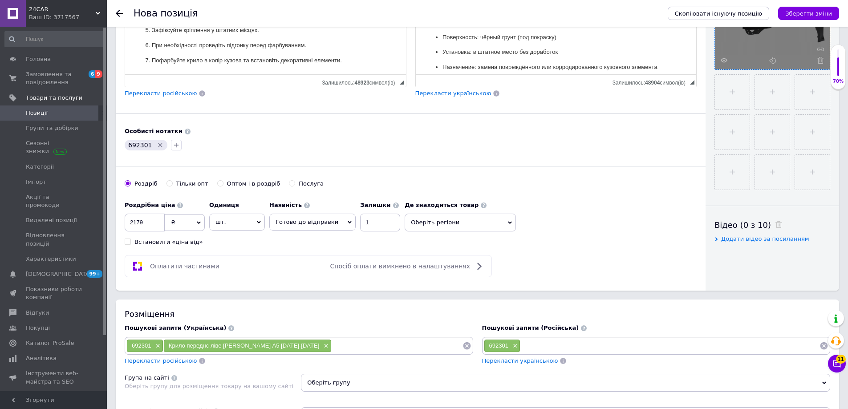
click at [543, 345] on input at bounding box center [669, 345] width 299 height 13
paste input "Крыло переднее левое [PERSON_NAME] A5 ([DATE]–[DATE])"
type input "Крыло переднее левое [PERSON_NAME] A5 ([DATE]–[DATE])"
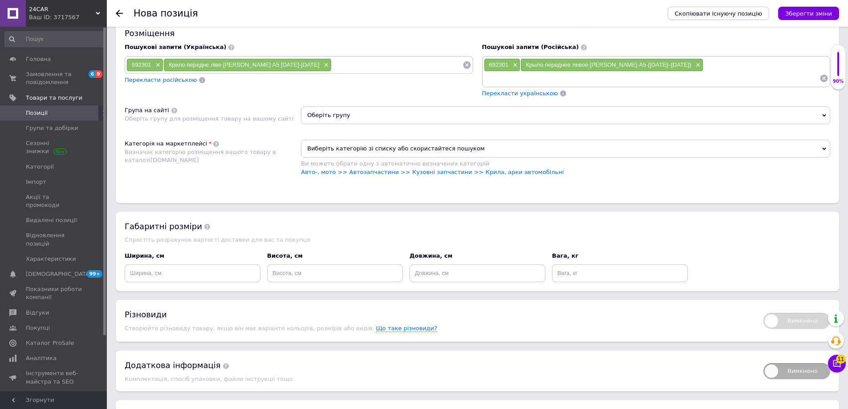
scroll to position [534, 0]
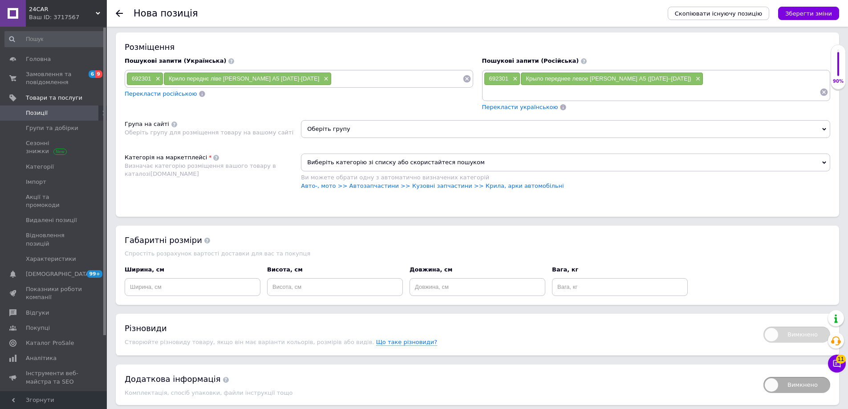
click at [361, 120] on span "Оберіть групу" at bounding box center [565, 129] width 529 height 18
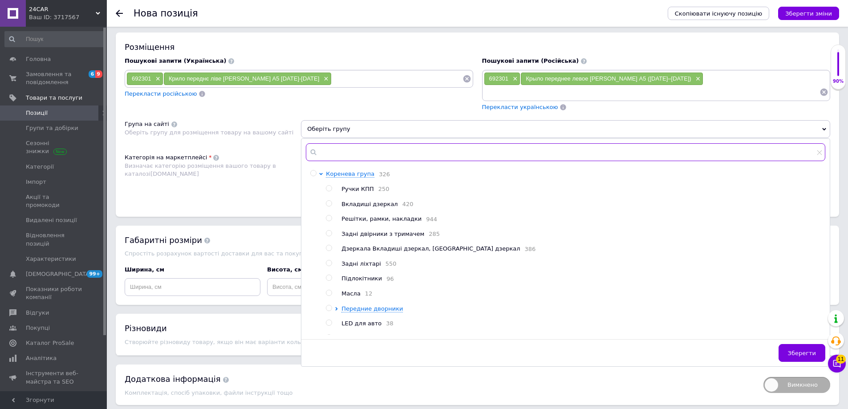
click at [367, 143] on input "text" at bounding box center [565, 152] width 519 height 18
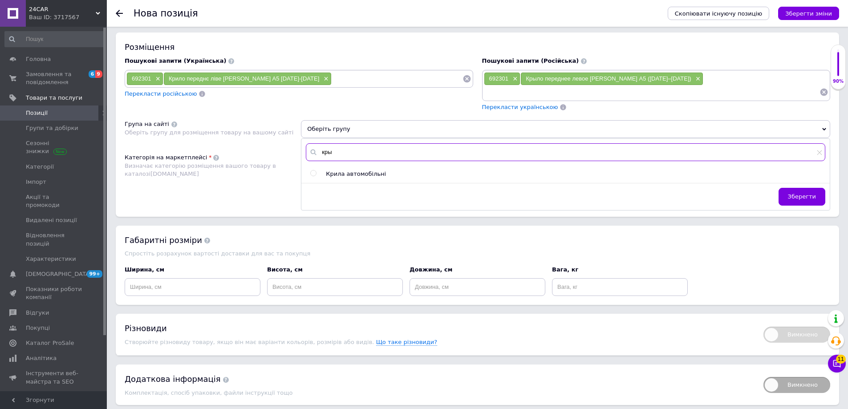
type input "кры"
click at [361, 170] on span "Крила автомобільні" at bounding box center [356, 173] width 60 height 7
click at [359, 170] on span "Крила автомобільні" at bounding box center [356, 173] width 60 height 7
click at [361, 170] on span "Крила автомобільні" at bounding box center [356, 173] width 60 height 7
radio input "true"
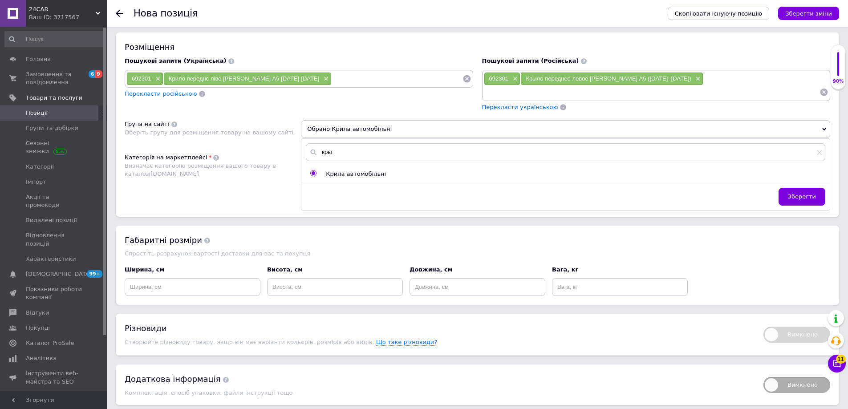
click at [807, 193] on span "Зберегти" at bounding box center [802, 196] width 28 height 7
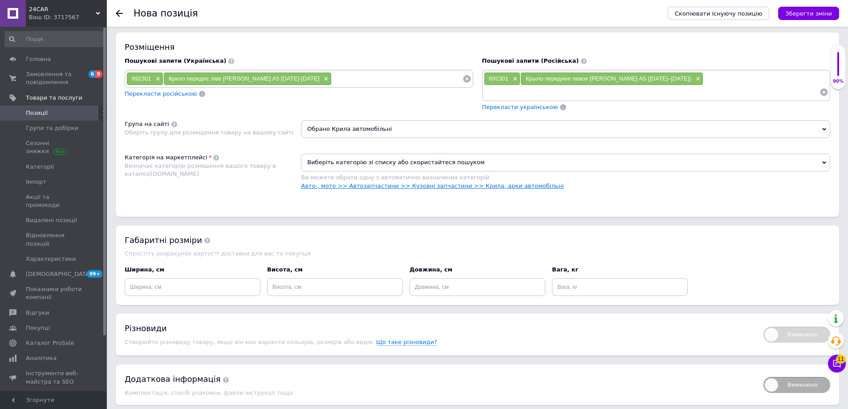
click at [403, 183] on link "Авто-, мото >> Автозапчастини >> Кузовні запчастини >> Крила, арки автомобільні" at bounding box center [432, 186] width 263 height 7
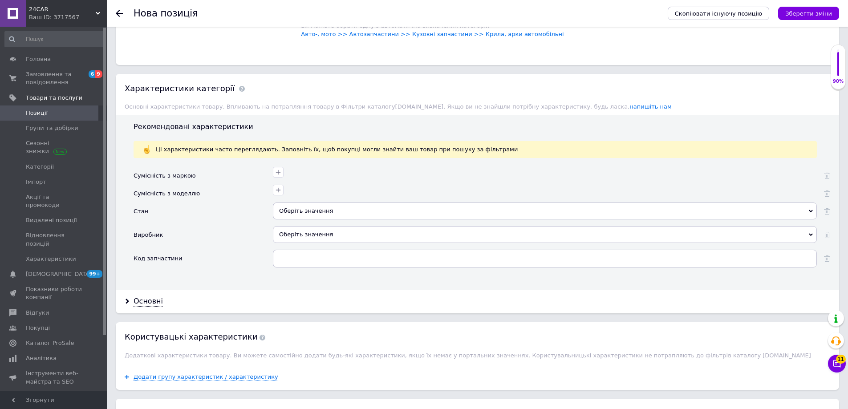
scroll to position [668, 0]
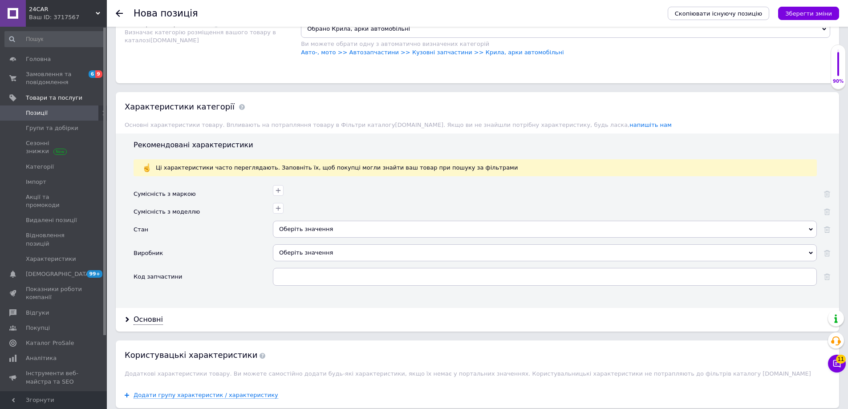
click at [307, 223] on div "Оберіть значення" at bounding box center [545, 229] width 544 height 17
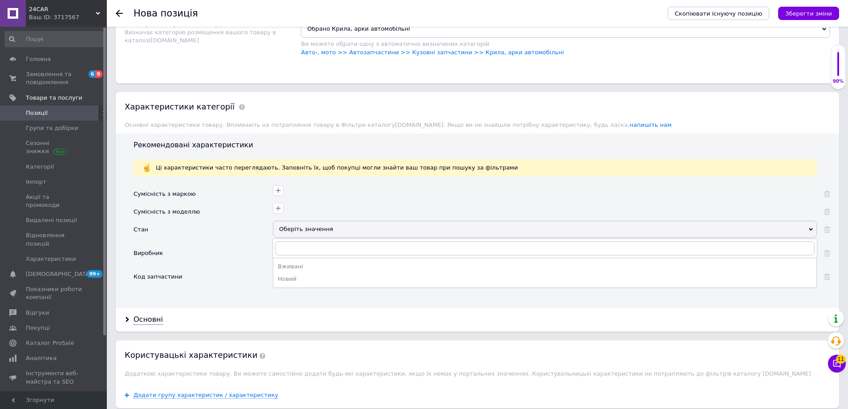
click at [289, 275] on div "Новий" at bounding box center [545, 279] width 534 height 8
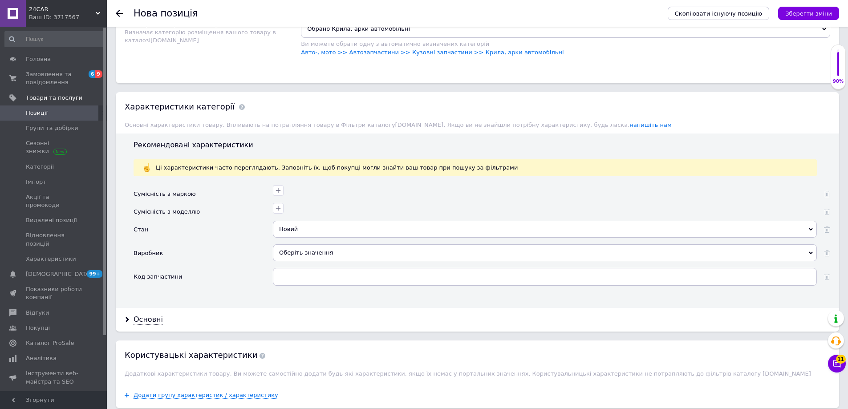
click at [300, 244] on div "Оберіть значення" at bounding box center [545, 252] width 544 height 17
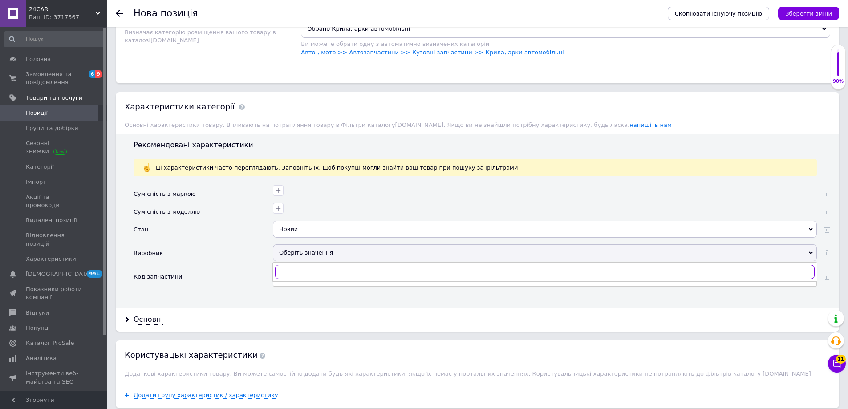
click at [299, 265] on input "text" at bounding box center [544, 272] width 539 height 14
type input "polca"
click at [298, 286] on div "Polcar" at bounding box center [545, 290] width 534 height 8
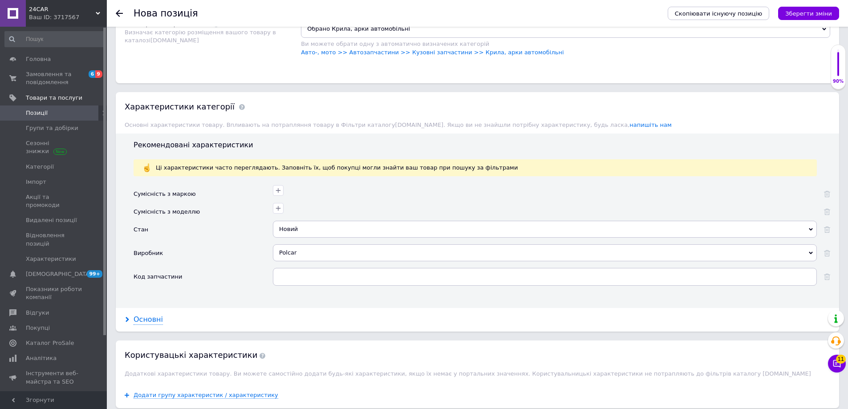
click at [146, 315] on div "Основні" at bounding box center [148, 320] width 29 height 10
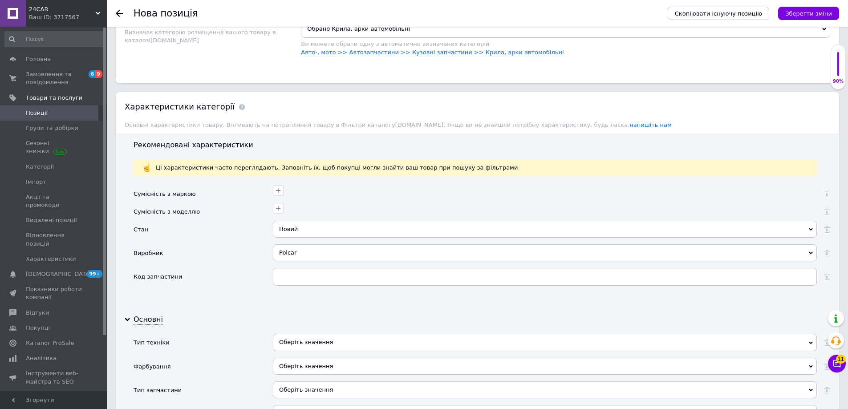
scroll to position [801, 0]
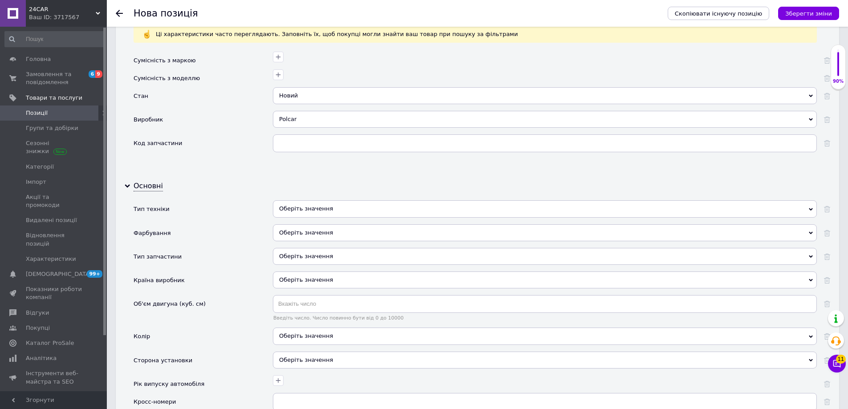
click at [305, 200] on div "Оберіть значення" at bounding box center [545, 208] width 544 height 17
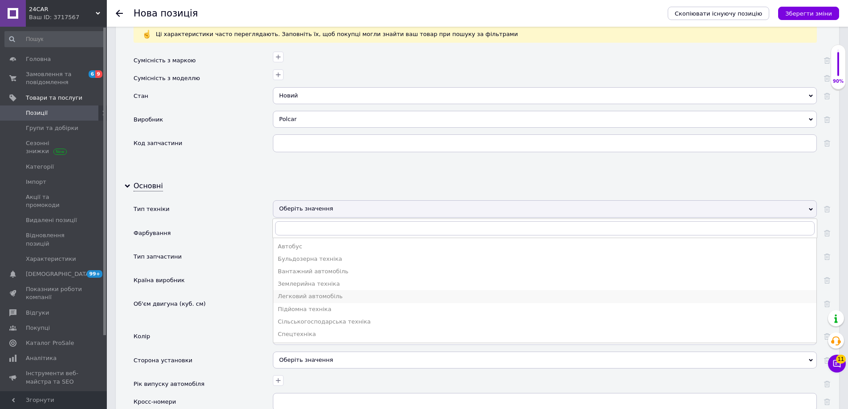
click at [305, 292] on div "Легковий автомобіль" at bounding box center [545, 296] width 534 height 8
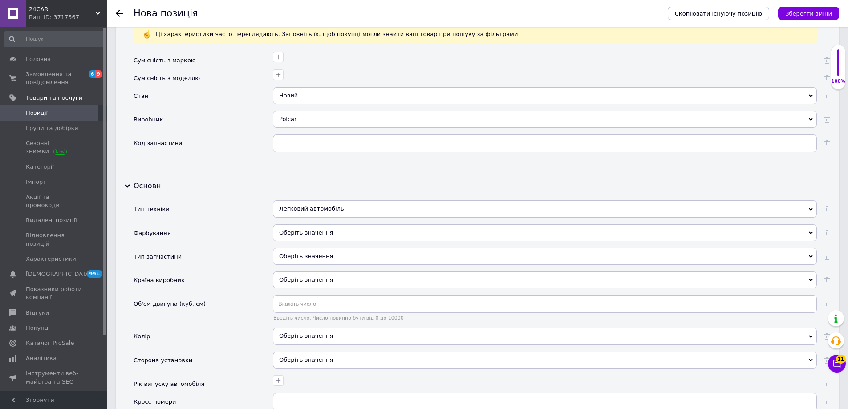
click at [308, 224] on div "Оберіть значення" at bounding box center [545, 232] width 544 height 17
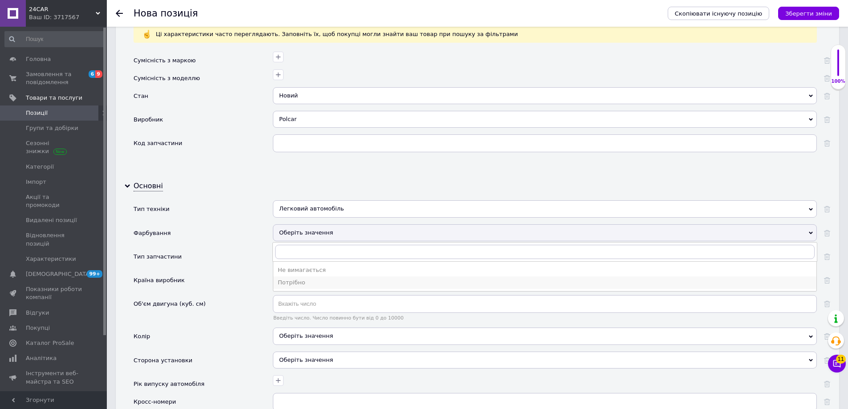
click at [305, 279] on div "Потрібно" at bounding box center [545, 283] width 534 height 8
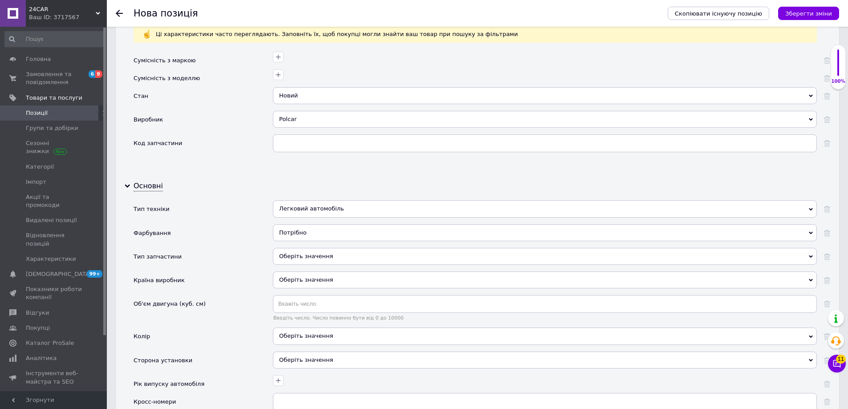
click at [308, 248] on div "Оберіть значення" at bounding box center [545, 256] width 544 height 17
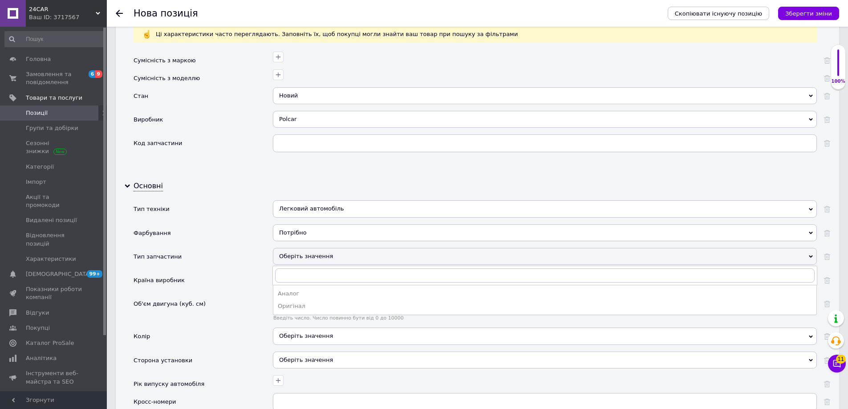
click at [310, 290] on div "Аналог" at bounding box center [545, 294] width 534 height 8
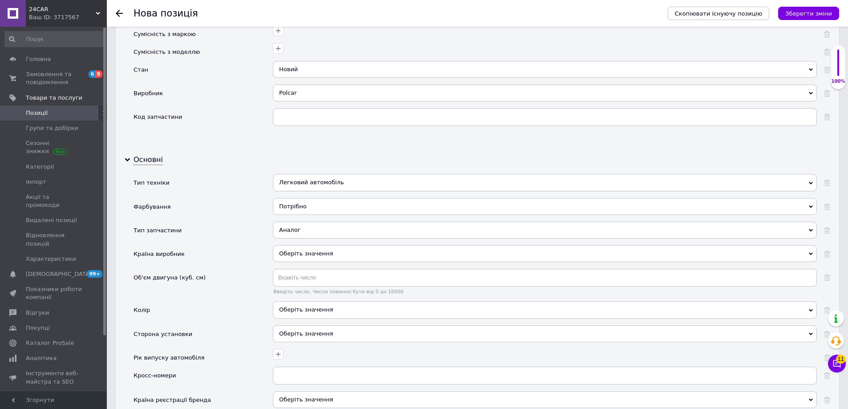
scroll to position [846, 0]
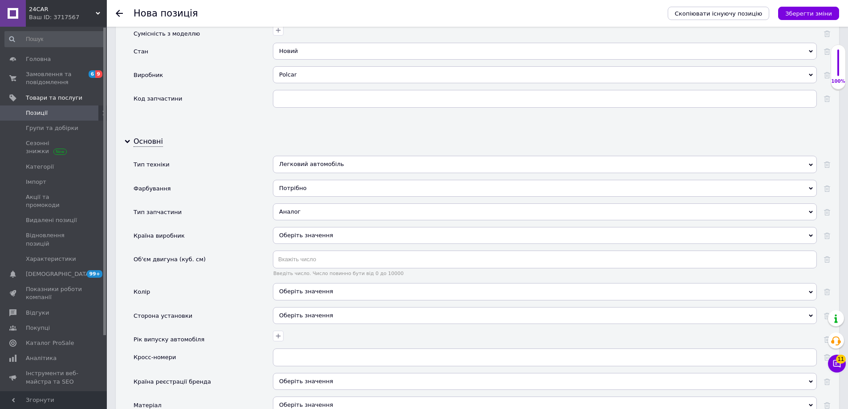
click at [312, 227] on div "Оберіть значення" at bounding box center [545, 235] width 544 height 17
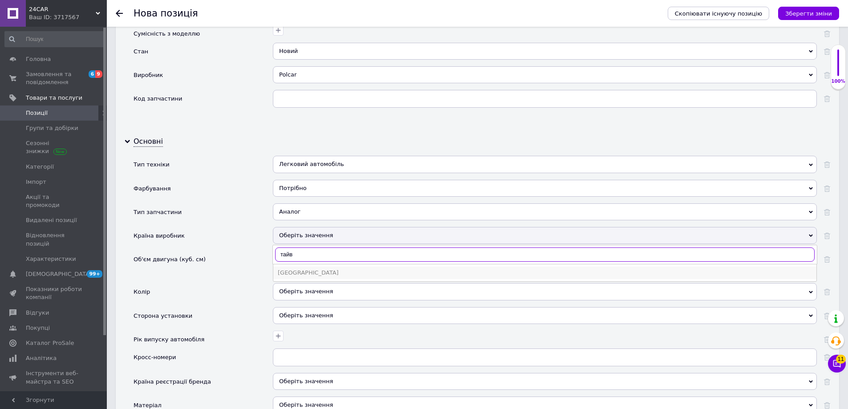
type input "тайв"
click at [313, 269] on div "[GEOGRAPHIC_DATA]" at bounding box center [545, 273] width 534 height 8
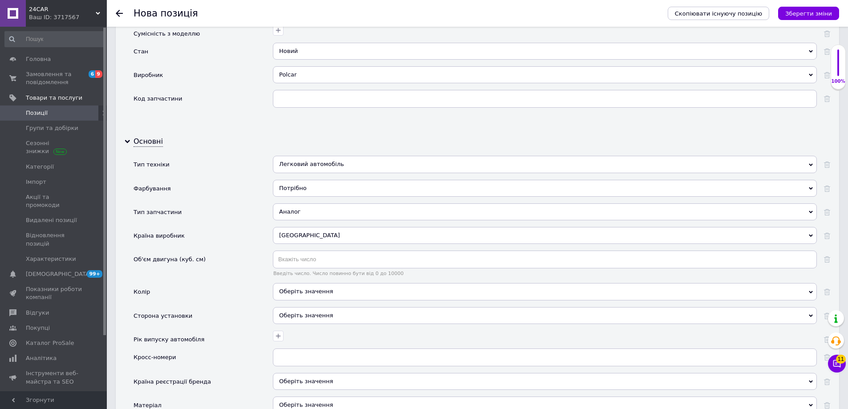
click at [320, 307] on div "Оберіть значення" at bounding box center [545, 315] width 544 height 17
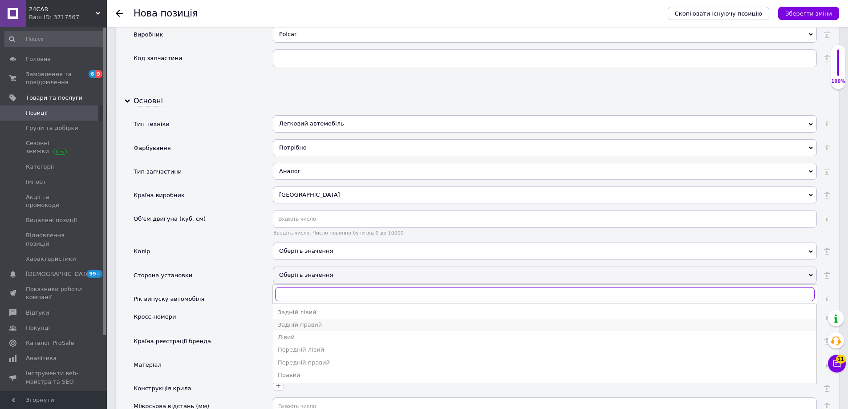
scroll to position [890, 0]
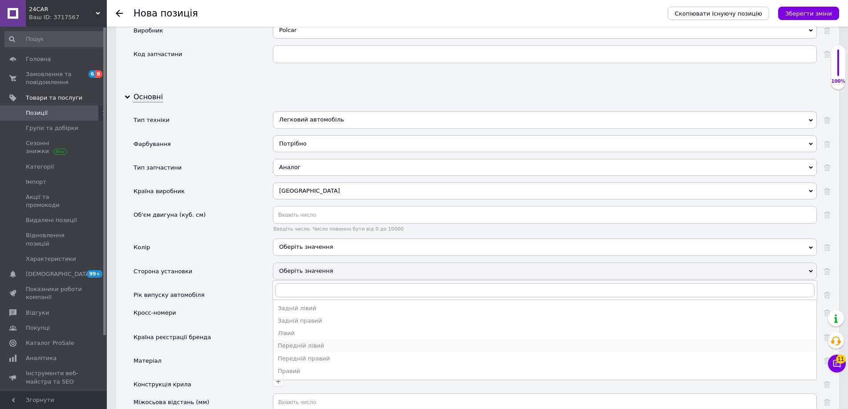
click at [323, 342] on div "Передній лівий" at bounding box center [545, 346] width 534 height 8
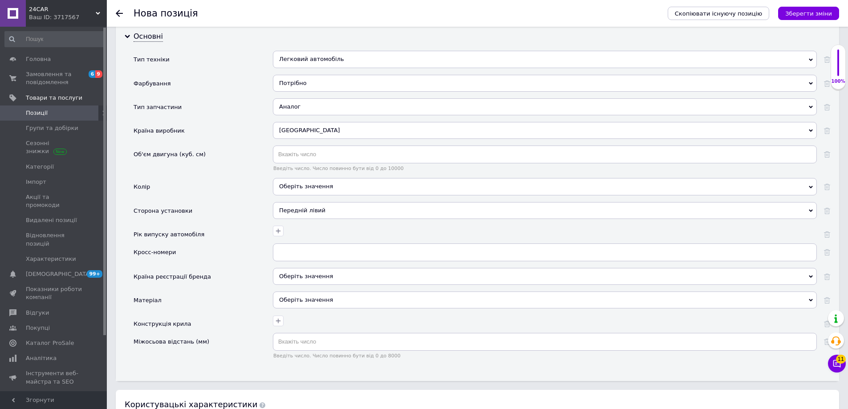
scroll to position [979, 0]
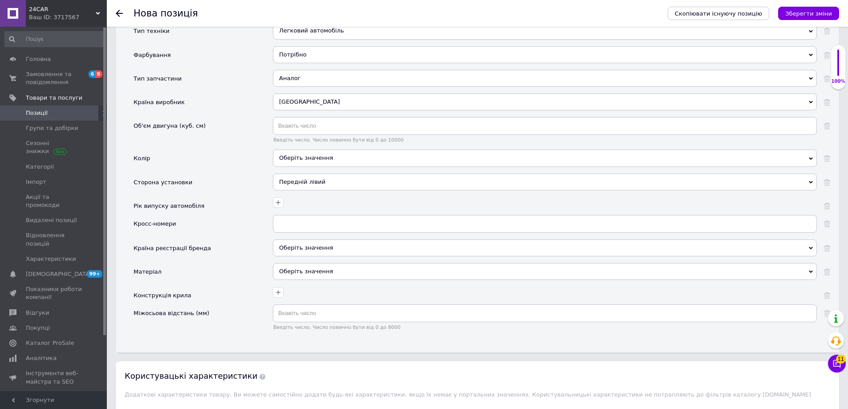
click at [303, 263] on div "Оберіть значення" at bounding box center [545, 271] width 544 height 17
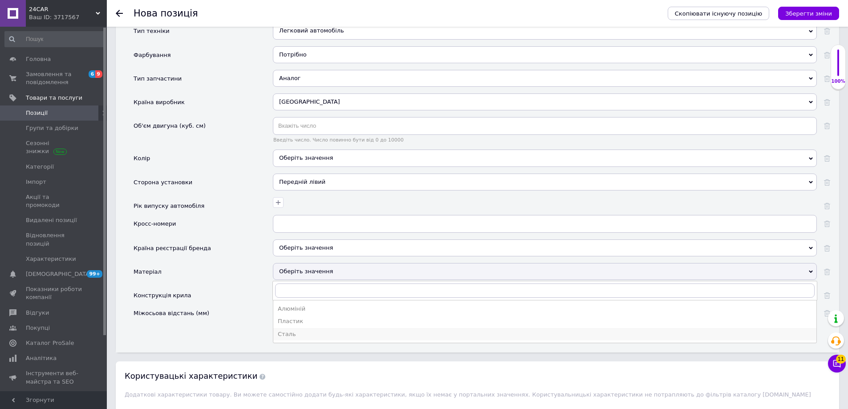
click at [299, 330] on div "Сталь" at bounding box center [545, 334] width 534 height 8
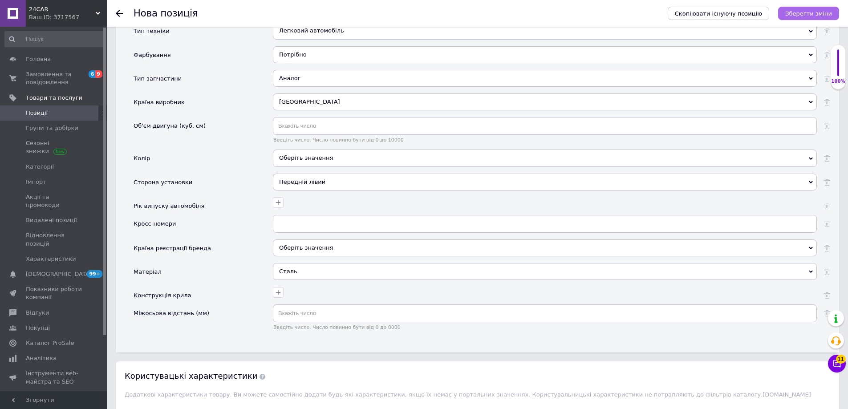
click at [816, 16] on icon "Зберегти зміни" at bounding box center [808, 13] width 47 height 7
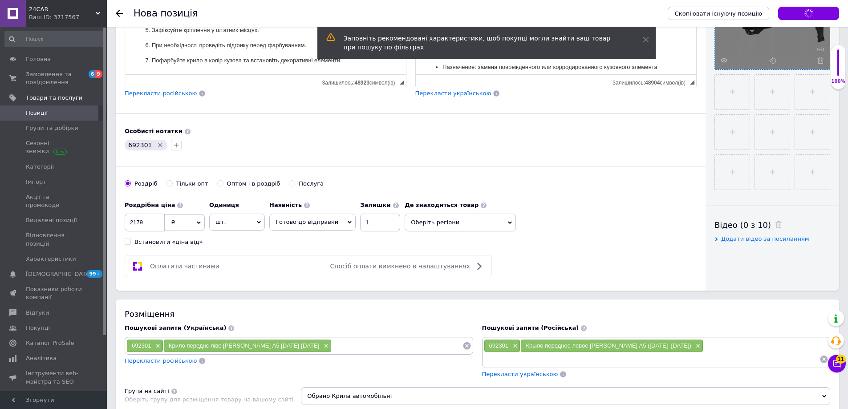
scroll to position [191, 0]
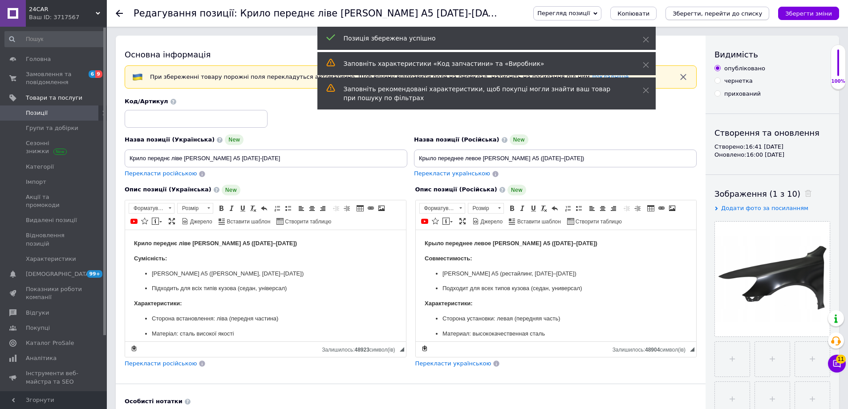
click at [748, 18] on button "Зберегти, перейти до списку" at bounding box center [717, 13] width 104 height 13
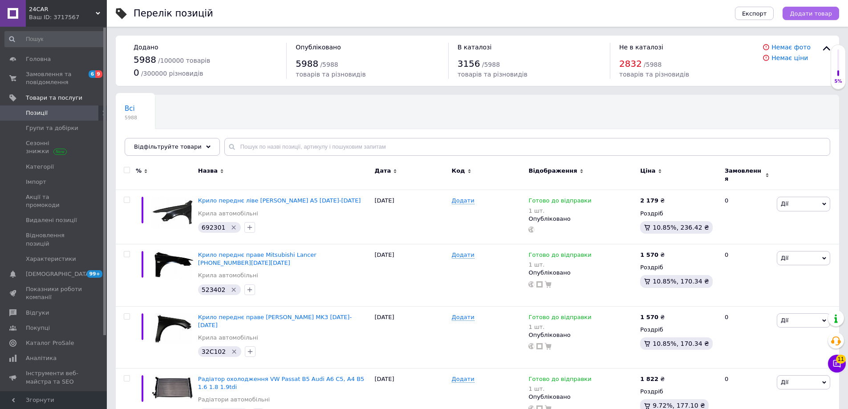
click at [809, 14] on span "Додати товар" at bounding box center [811, 13] width 42 height 7
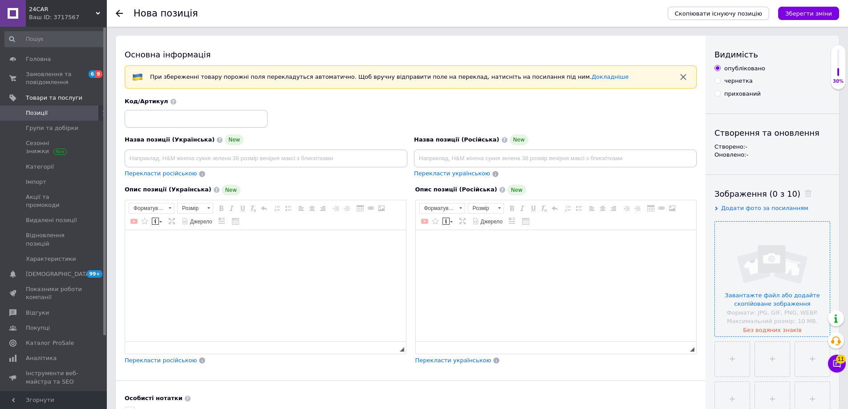
click at [780, 272] on input "file" at bounding box center [772, 279] width 115 height 115
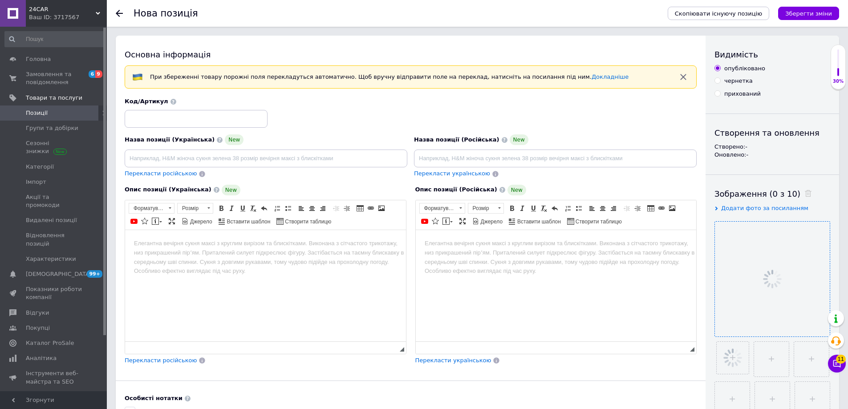
click at [177, 172] on span "Перекласти російською" at bounding box center [161, 173] width 72 height 7
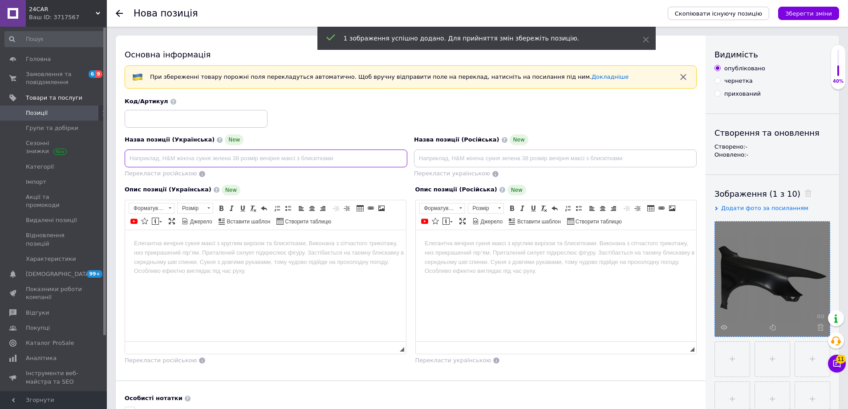
click at [178, 163] on input at bounding box center [266, 159] width 283 height 18
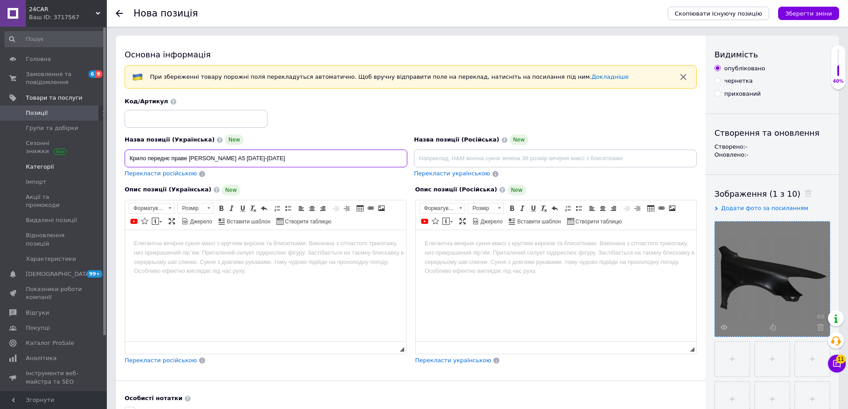
drag, startPoint x: 276, startPoint y: 157, endPoint x: 43, endPoint y: 169, distance: 232.6
type input "Крило переднє праве [PERSON_NAME] A5 [DATE]-[DATE]"
click at [249, 257] on html at bounding box center [265, 243] width 281 height 27
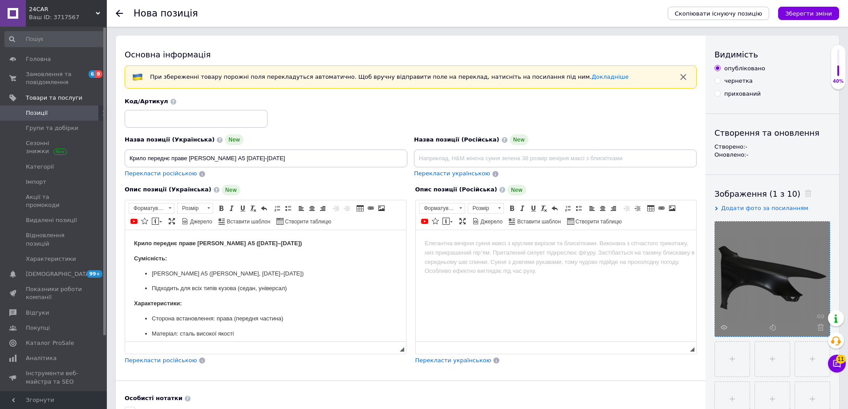
scroll to position [291, 0]
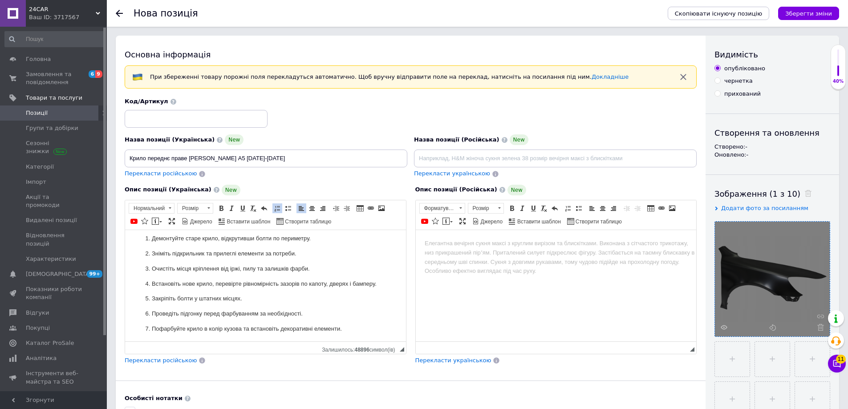
click at [493, 256] on html at bounding box center [555, 243] width 281 height 27
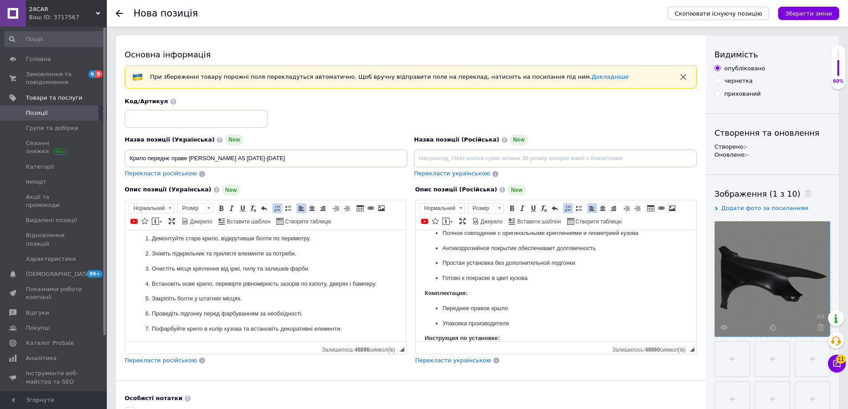
scroll to position [0, 0]
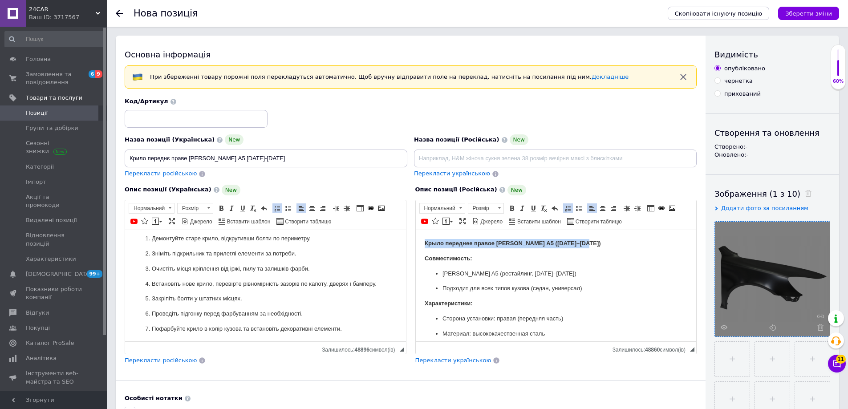
drag, startPoint x: 573, startPoint y: 244, endPoint x: 419, endPoint y: 243, distance: 154.0
copy strong "Крыло переднее правое [PERSON_NAME] A5 ([DATE]–[DATE])"
paste input "Крыло переднее правое [PERSON_NAME] A5 ([DATE]–[DATE])"
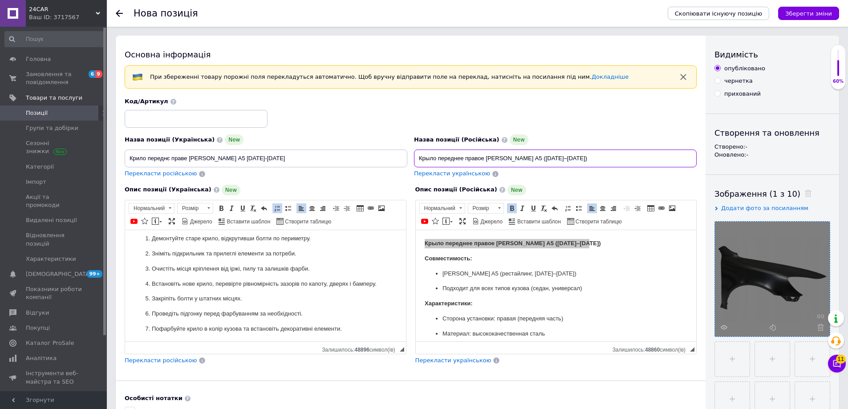
click at [462, 162] on input "Крыло переднее правое [PERSON_NAME] A5 ([DATE]–[DATE])" at bounding box center [555, 159] width 283 height 18
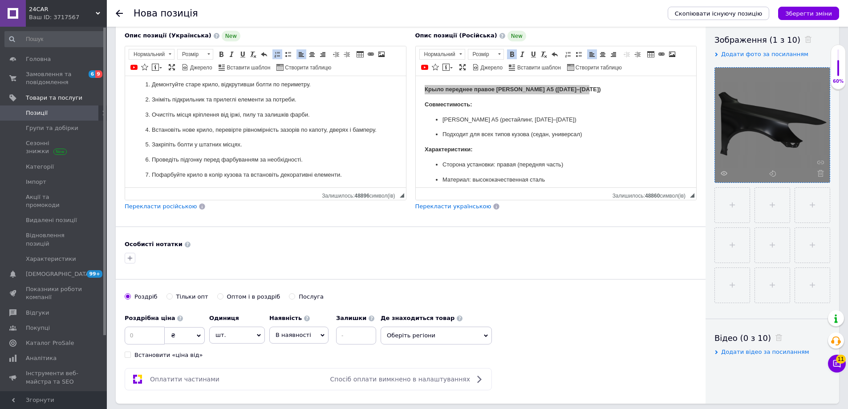
scroll to position [223, 0]
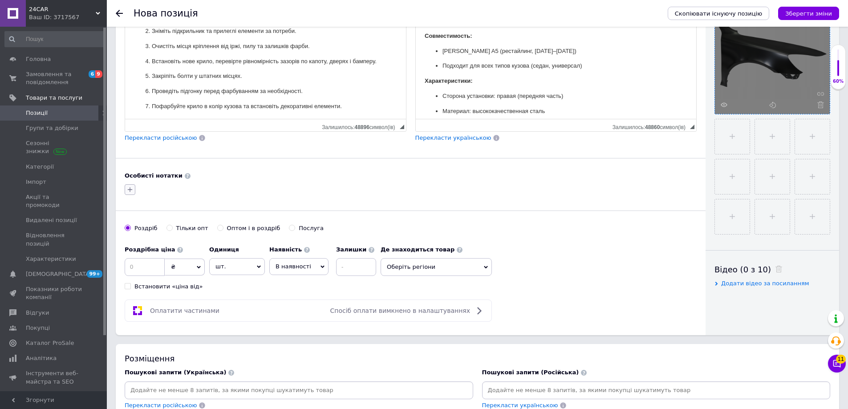
type input "Крыло переднее правое [PERSON_NAME] A5 ([DATE]–[DATE])"
click at [134, 190] on button "button" at bounding box center [130, 189] width 11 height 11
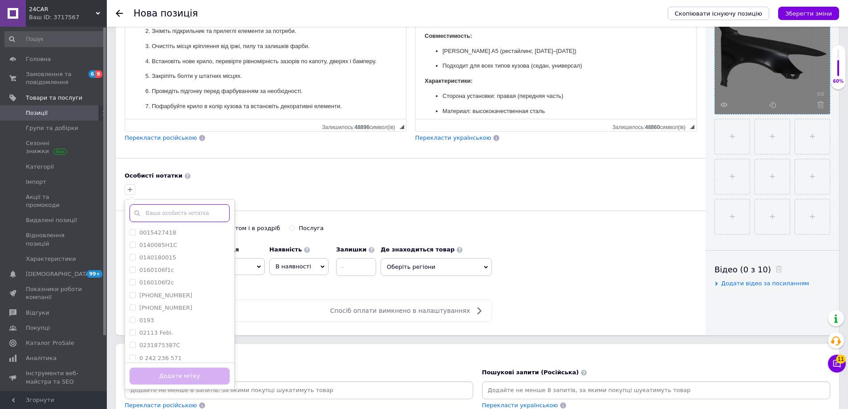
paste input "692302"
type input "692302"
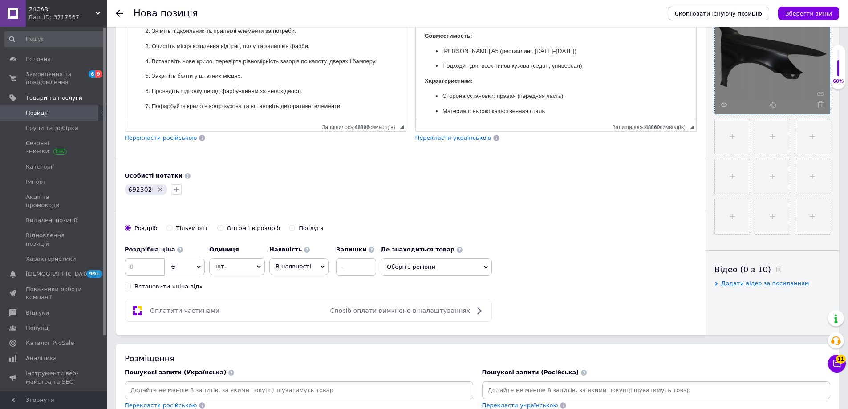
click at [304, 267] on span "В наявності" at bounding box center [294, 266] width 36 height 7
click at [298, 322] on li "Готово до відправки" at bounding box center [299, 322] width 58 height 20
click at [372, 264] on input at bounding box center [380, 267] width 40 height 18
type input "1"
click at [146, 270] on input at bounding box center [145, 267] width 40 height 18
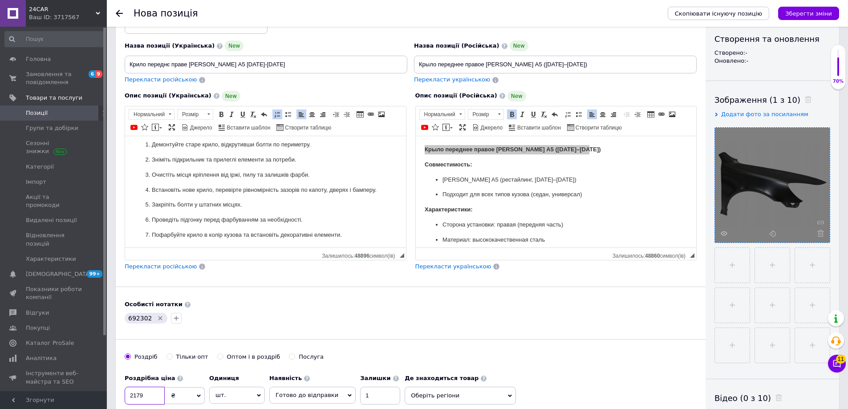
scroll to position [0, 0]
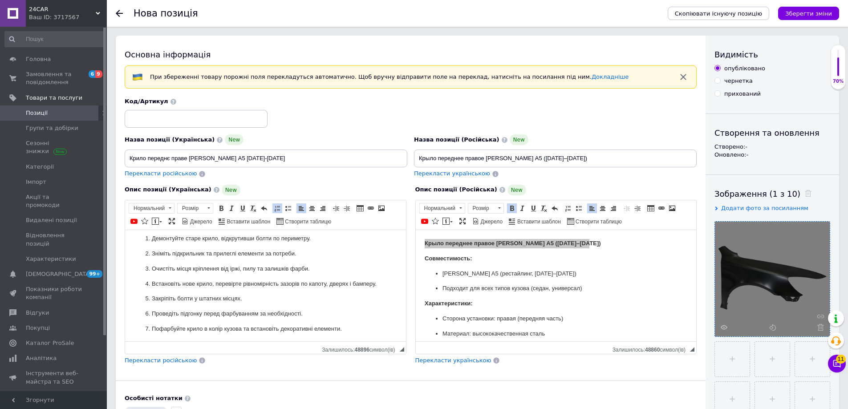
type input "2179"
click at [247, 155] on input "Крило переднє праве [PERSON_NAME] A5 [DATE]-[DATE]" at bounding box center [266, 159] width 283 height 18
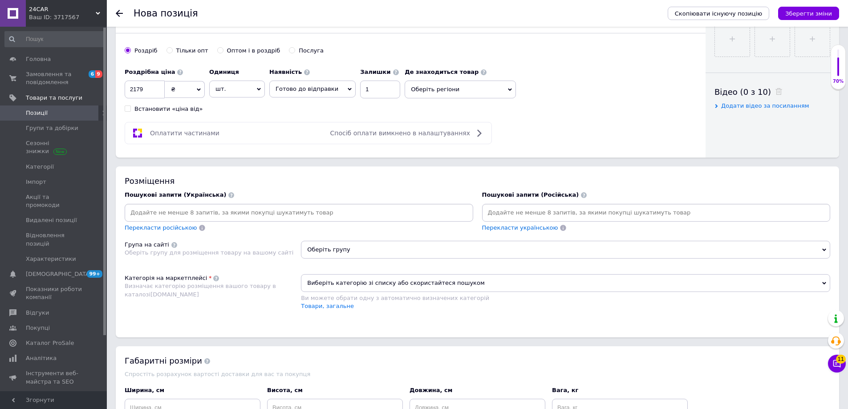
scroll to position [401, 0]
click at [350, 217] on input at bounding box center [298, 212] width 345 height 13
paste input "Крило переднє праве [PERSON_NAME] A5 [DATE]-[DATE]"
type input "Крило переднє праве [PERSON_NAME] A5 [DATE]-[DATE]"
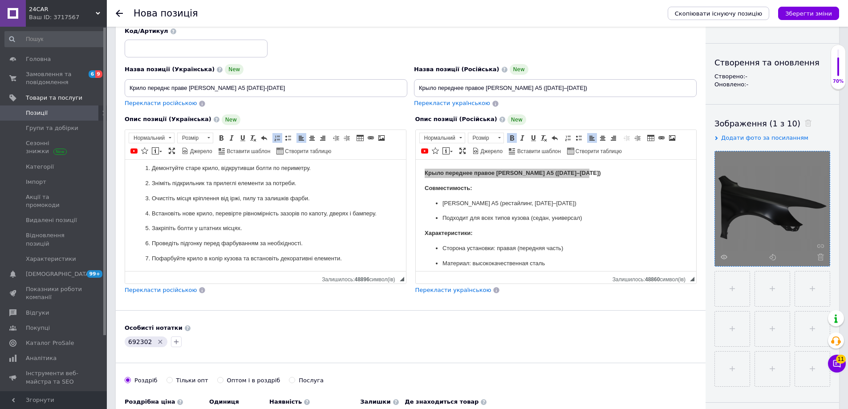
scroll to position [45, 0]
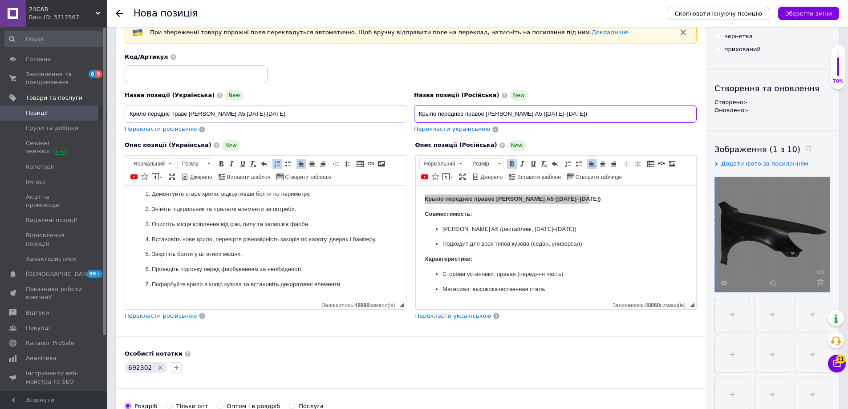
click at [533, 113] on input "Крыло переднее правое [PERSON_NAME] A5 ([DATE]–[DATE])" at bounding box center [555, 114] width 283 height 18
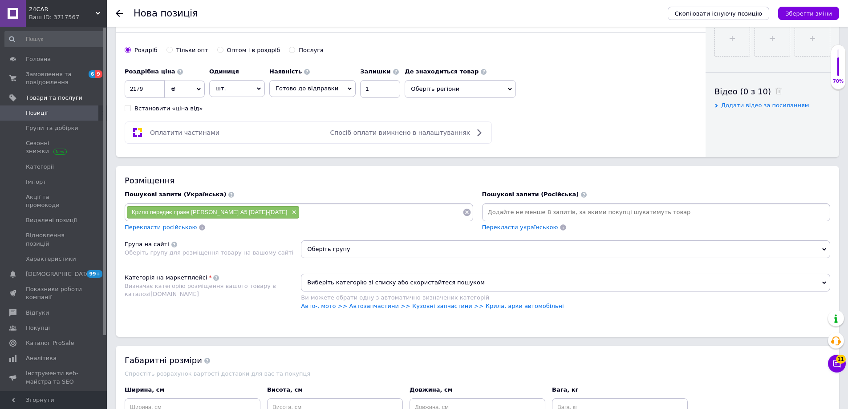
click at [547, 215] on input at bounding box center [656, 212] width 345 height 13
paste input "Крыло переднее правое [PERSON_NAME] A5 ([DATE]–[DATE])"
type input "Крыло переднее правое [PERSON_NAME] A5 ([DATE]–[DATE])"
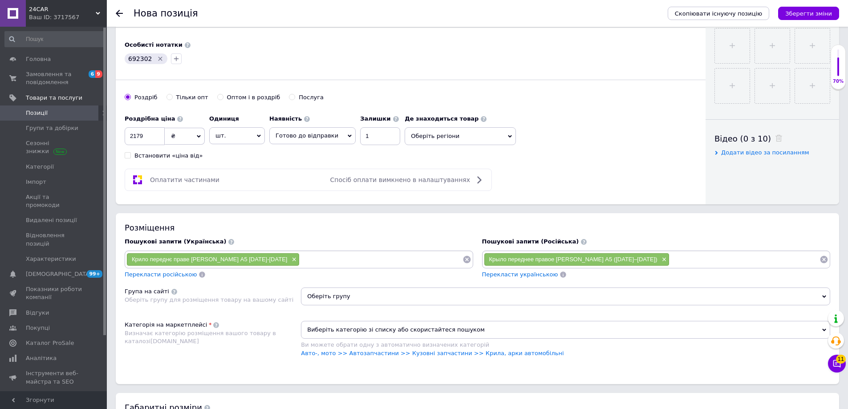
scroll to position [312, 0]
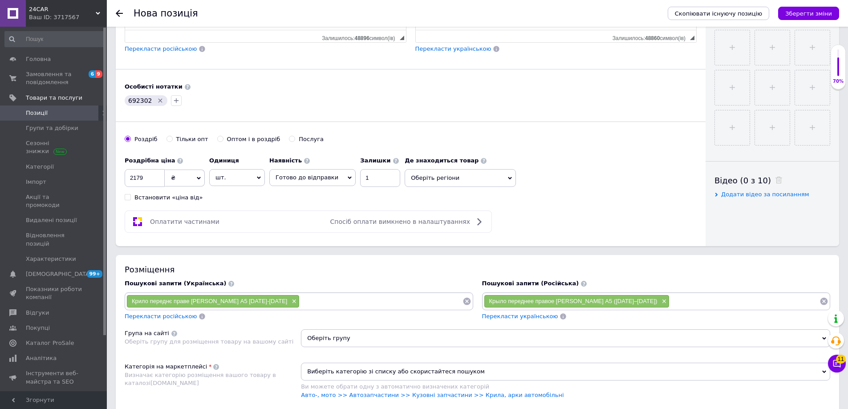
click at [135, 101] on span "692302" at bounding box center [140, 100] width 24 height 7
copy span "692302"
click at [300, 299] on input at bounding box center [381, 301] width 163 height 13
paste input "692302"
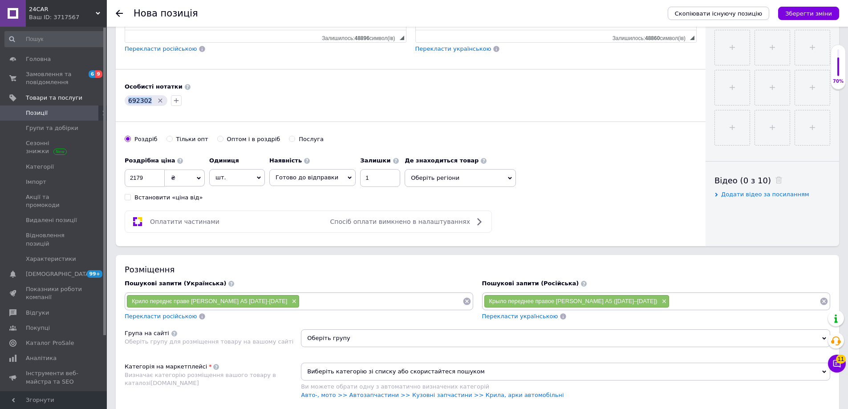
type input "692302"
click at [751, 305] on input at bounding box center [744, 301] width 150 height 13
paste input "692302"
type input "692302"
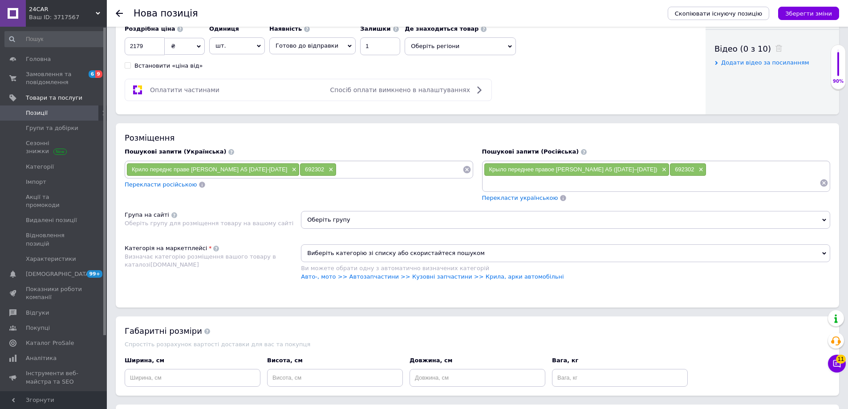
scroll to position [445, 0]
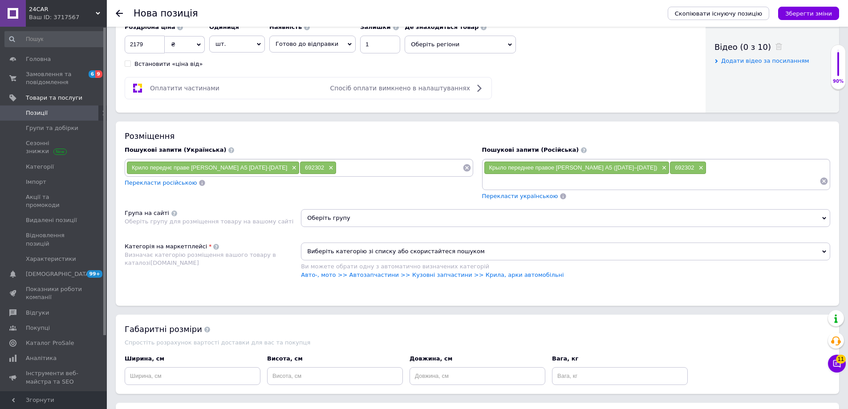
click at [314, 209] on span "Оберіть групу" at bounding box center [565, 218] width 529 height 18
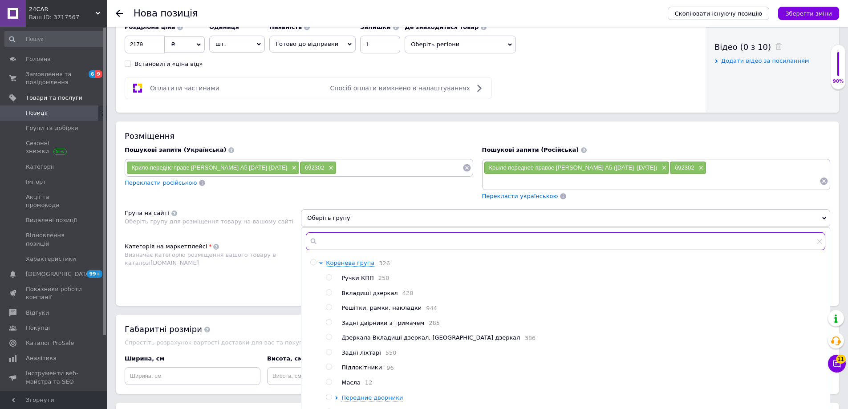
click at [332, 232] on input "text" at bounding box center [565, 241] width 519 height 18
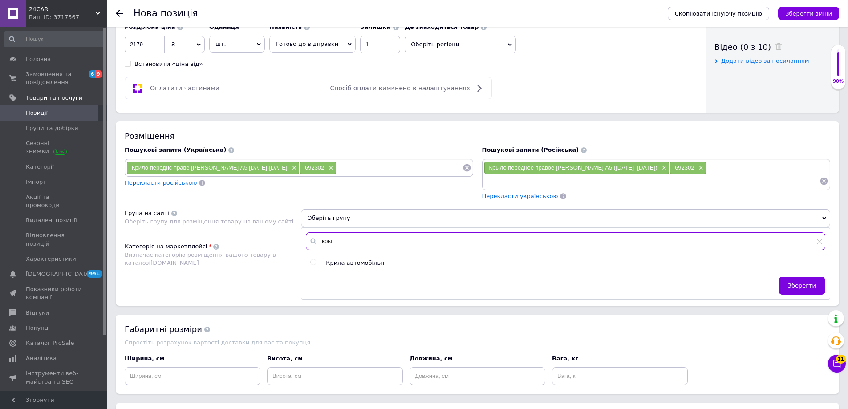
type input "кры"
click at [343, 260] on span "Крила автомобільні" at bounding box center [356, 263] width 60 height 7
radio input "true"
click at [818, 277] on button "Зберегти" at bounding box center [802, 286] width 47 height 18
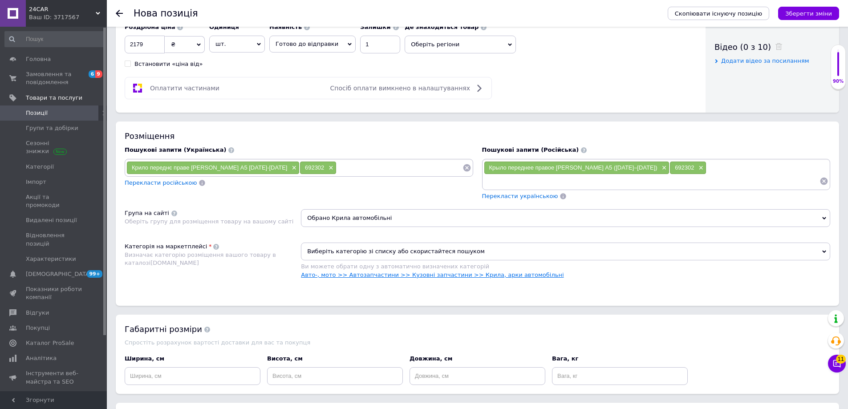
click at [375, 272] on link "Авто-, мото >> Автозапчастини >> Кузовні запчастини >> Крила, арки автомобільні" at bounding box center [432, 275] width 263 height 7
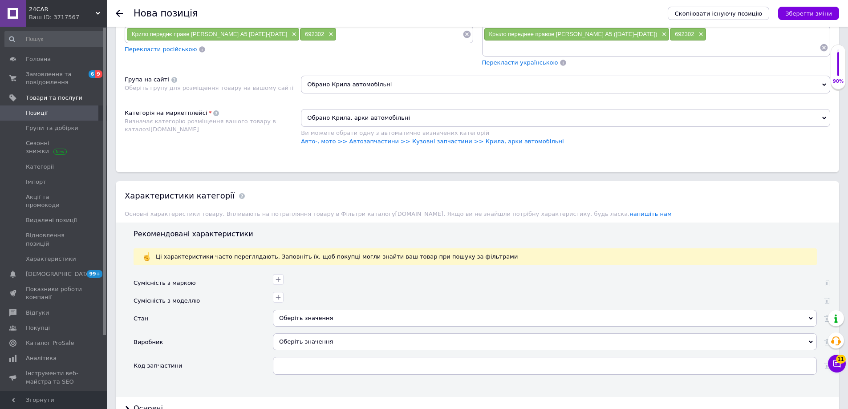
scroll to position [623, 0]
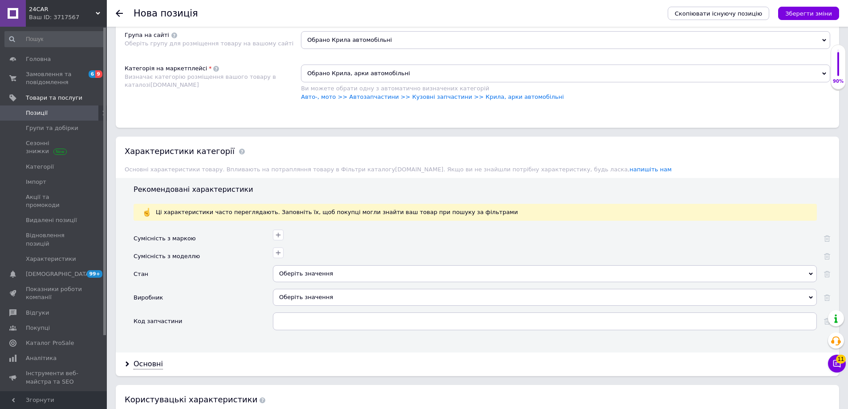
click at [308, 265] on div "Оберіть значення" at bounding box center [545, 273] width 544 height 17
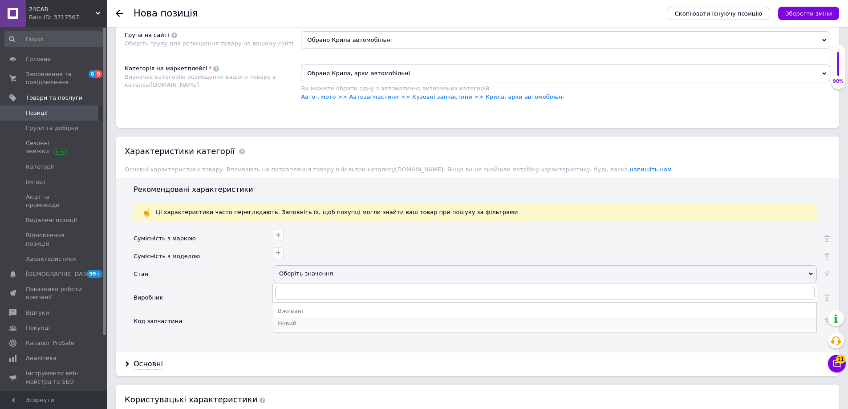
click at [302, 320] on div "Новий" at bounding box center [545, 324] width 534 height 8
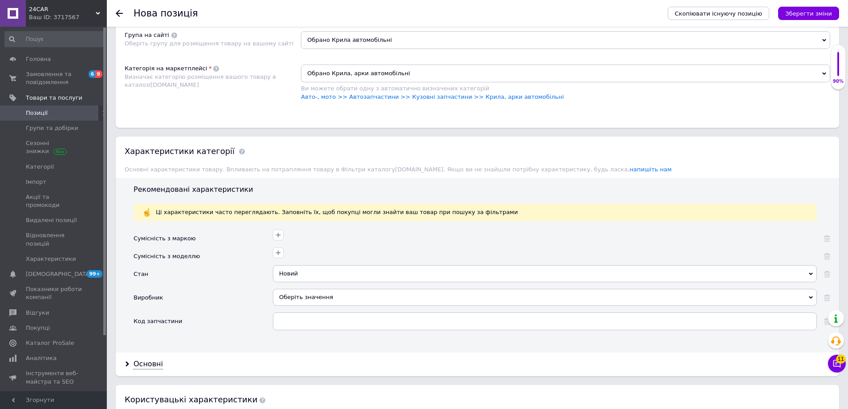
click at [307, 289] on div "Оберіть значення" at bounding box center [545, 297] width 544 height 17
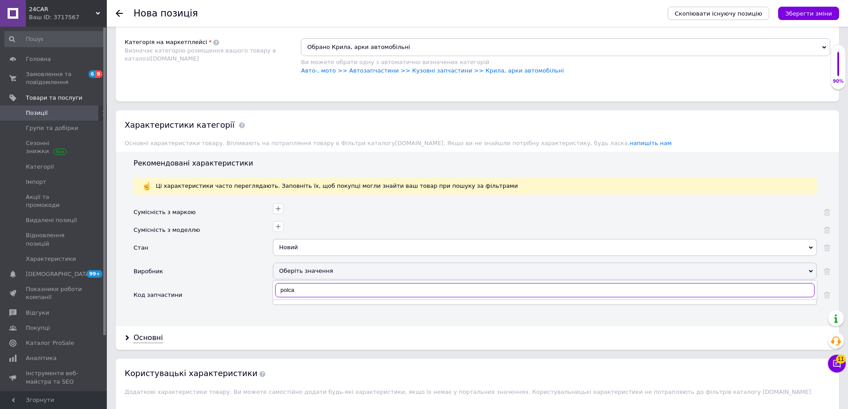
scroll to position [668, 0]
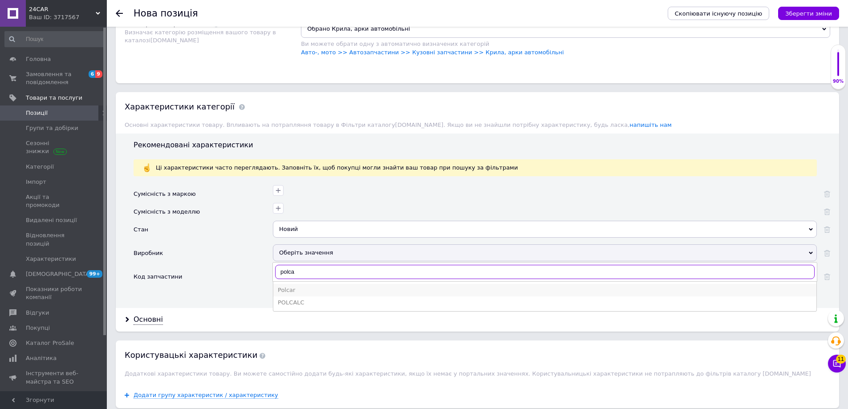
type input "polca"
click at [302, 286] on div "Polcar" at bounding box center [545, 290] width 534 height 8
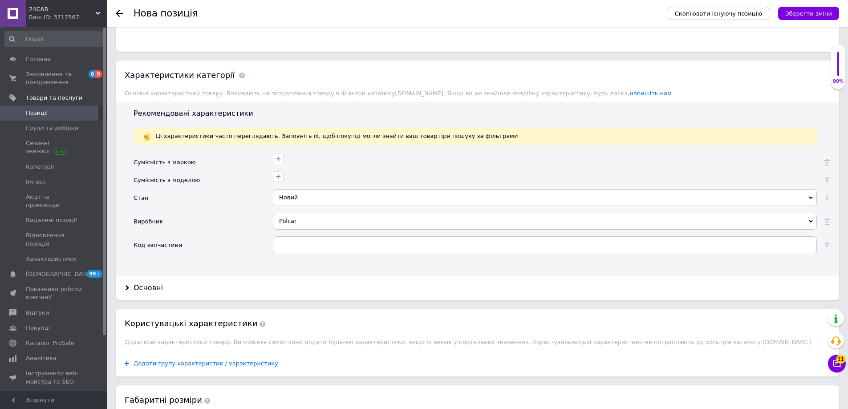
scroll to position [712, 0]
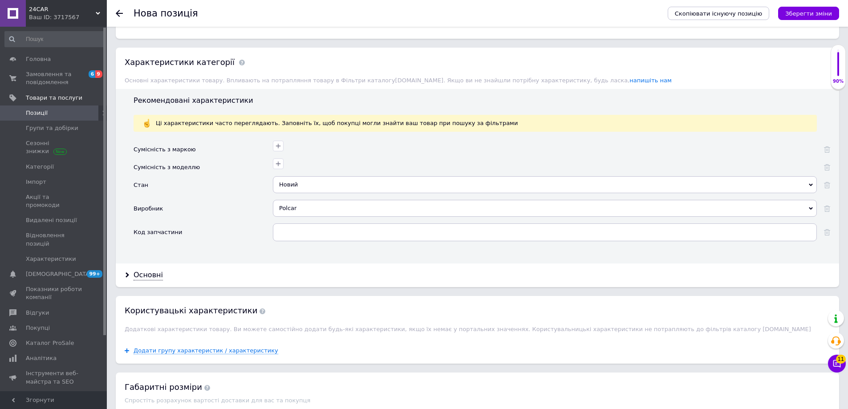
click at [161, 264] on div "Основні" at bounding box center [477, 276] width 723 height 24
click at [148, 270] on div "Основні" at bounding box center [148, 275] width 29 height 10
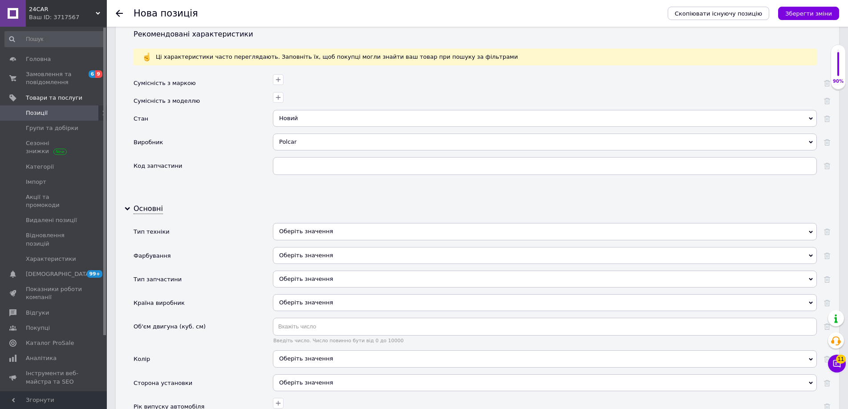
scroll to position [801, 0]
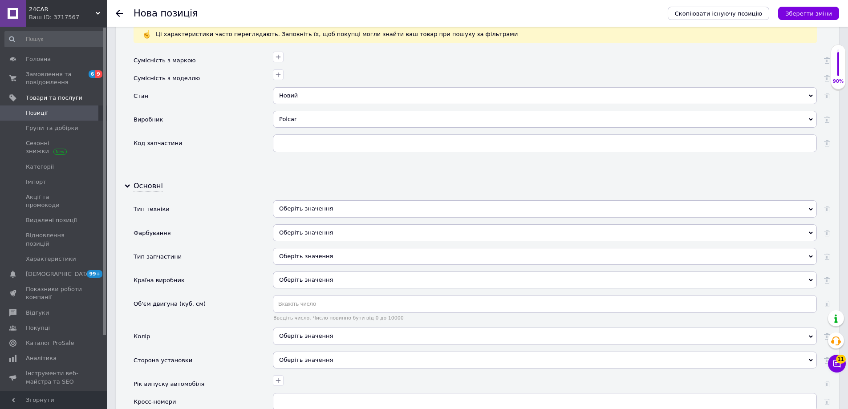
click at [326, 200] on div "Оберіть значення" at bounding box center [545, 208] width 544 height 17
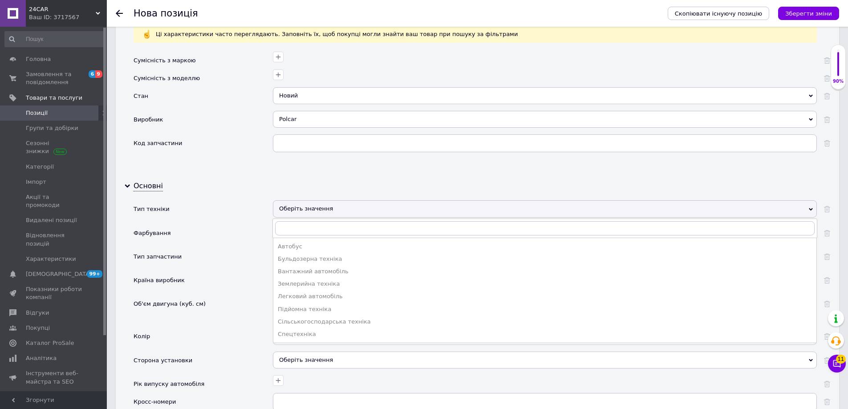
click at [302, 292] on div "Легковий автомобіль" at bounding box center [545, 296] width 534 height 8
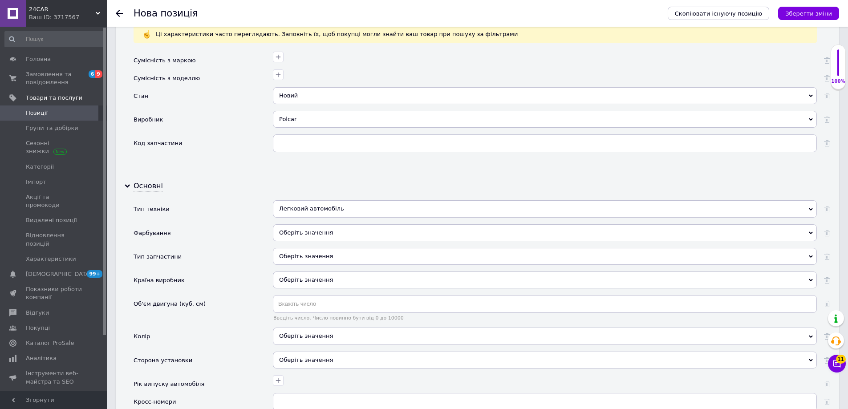
click at [312, 224] on div "Оберіть значення" at bounding box center [545, 232] width 544 height 17
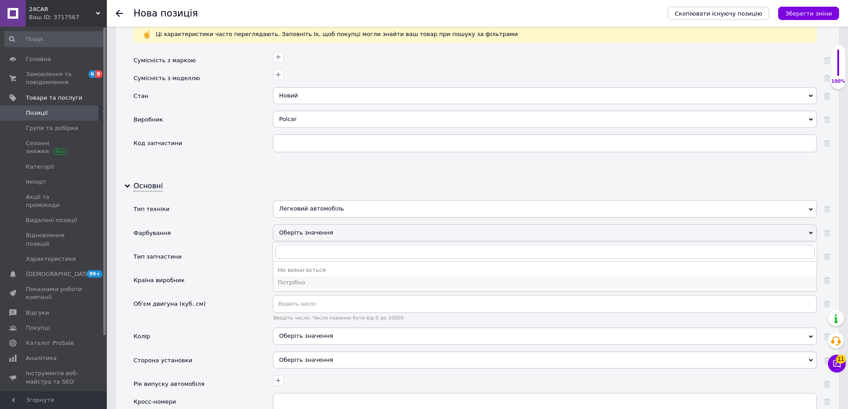
click at [304, 279] on div "Потрібно" at bounding box center [545, 283] width 534 height 8
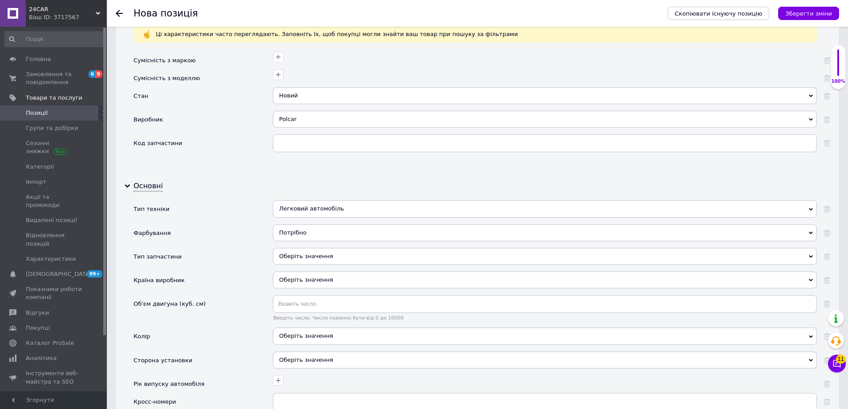
click at [309, 248] on div "Оберіть значення" at bounding box center [545, 256] width 544 height 17
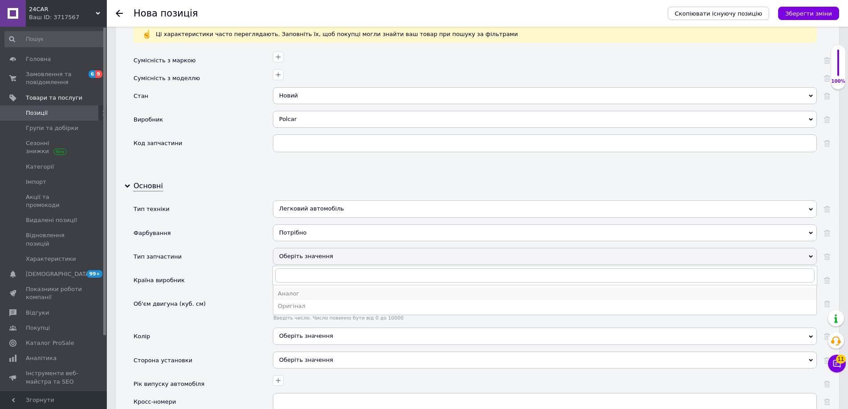
click at [301, 290] on div "Аналог" at bounding box center [545, 294] width 534 height 8
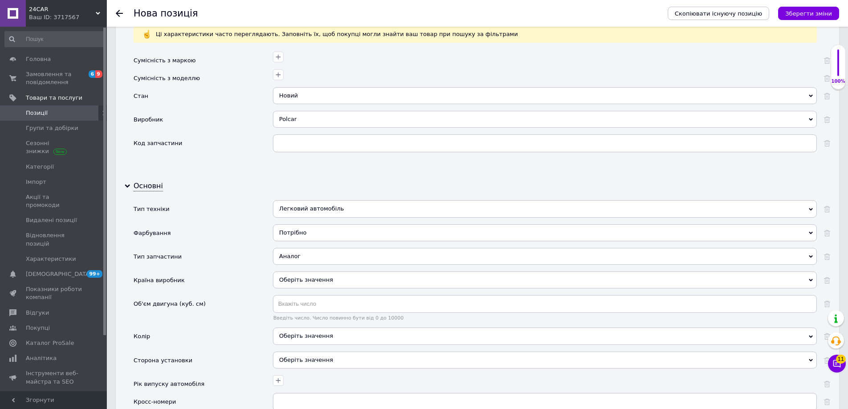
click at [313, 272] on div "Оберіть значення" at bounding box center [545, 280] width 544 height 17
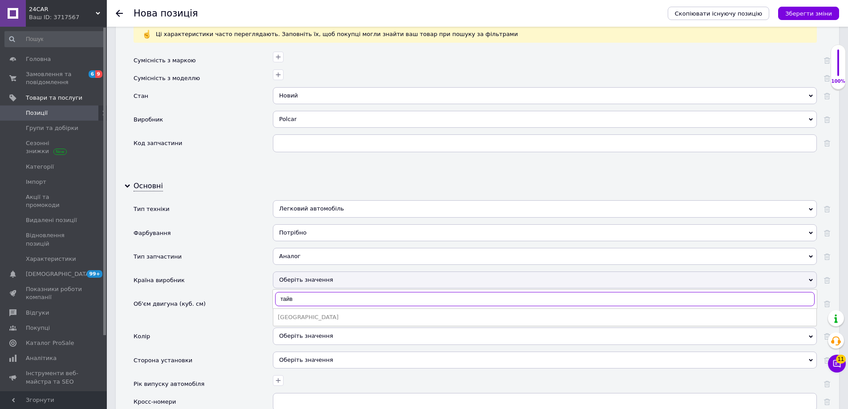
type input "тайв"
click at [302, 313] on div "[GEOGRAPHIC_DATA]" at bounding box center [545, 317] width 534 height 8
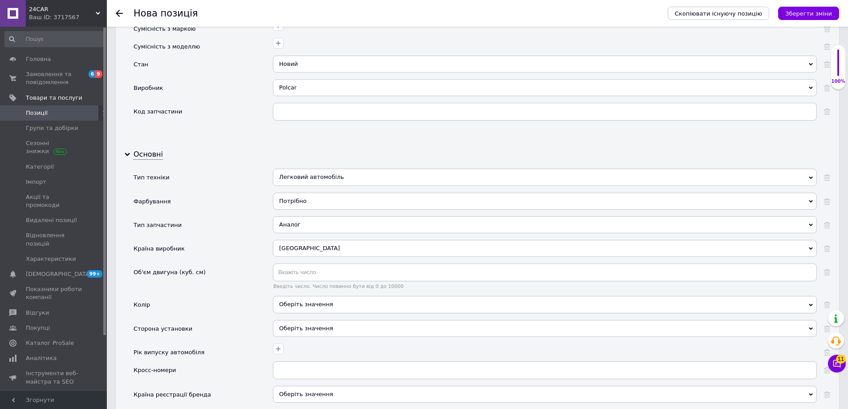
scroll to position [846, 0]
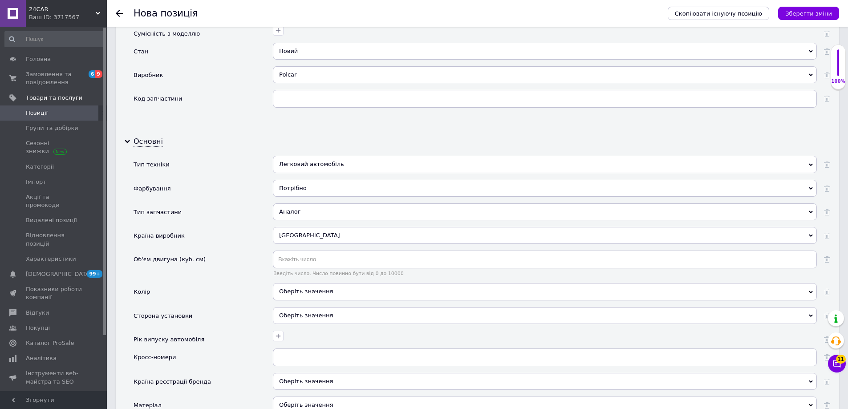
click at [308, 307] on div "Оберіть значення" at bounding box center [545, 315] width 544 height 17
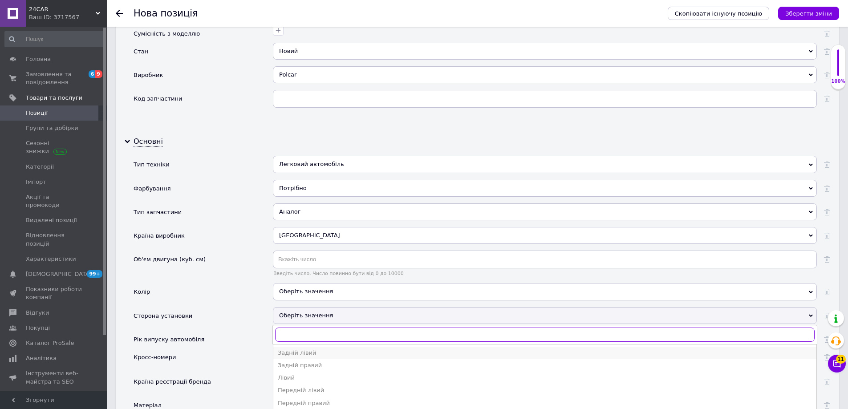
scroll to position [890, 0]
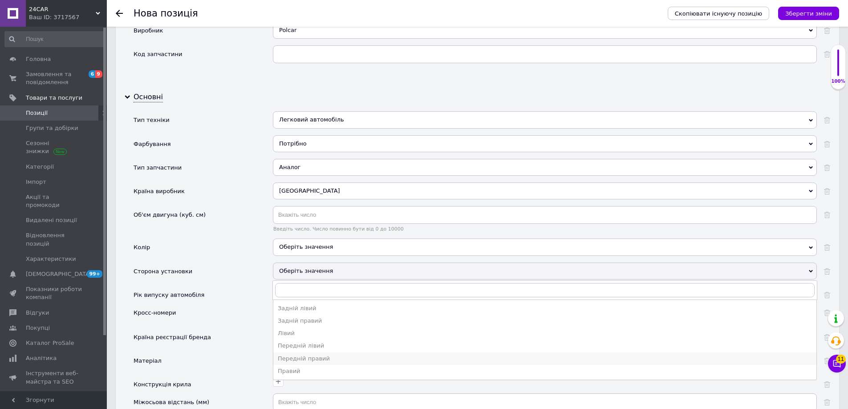
click at [320, 355] on div "Передній правий" at bounding box center [545, 359] width 534 height 8
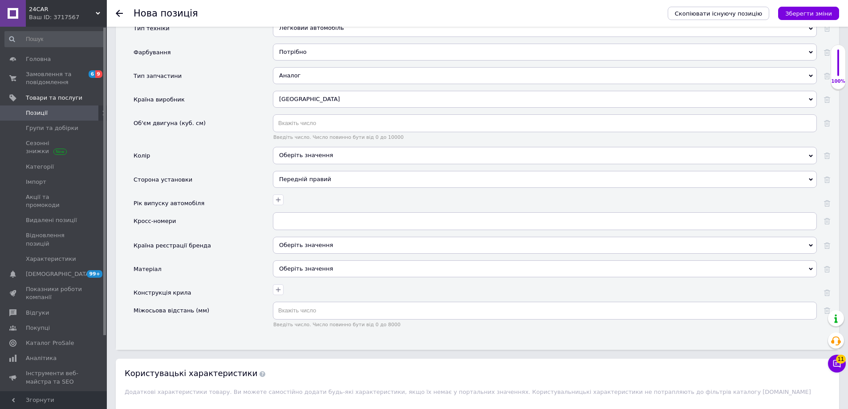
scroll to position [979, 0]
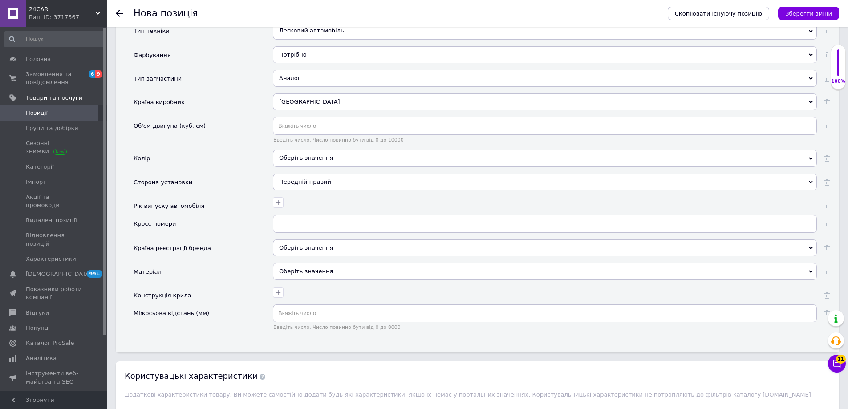
click at [310, 263] on div "Оберіть значення" at bounding box center [545, 271] width 544 height 17
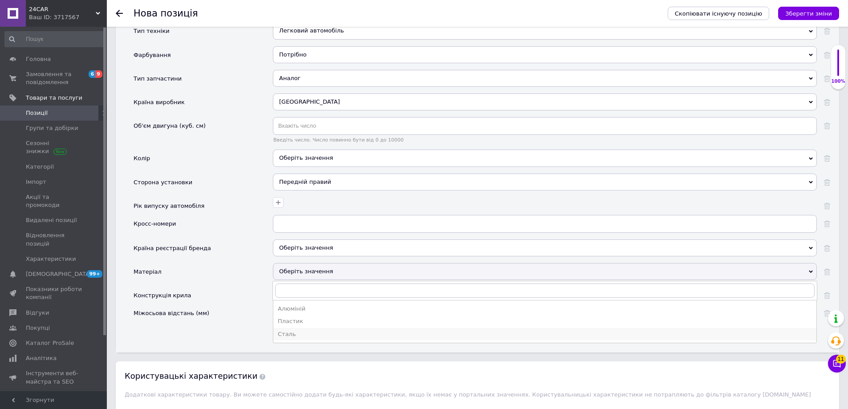
click at [303, 330] on div "Сталь" at bounding box center [545, 334] width 534 height 8
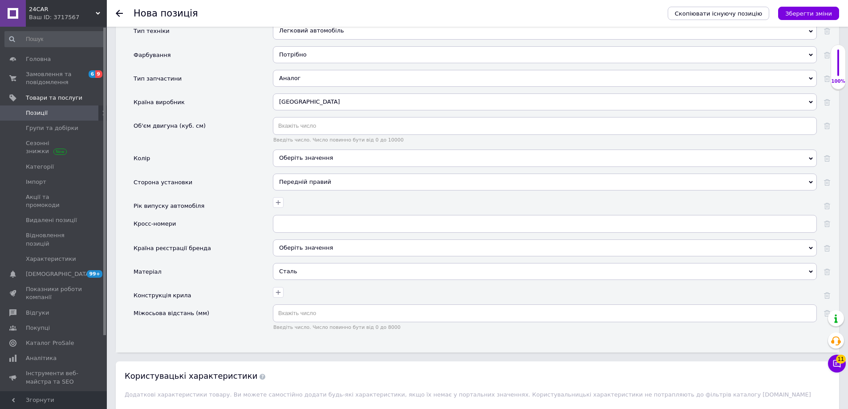
click at [803, 12] on icon "Зберегти зміни" at bounding box center [808, 13] width 47 height 7
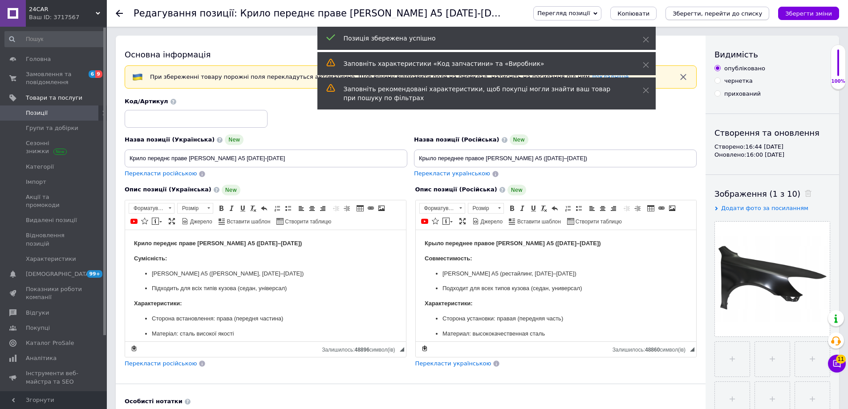
click at [735, 10] on icon "Зберегти, перейти до списку" at bounding box center [717, 13] width 89 height 7
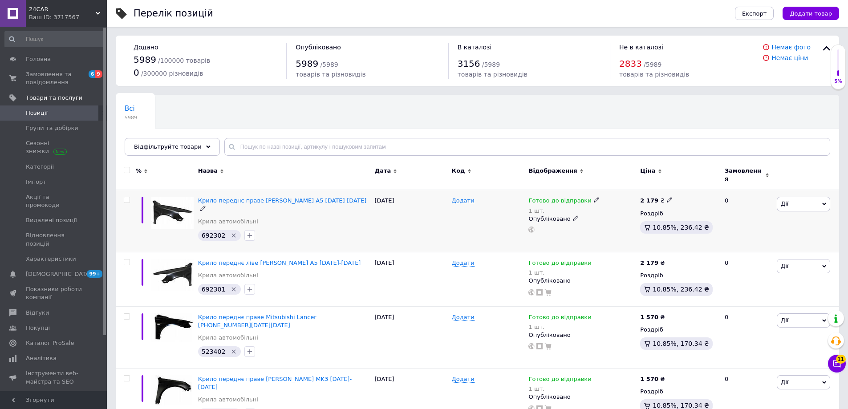
click at [827, 208] on div "[PERSON_NAME] Підняти на початок групи Копіювати Знижка Подарунок Супутні Прихо…" at bounding box center [807, 221] width 65 height 62
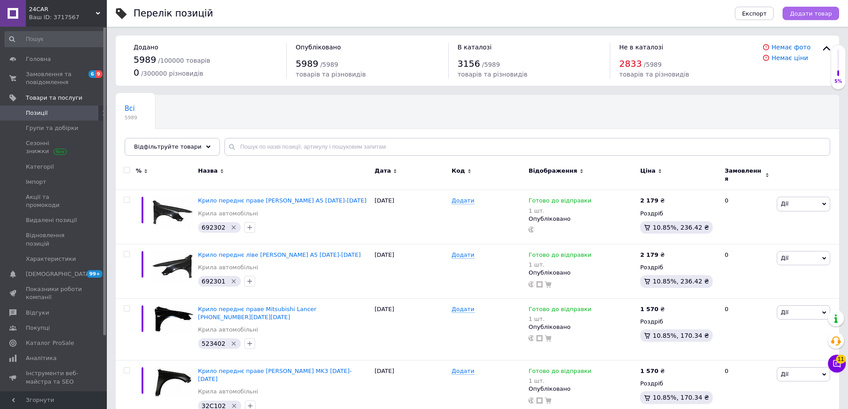
click at [803, 15] on span "Додати товар" at bounding box center [811, 13] width 42 height 7
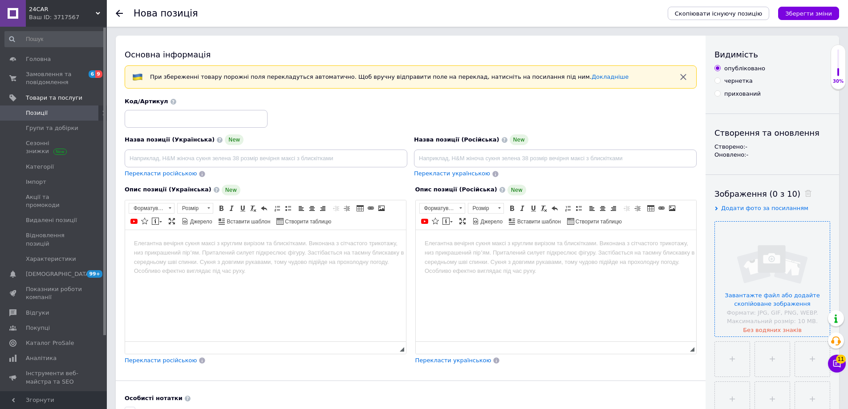
click at [799, 258] on input "file" at bounding box center [772, 279] width 115 height 115
click at [205, 168] on div "Назва позиції (Українська) New Перекласти російською" at bounding box center [266, 156] width 289 height 50
click at [205, 162] on input at bounding box center [266, 159] width 283 height 18
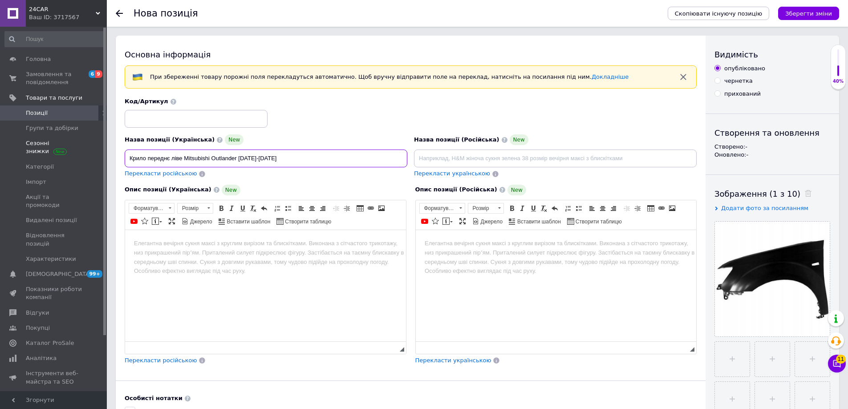
drag, startPoint x: 295, startPoint y: 161, endPoint x: 72, endPoint y: 144, distance: 223.6
click at [221, 257] on html at bounding box center [265, 243] width 281 height 27
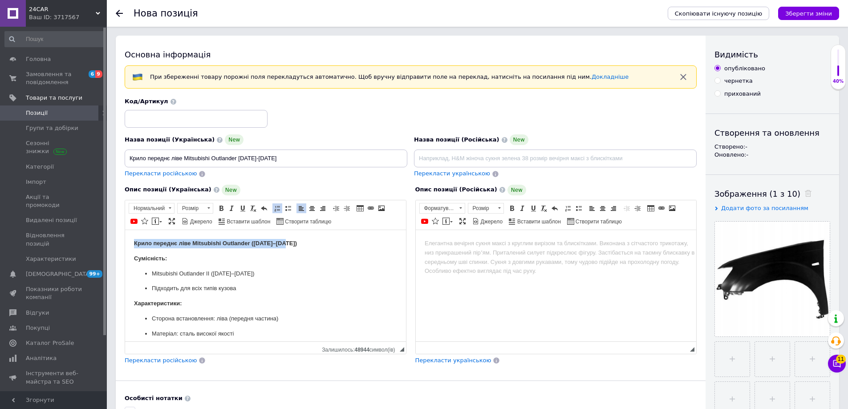
drag, startPoint x: 234, startPoint y: 243, endPoint x: 128, endPoint y: 240, distance: 105.5
copy strong "Крило переднє ліве Mitsubishi Outlander ([DATE]–[DATE])"
click at [239, 155] on input "Крило переднє ліве Mitsubishi Outlander ([DATE]–[DATE]" at bounding box center [266, 159] width 283 height 18
type input "Крило переднє ліве Mitsubishi Outlander [DATE]–[DATE]"
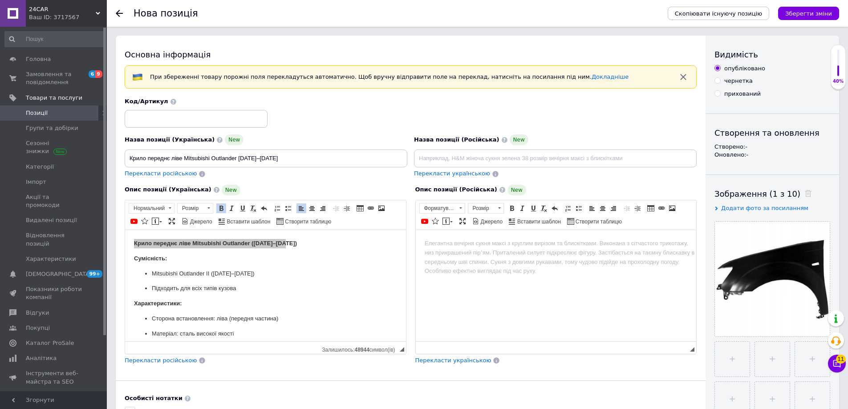
click at [486, 257] on html at bounding box center [555, 243] width 281 height 27
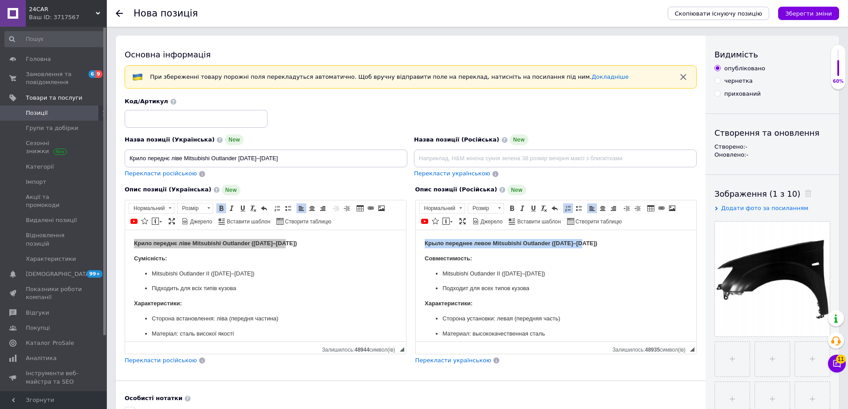
drag, startPoint x: 525, startPoint y: 243, endPoint x: 396, endPoint y: 241, distance: 128.7
drag, startPoint x: 593, startPoint y: 245, endPoint x: 402, endPoint y: 238, distance: 191.1
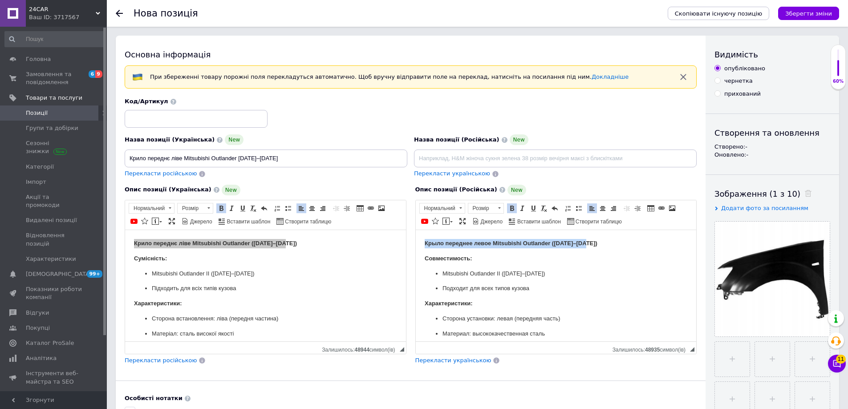
copy strong "Крыло переднее левое Mitsubishi Outlander ([DATE]–[DATE])"
paste input "Крыло переднее левое Mitsubishi Outlander ([DATE]–[DATE])"
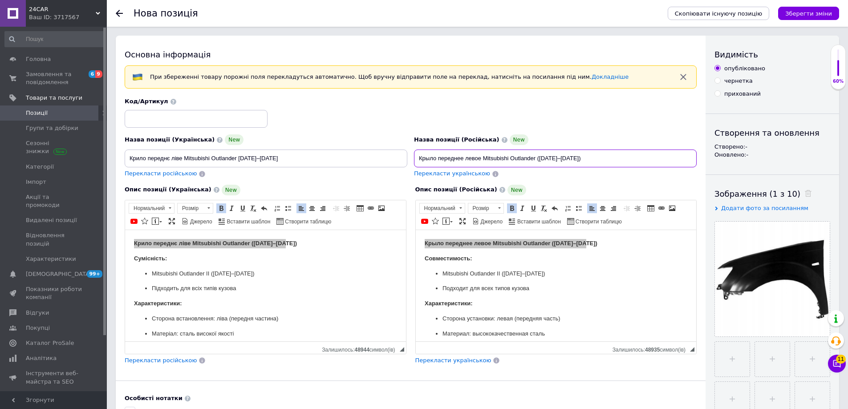
click at [461, 157] on input "Крыло переднее левое Mitsubishi Outlander ([DATE]–[DATE])" at bounding box center [555, 159] width 283 height 18
click at [540, 157] on input "Крыло переднее левое Mitsubishi Outlander ([DATE]–[DATE]" at bounding box center [555, 159] width 283 height 18
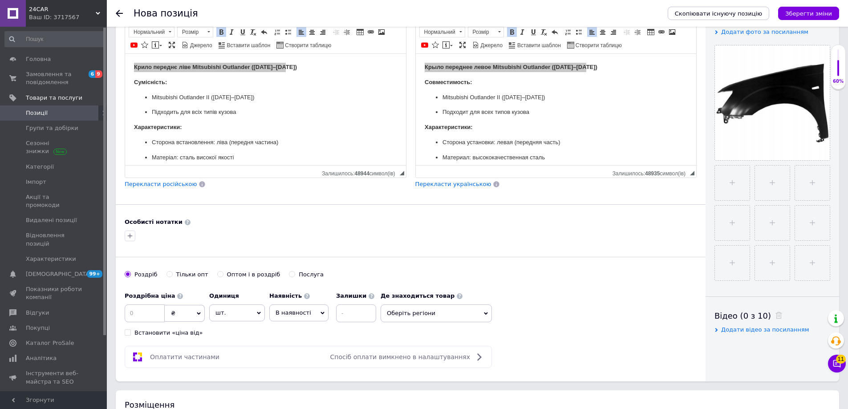
scroll to position [178, 0]
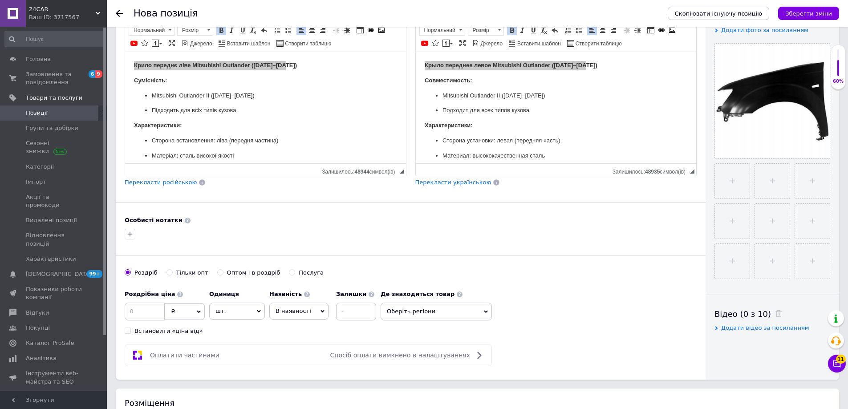
type input "Крыло переднее левое Mitsubishi Outlander [DATE]–[DATE]"
click at [149, 315] on input at bounding box center [145, 312] width 40 height 18
click at [129, 229] on button "button" at bounding box center [130, 234] width 11 height 11
type input "526602"
click at [133, 312] on input at bounding box center [145, 312] width 40 height 18
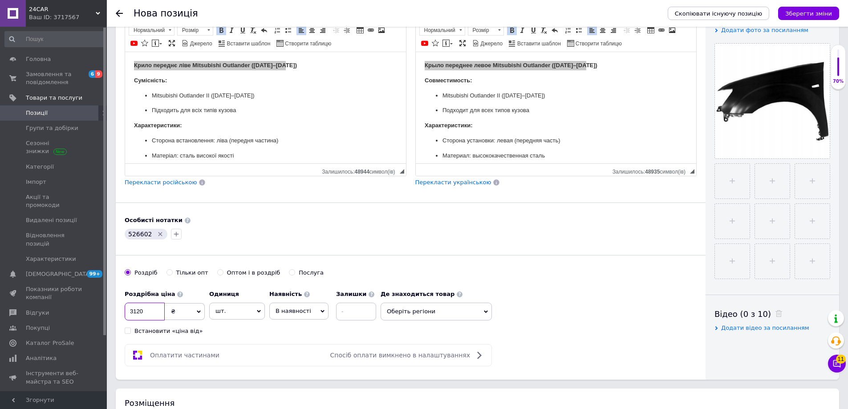
type input "3120"
click at [314, 314] on span "В наявності" at bounding box center [298, 311] width 59 height 17
click at [299, 364] on li "Готово до відправки" at bounding box center [299, 367] width 58 height 20
click at [389, 309] on input at bounding box center [380, 312] width 40 height 18
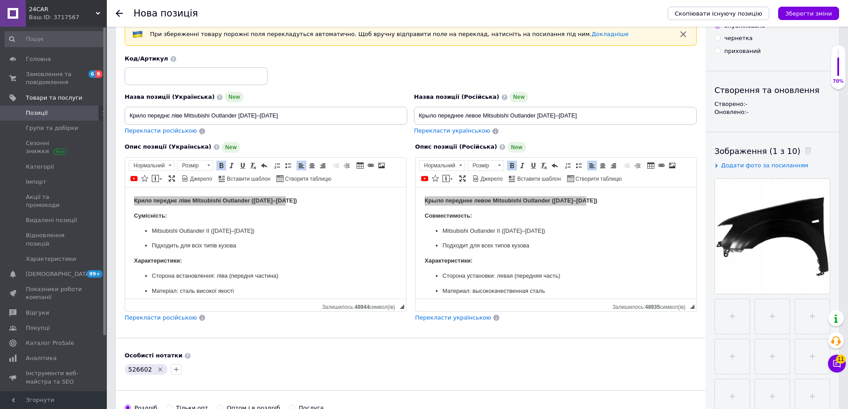
scroll to position [0, 0]
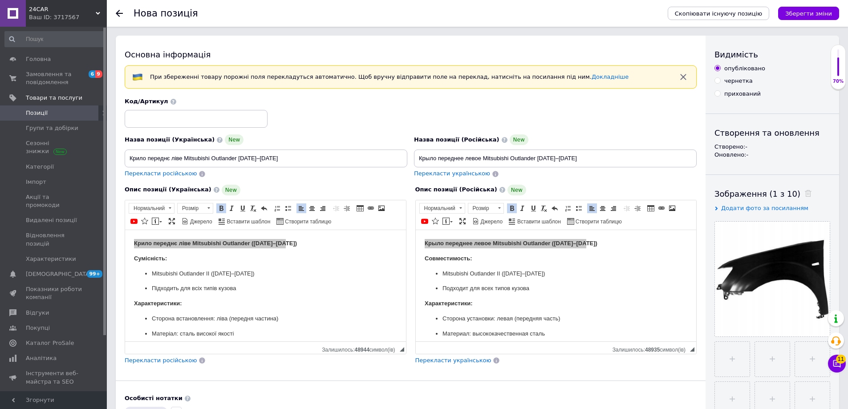
type input "1"
drag, startPoint x: 272, startPoint y: 157, endPoint x: 97, endPoint y: 158, distance: 174.9
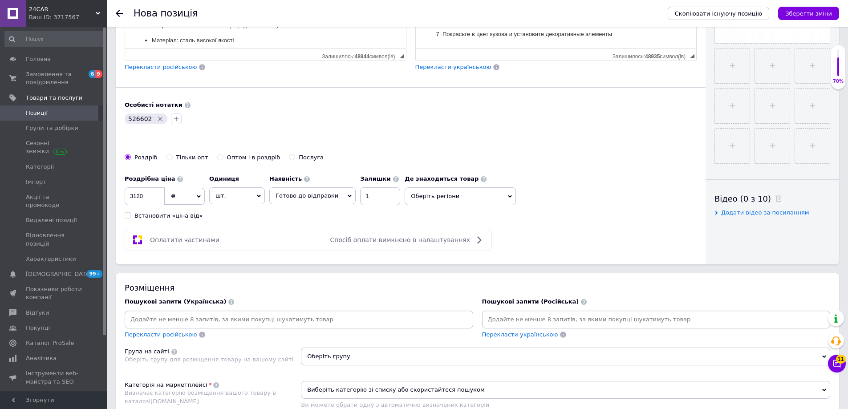
scroll to position [312, 0]
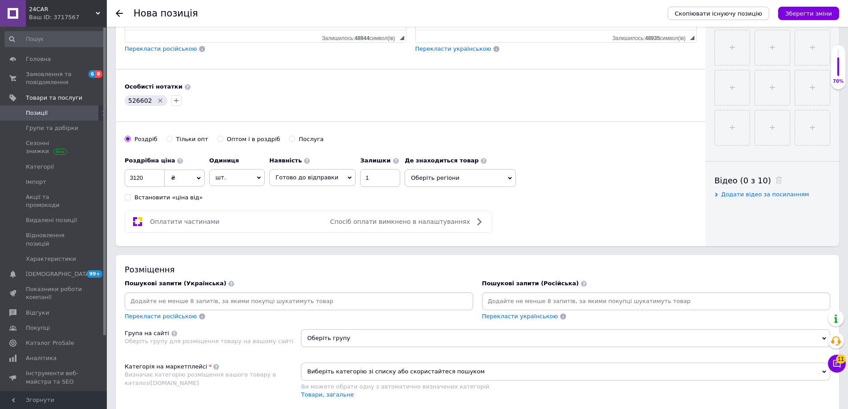
click at [269, 296] on input at bounding box center [298, 301] width 345 height 13
paste input "Крило переднє ліве Mitsubishi Outlander [DATE]–[DATE]"
type input "Крило переднє ліве Mitsubishi Outlander [DATE]–[DATE]"
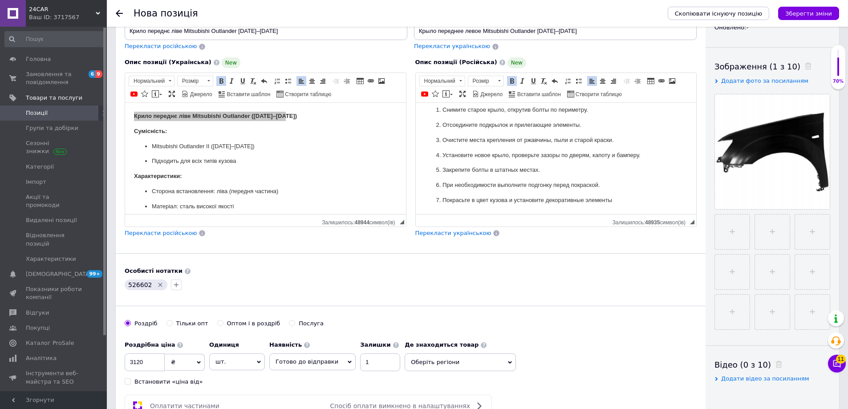
scroll to position [0, 0]
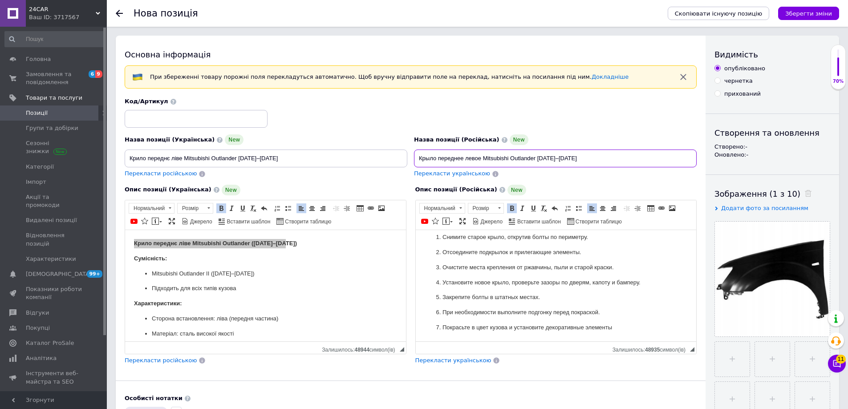
click at [507, 161] on input "Крыло переднее левое Mitsubishi Outlander [DATE]–[DATE]" at bounding box center [555, 159] width 283 height 18
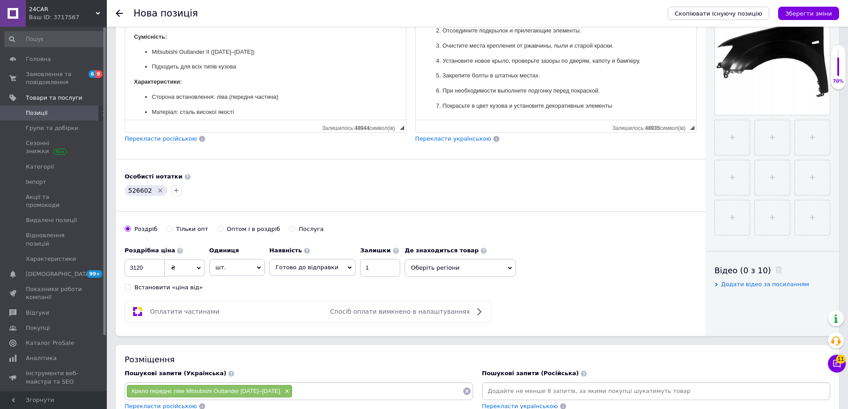
scroll to position [356, 0]
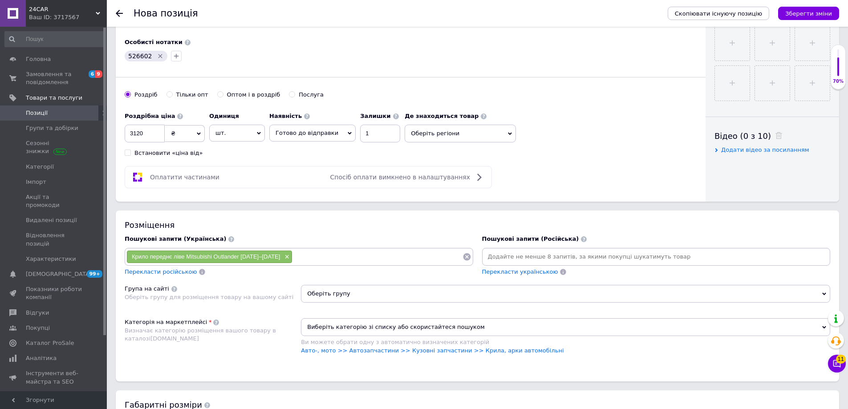
paste input "Крыло переднее левое Mitsubishi Outlander [DATE]–[DATE]"
type input "Крыло переднее левое Mitsubishi Outlander [DATE]–[DATE]"
click at [567, 254] on input "Крыло переднее левое Mitsubishi Outlander [DATE]–[DATE]" at bounding box center [656, 256] width 345 height 13
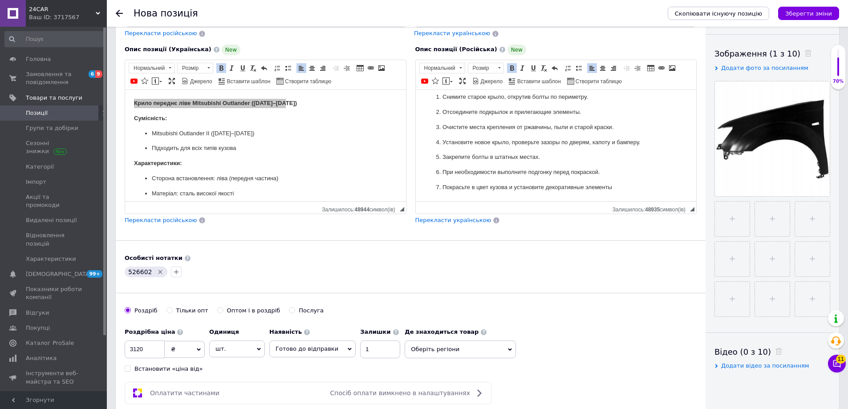
scroll to position [134, 0]
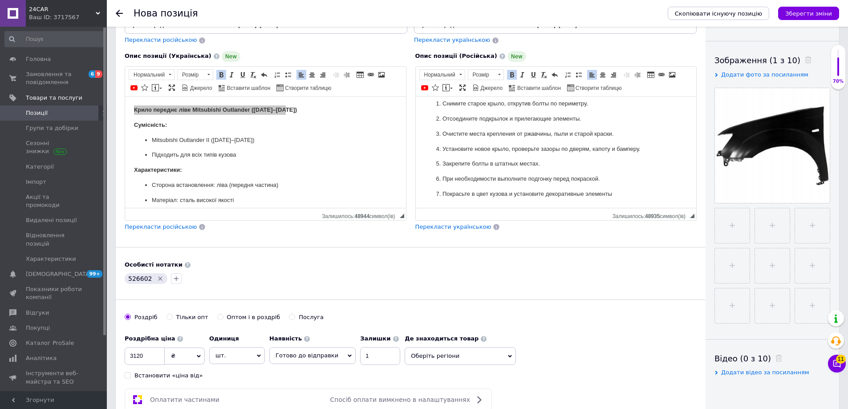
click at [142, 277] on span "526602" at bounding box center [140, 278] width 24 height 7
click at [282, 164] on body "Крило переднє ліве Mitsubishi Outlander ([DATE]–[DATE]) Сумісність: Mitsubishi …" at bounding box center [265, 297] width 263 height 385
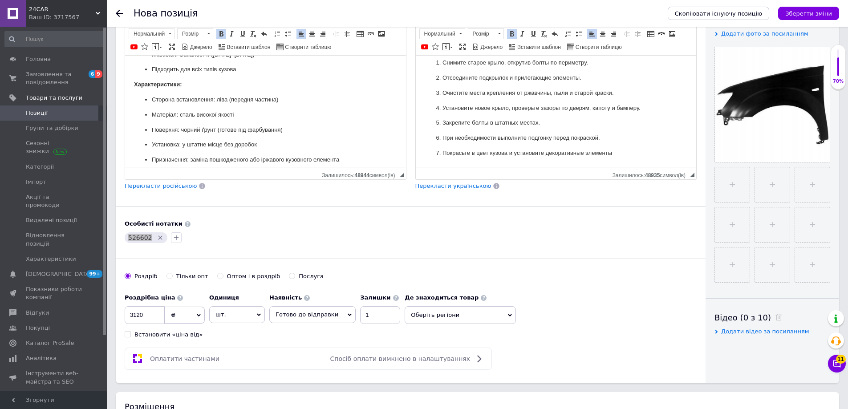
scroll to position [178, 0]
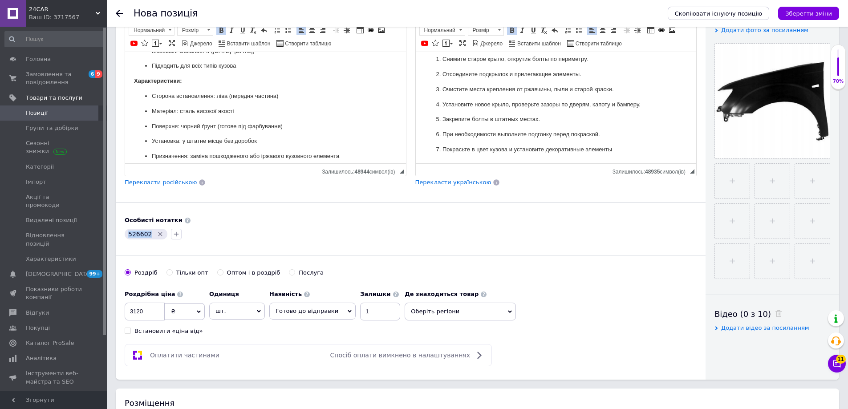
click at [146, 234] on span "526602" at bounding box center [140, 234] width 24 height 7
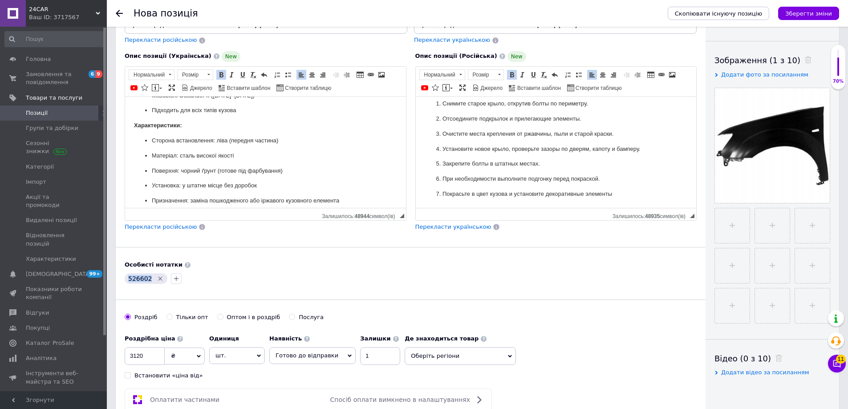
scroll to position [89, 0]
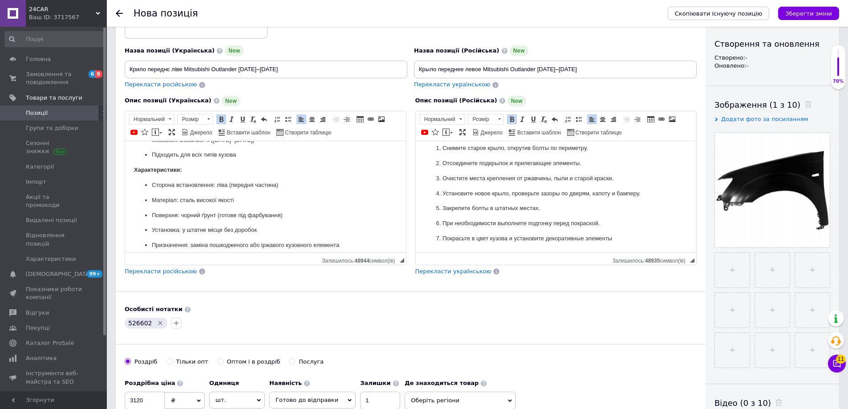
click at [157, 320] on icon "Видалити мітку" at bounding box center [160, 323] width 7 height 7
click at [130, 322] on icon "button" at bounding box center [129, 323] width 7 height 7
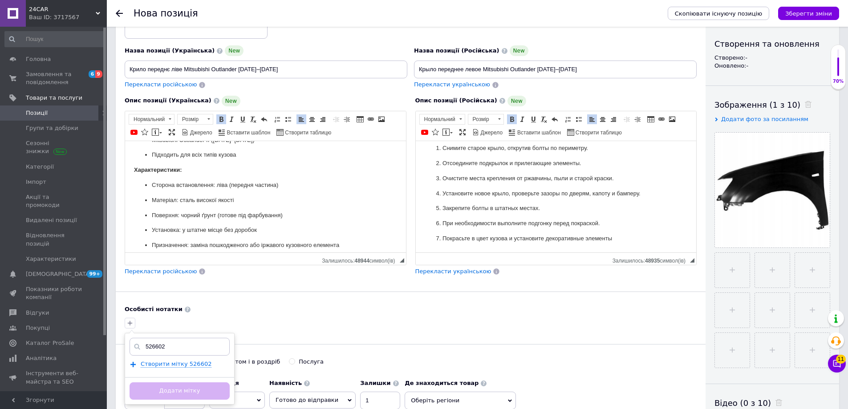
scroll to position [134, 0]
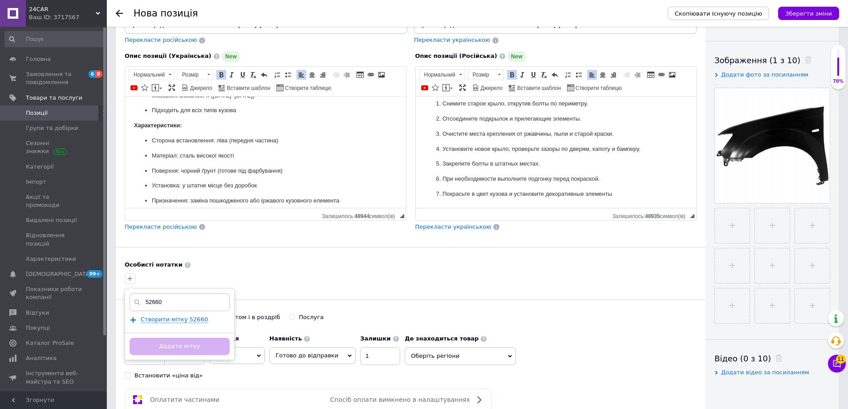
type input "526601"
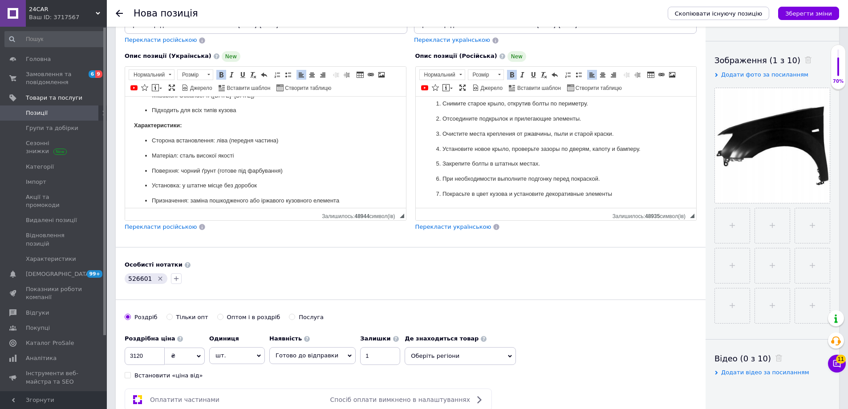
click at [140, 279] on span "526601" at bounding box center [140, 278] width 24 height 7
copy span "526601"
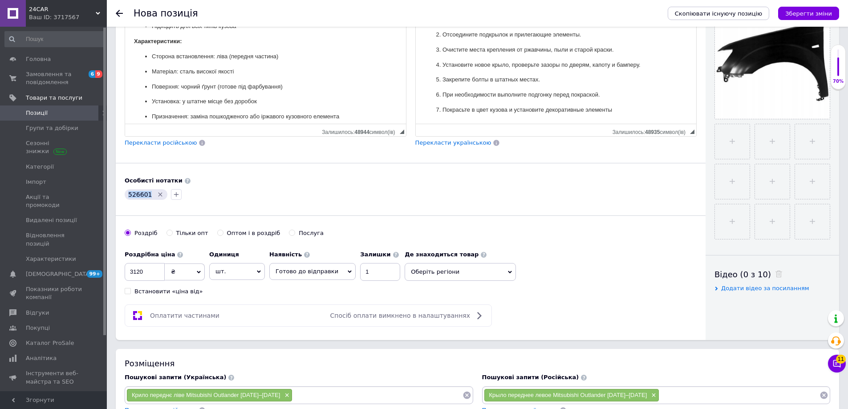
scroll to position [356, 0]
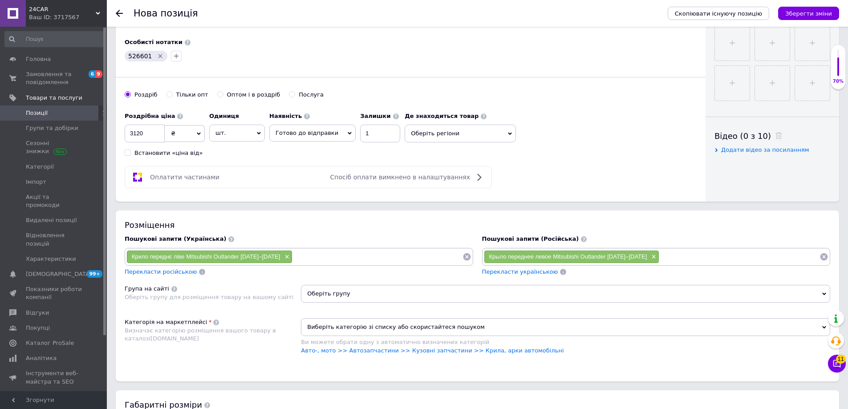
click at [337, 265] on div "Крило переднє ліве Mitsubishi Outlander [DATE]–[DATE] ×" at bounding box center [299, 257] width 349 height 18
click at [337, 264] on div "Крило переднє ліве Mitsubishi Outlander [DATE]–[DATE] ×" at bounding box center [299, 257] width 349 height 18
click at [344, 256] on input at bounding box center [377, 256] width 170 height 13
paste input "526601"
type input "526601"
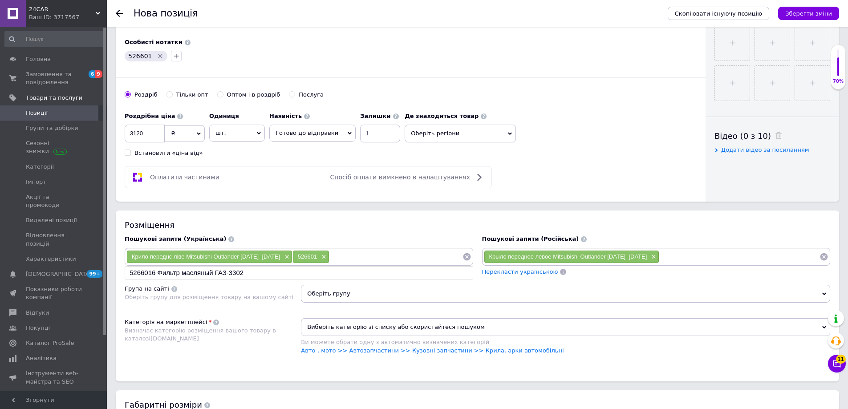
click at [659, 255] on input at bounding box center [739, 256] width 160 height 13
paste input "526601"
type input "526601"
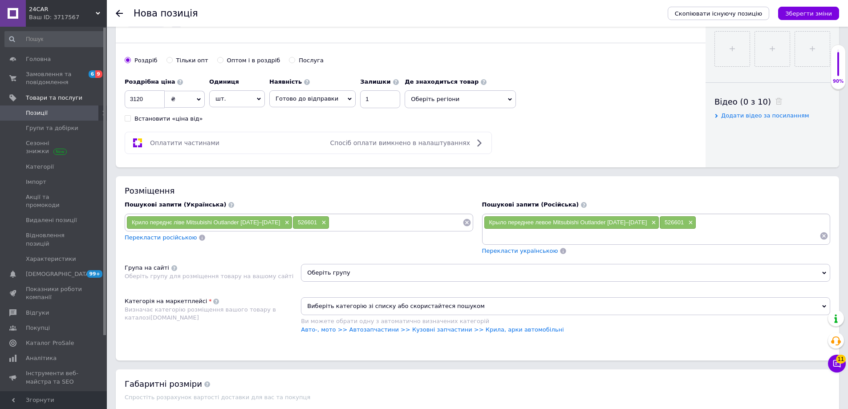
scroll to position [445, 0]
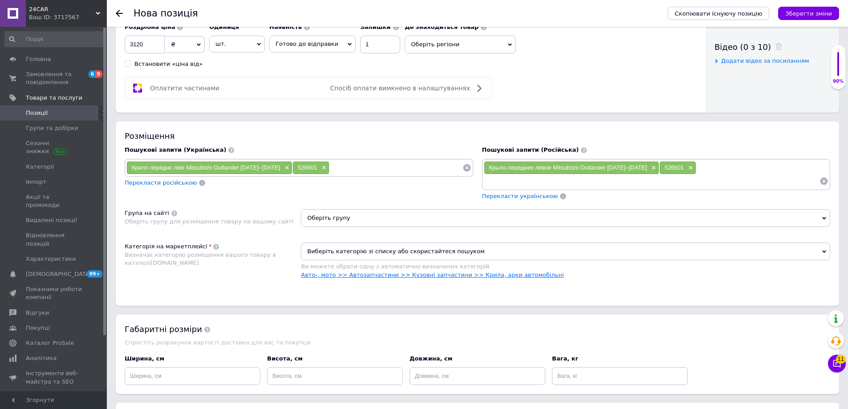
click at [423, 272] on link "Авто-, мото >> Автозапчастини >> Кузовні запчастини >> Крила, арки автомобільні" at bounding box center [432, 275] width 263 height 7
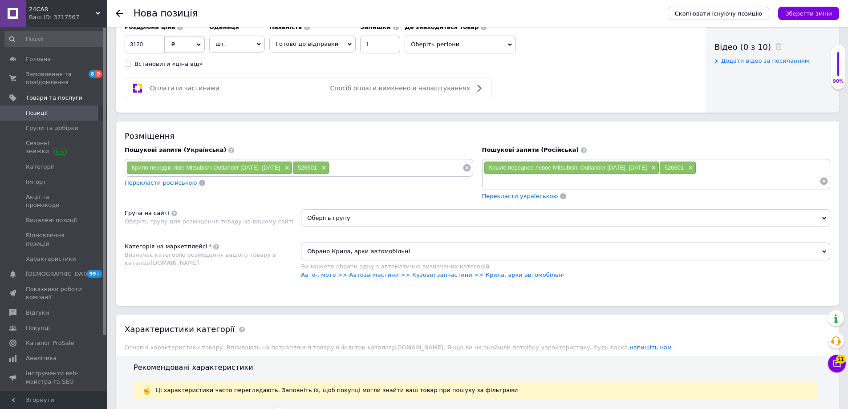
click at [384, 209] on span "Оберіть групу" at bounding box center [565, 218] width 529 height 18
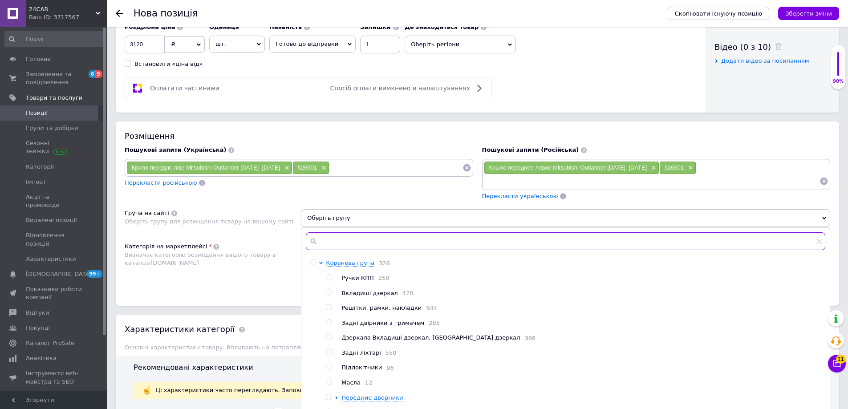
click at [340, 234] on input "text" at bounding box center [565, 241] width 519 height 18
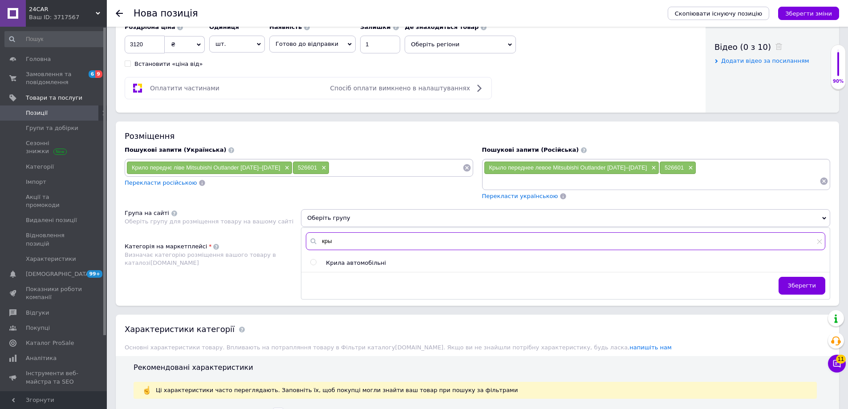
type input "кры"
click at [354, 260] on span "Крила автомобільні" at bounding box center [356, 263] width 60 height 7
radio input "true"
click at [801, 282] on span "Зберегти" at bounding box center [802, 285] width 28 height 7
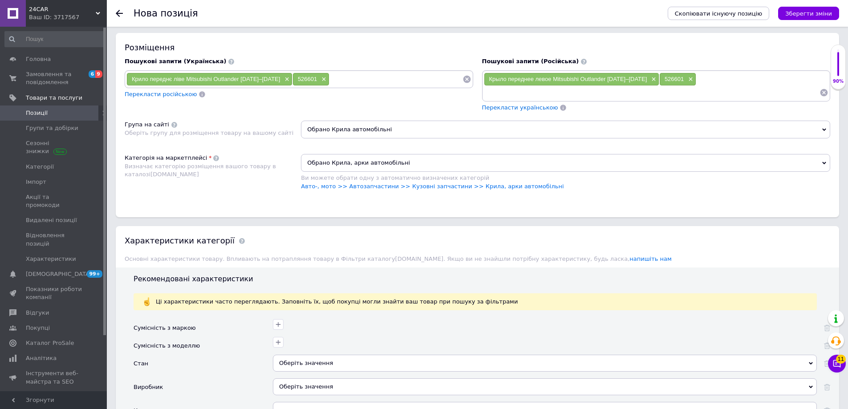
scroll to position [534, 0]
click at [292, 357] on div "Оберіть значення" at bounding box center [545, 362] width 544 height 17
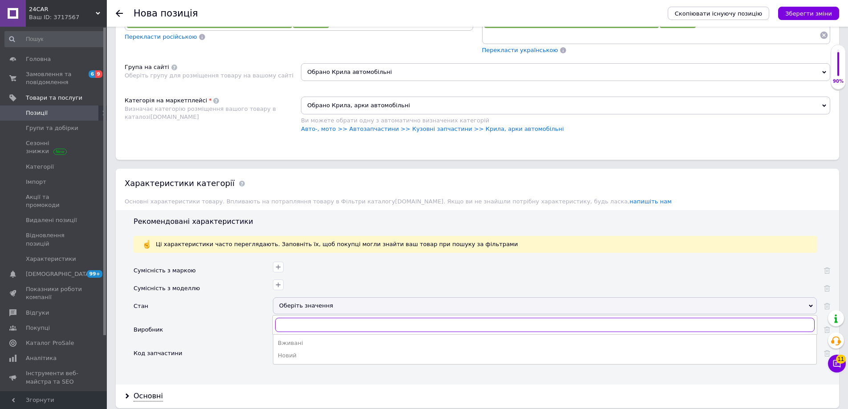
scroll to position [623, 0]
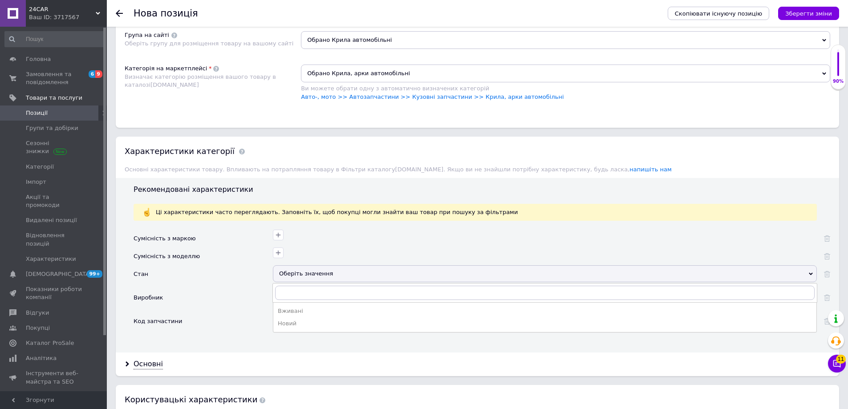
click at [296, 320] on div "Новий" at bounding box center [545, 324] width 534 height 8
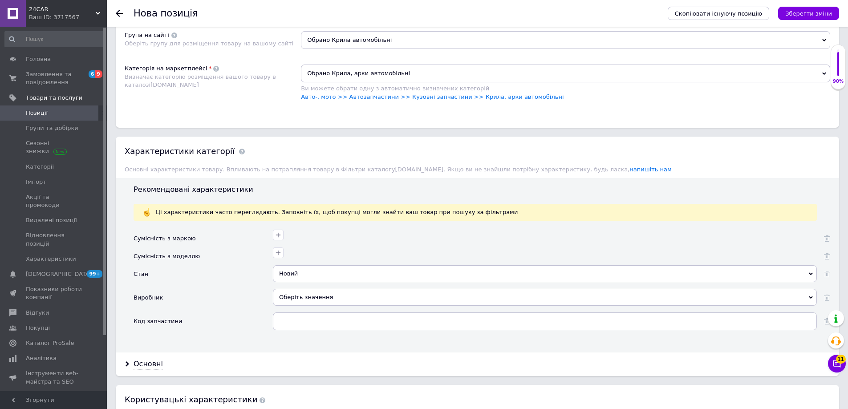
click at [313, 289] on div "Оберіть значення" at bounding box center [545, 297] width 544 height 17
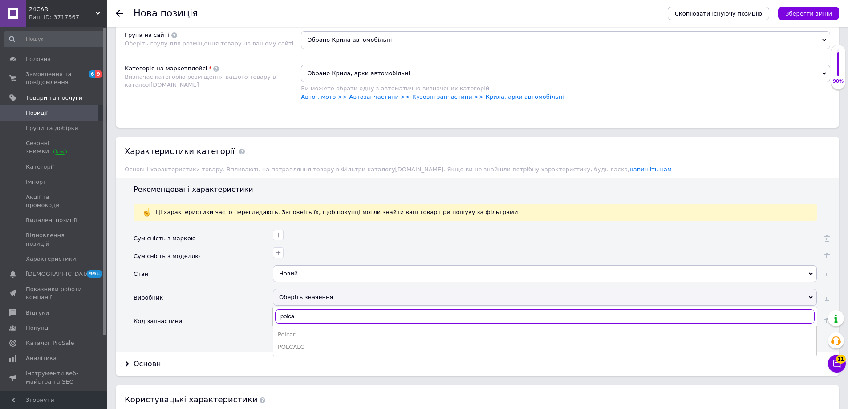
type input "polca"
click at [306, 331] on div "Polcar" at bounding box center [545, 335] width 534 height 8
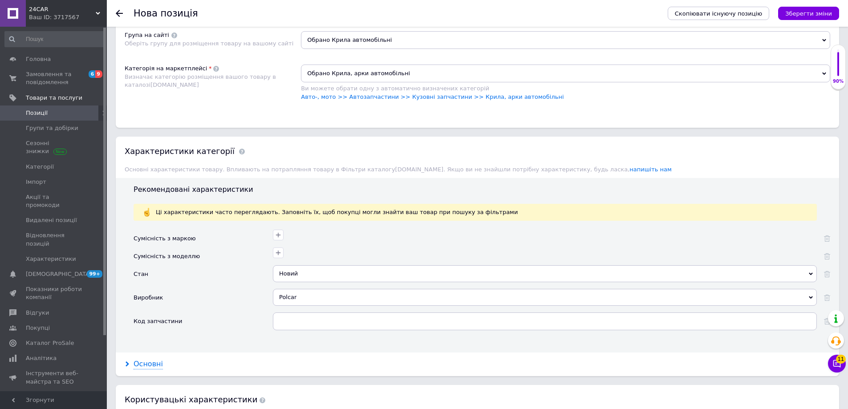
click at [149, 359] on div "Основні" at bounding box center [148, 364] width 29 height 10
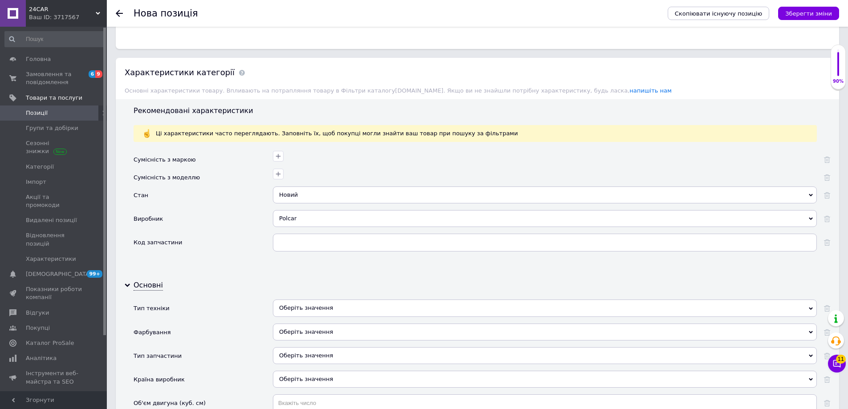
scroll to position [801, 0]
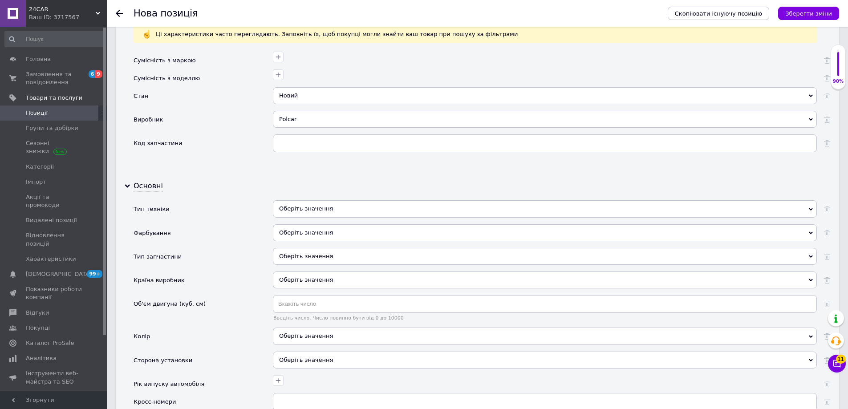
click at [294, 200] on div "Оберіть значення" at bounding box center [545, 208] width 544 height 17
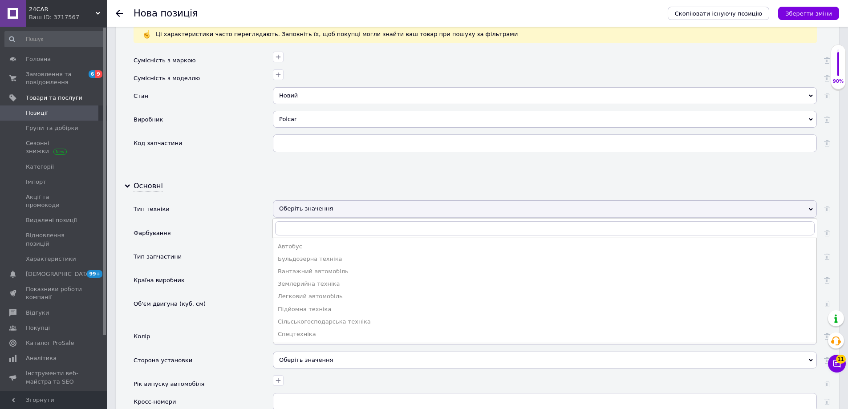
click at [303, 292] on div "Легковий автомобіль" at bounding box center [545, 296] width 534 height 8
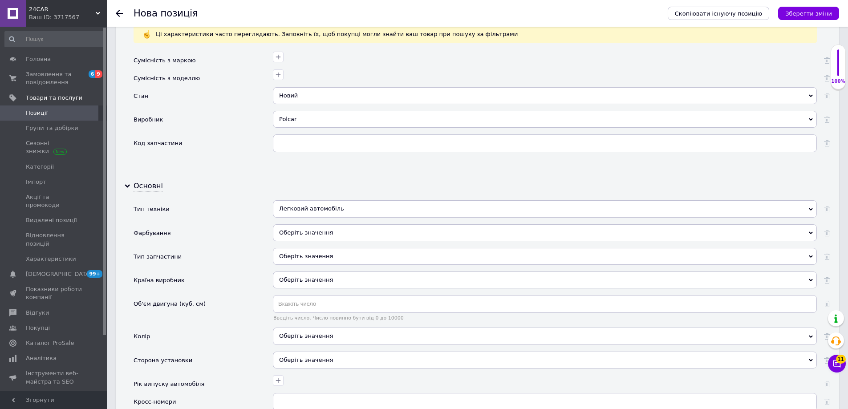
click at [312, 224] on div "Оберіть значення" at bounding box center [545, 232] width 544 height 17
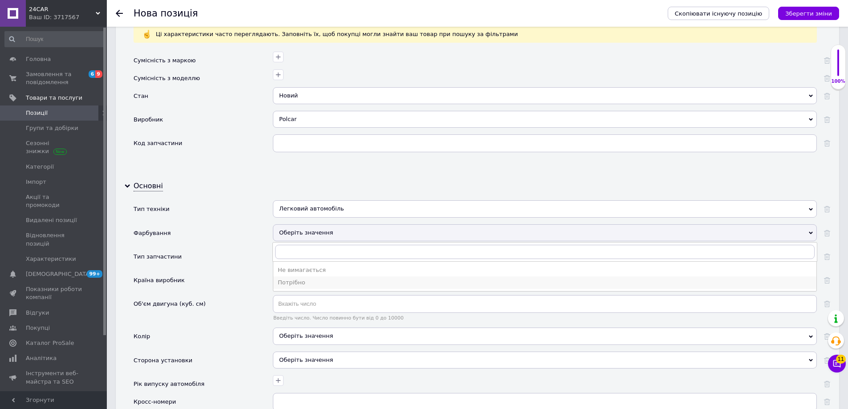
click at [304, 276] on li "Потрібно" at bounding box center [544, 282] width 543 height 12
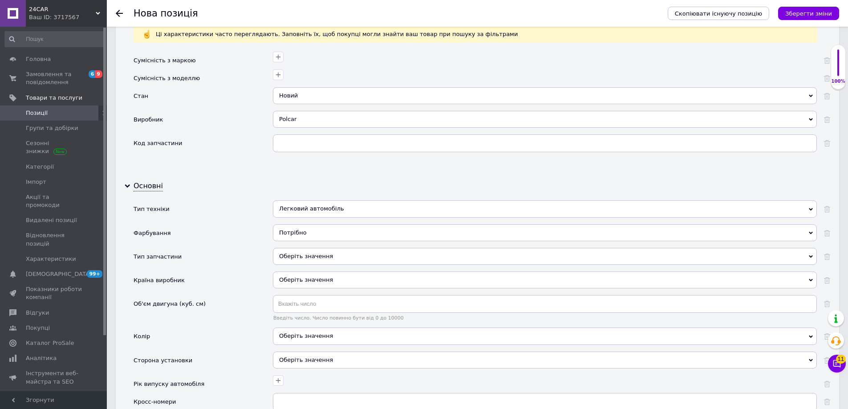
click at [308, 248] on div "Оберіть значення" at bounding box center [545, 256] width 544 height 17
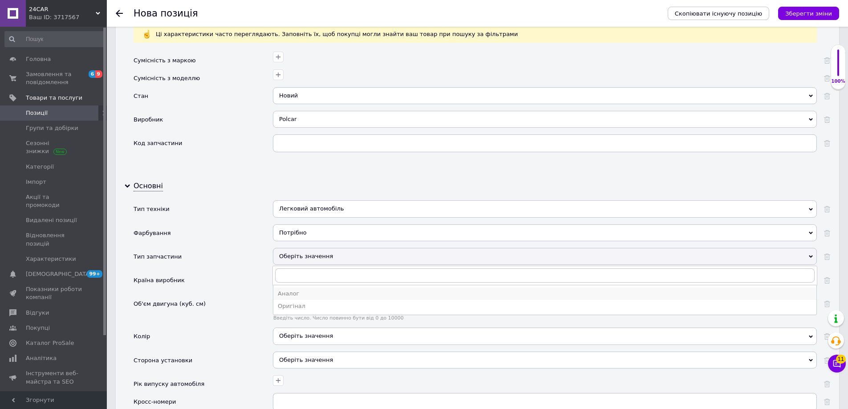
click at [304, 290] on div "Аналог" at bounding box center [545, 294] width 534 height 8
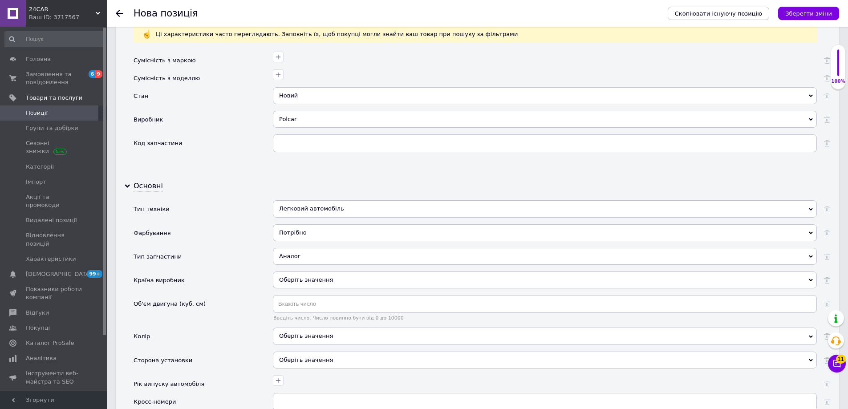
click at [308, 272] on div "Оберіть значення" at bounding box center [545, 280] width 544 height 17
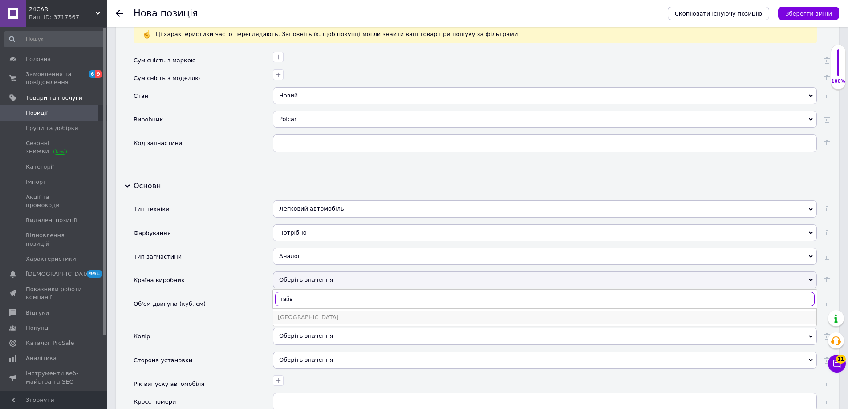
type input "тайв"
click at [309, 313] on div "[GEOGRAPHIC_DATA]" at bounding box center [545, 317] width 534 height 8
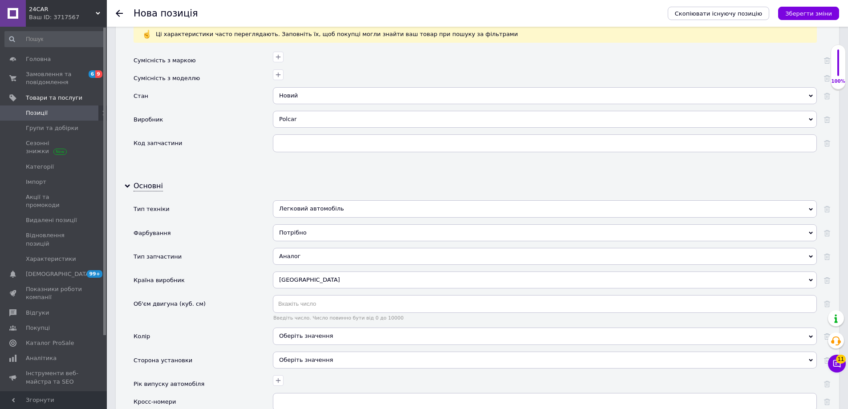
click at [308, 352] on div "Оберіть значення" at bounding box center [545, 360] width 544 height 17
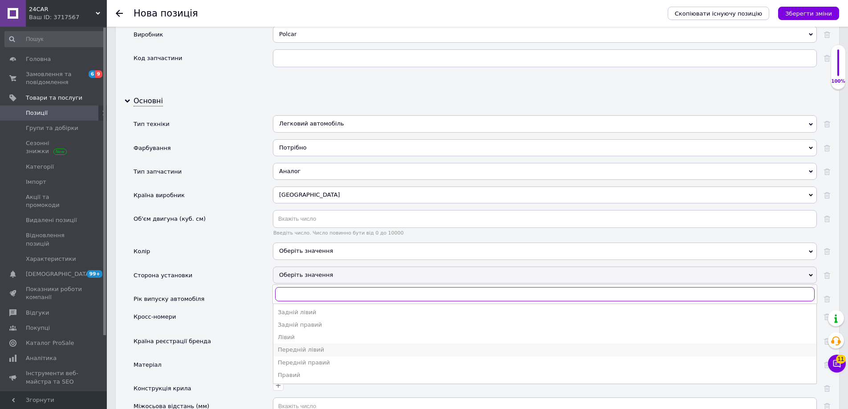
scroll to position [890, 0]
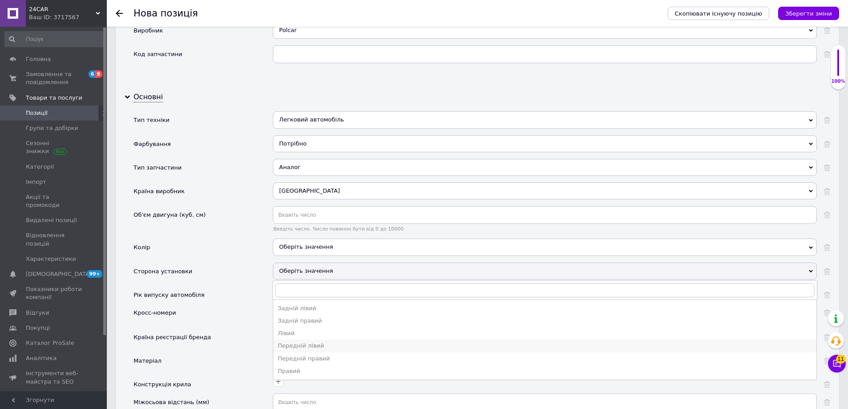
click at [320, 342] on div "Передній лівий" at bounding box center [545, 346] width 534 height 8
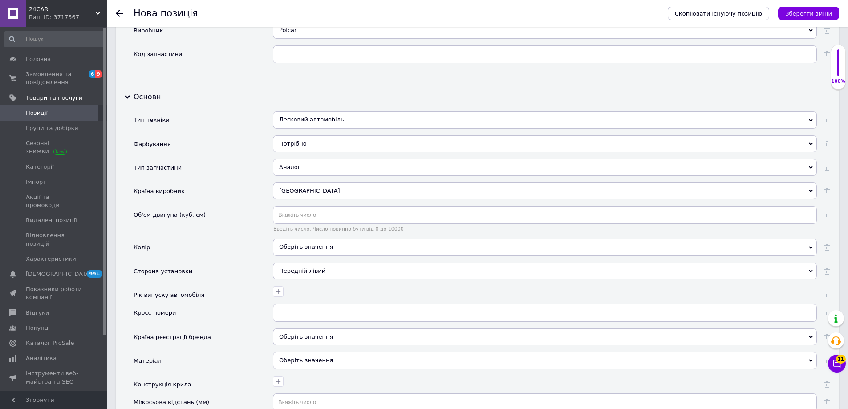
click at [312, 352] on div "Оберіть значення" at bounding box center [545, 360] width 544 height 17
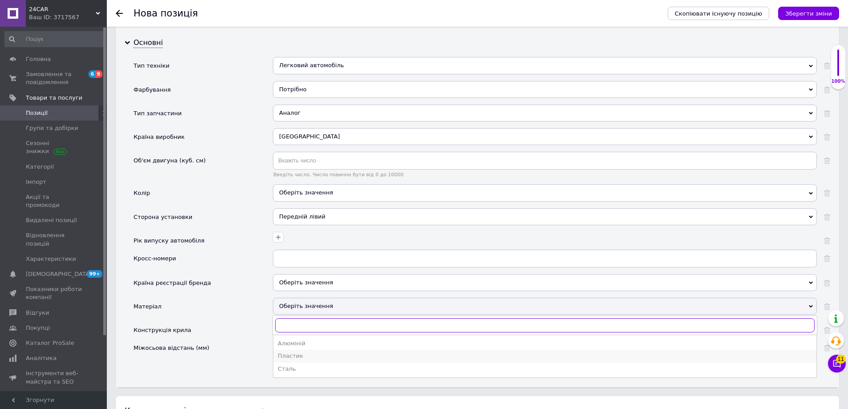
scroll to position [979, 0]
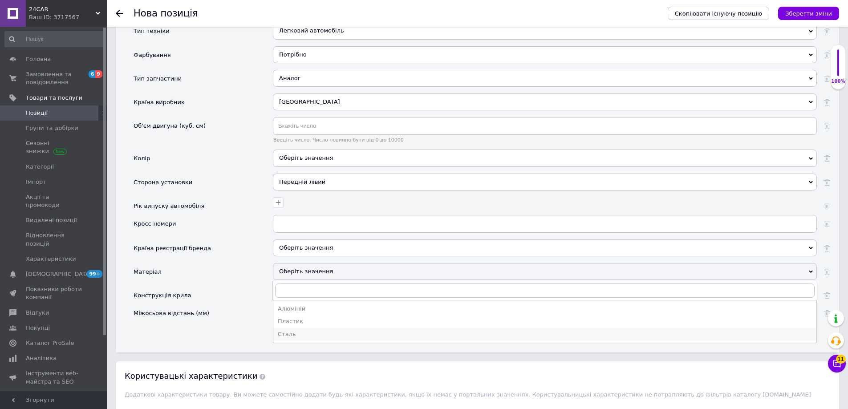
click at [296, 330] on div "Сталь" at bounding box center [545, 334] width 534 height 8
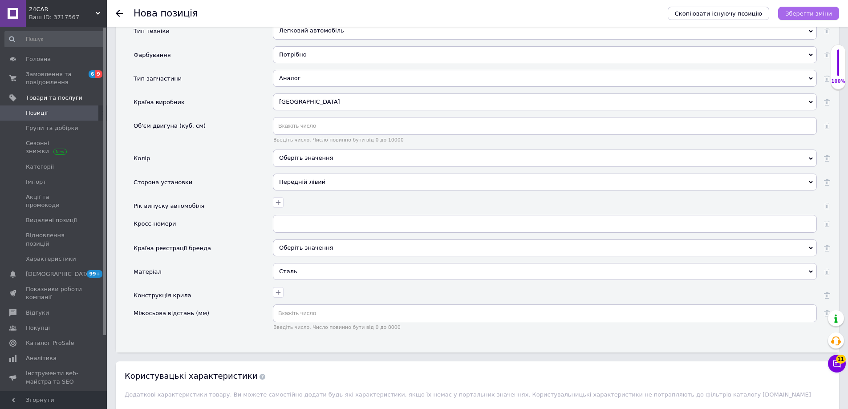
click at [832, 17] on button "Зберегти зміни" at bounding box center [808, 13] width 61 height 13
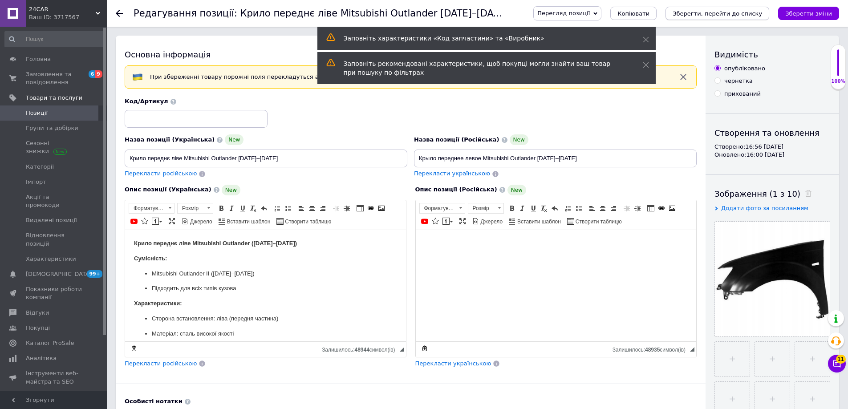
click at [732, 16] on icon "Зберегти, перейти до списку" at bounding box center [717, 13] width 89 height 7
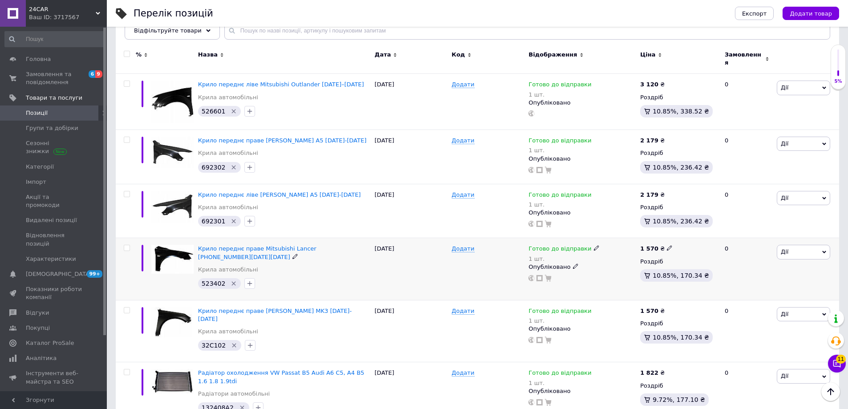
scroll to position [134, 0]
